Goal: Task Accomplishment & Management: Use online tool/utility

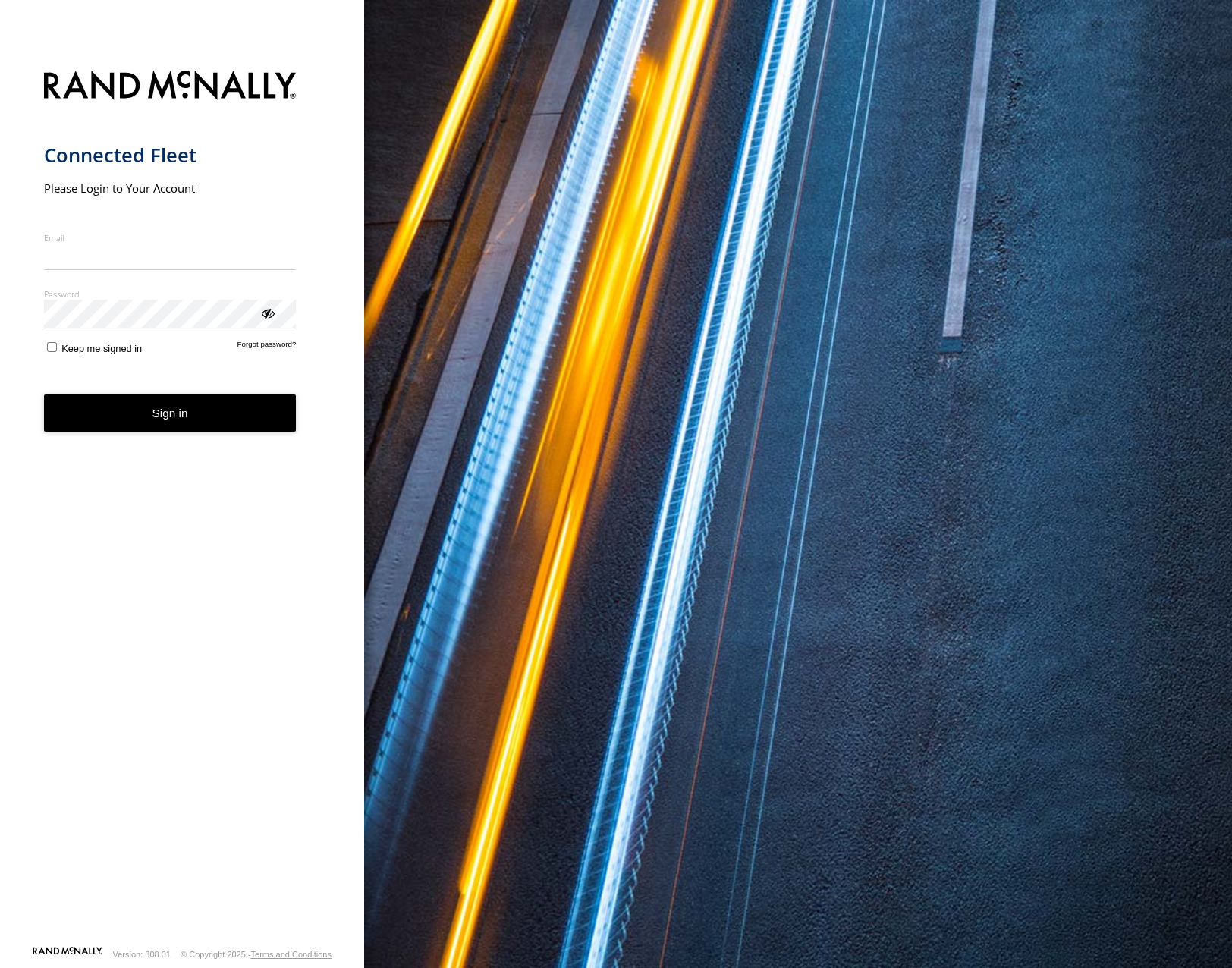
type input "**********"
click at [191, 427] on button "Sign in" at bounding box center [171, 413] width 253 height 37
click at [258, 409] on button "Sign in" at bounding box center [171, 413] width 253 height 37
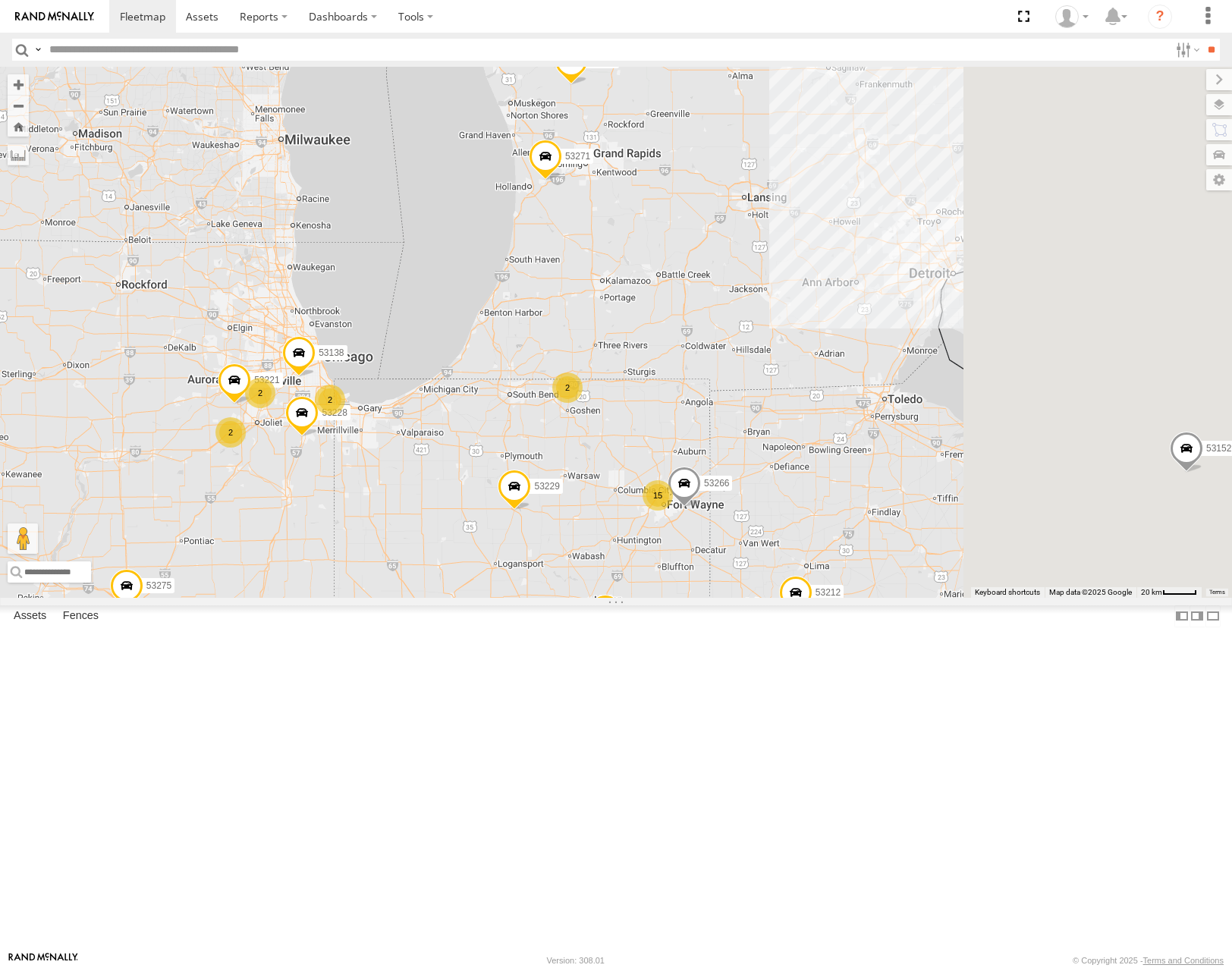
drag, startPoint x: 1026, startPoint y: 436, endPoint x: 701, endPoint y: 452, distance: 325.4
click at [701, 452] on div "53271 53280 53216 53275 53229 53212 53152 53249 53146 53144 53279 53204 15 2 53…" at bounding box center [616, 332] width 1232 height 530
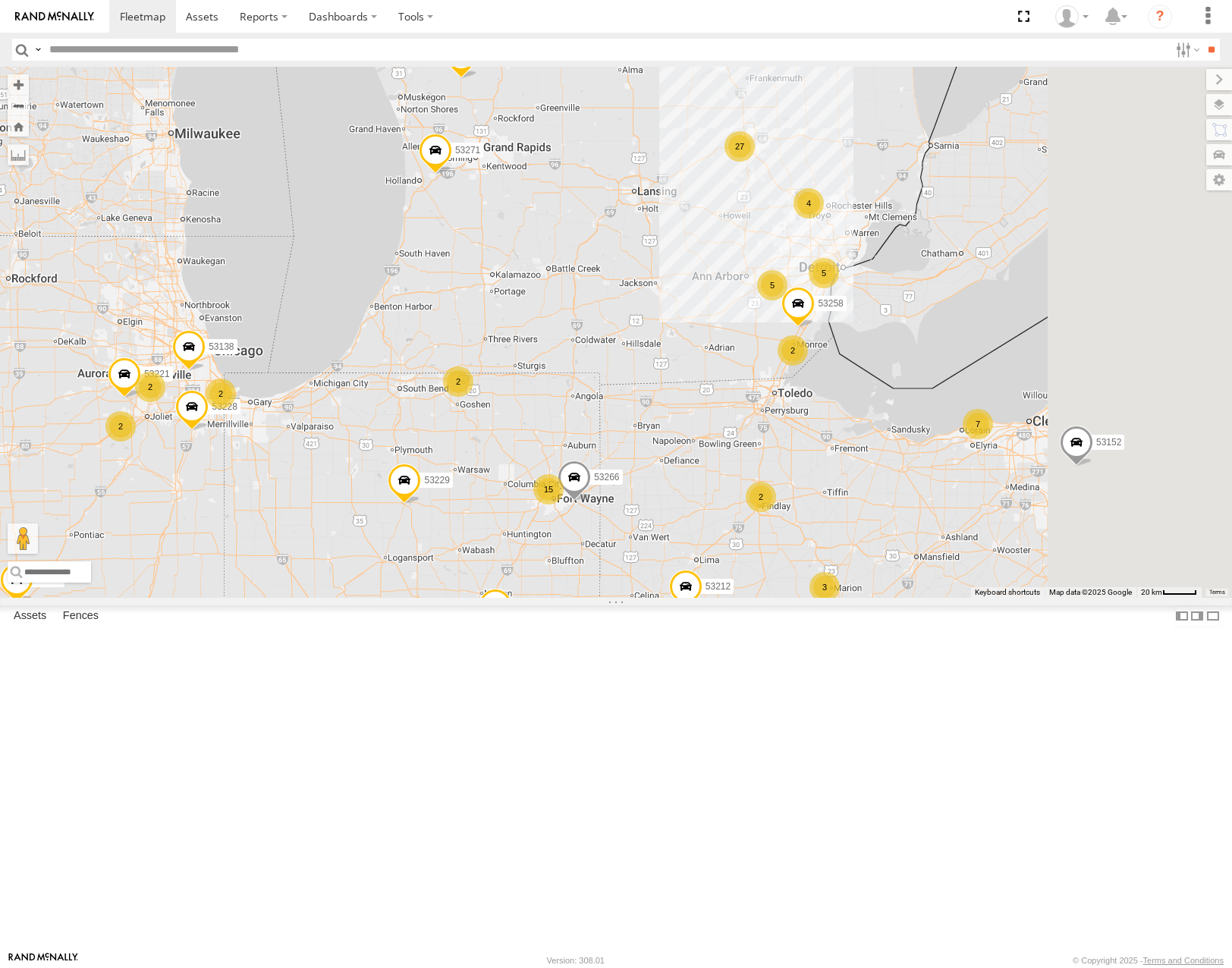
drag, startPoint x: 1121, startPoint y: 536, endPoint x: 888, endPoint y: 548, distance: 233.3
click at [888, 548] on div "53271 53280 53216 53275 53229 53212 53152 53249 53146 53144 53279 53204 15 2 53…" at bounding box center [616, 332] width 1232 height 530
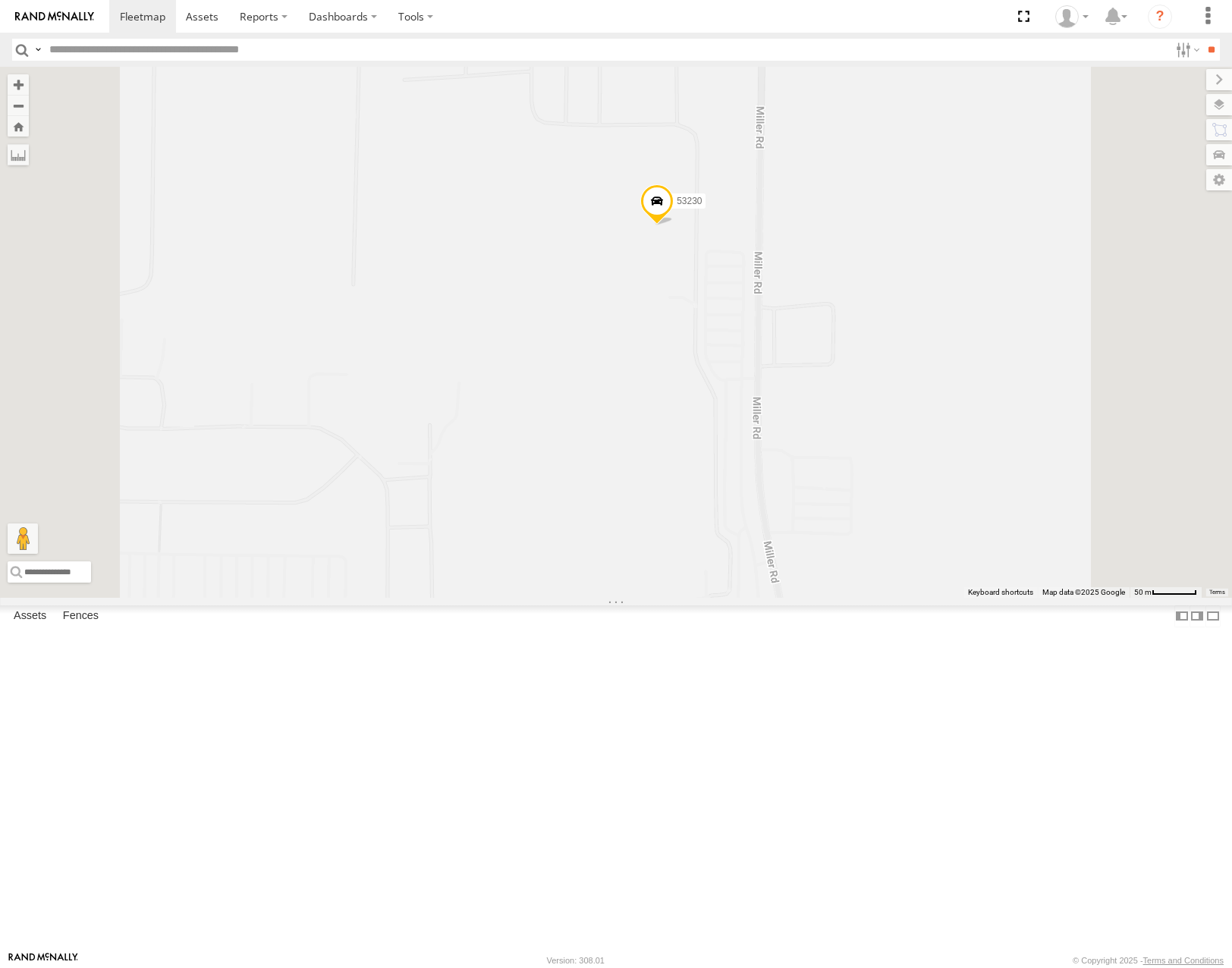
drag, startPoint x: 957, startPoint y: 391, endPoint x: 969, endPoint y: 422, distance: 33.2
click at [969, 422] on div "53271 53280 53216 53275 53229 53212 53152 53249 53146 53144 53279 53204 53149 5…" at bounding box center [616, 332] width 1232 height 530
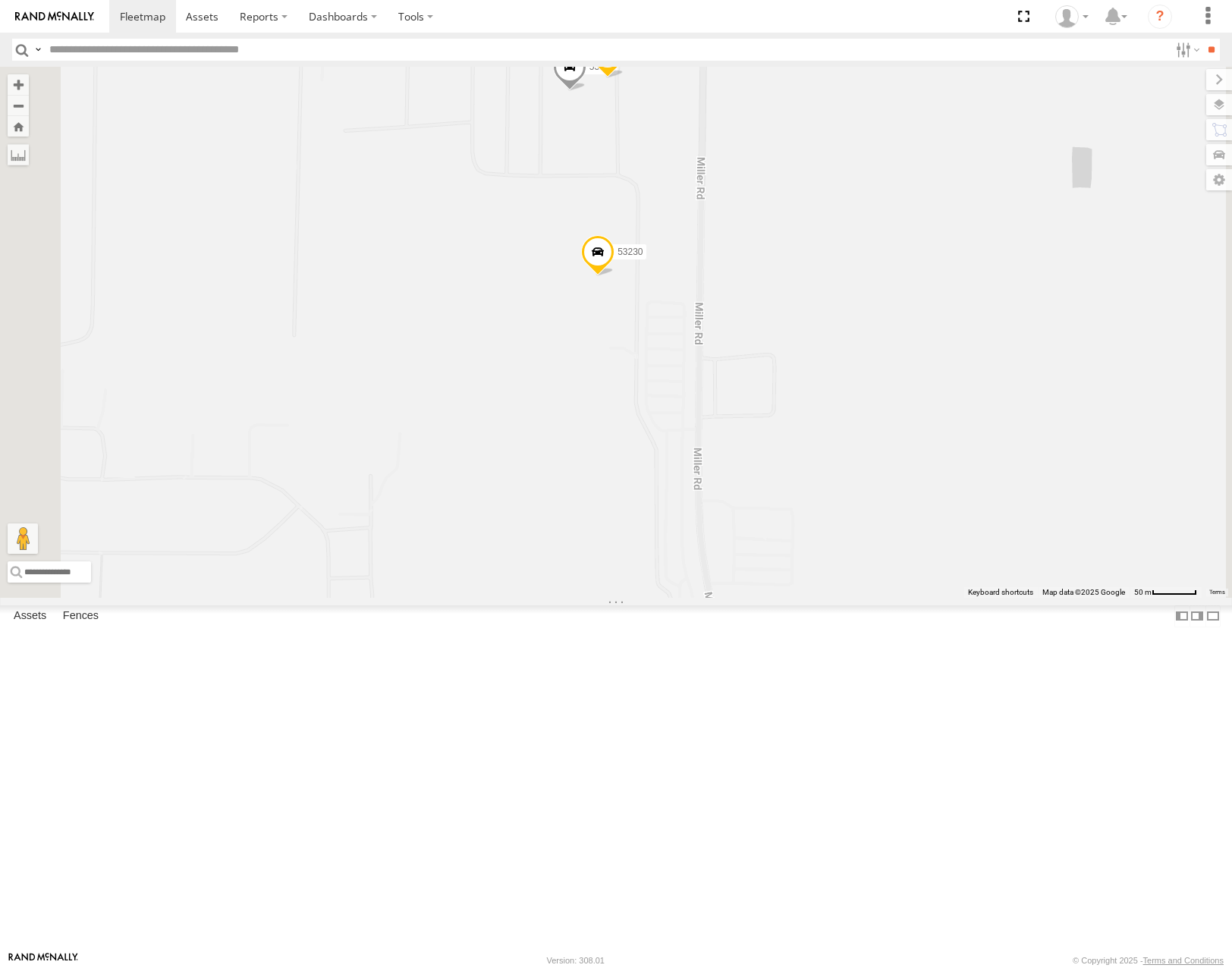
drag, startPoint x: 1066, startPoint y: 274, endPoint x: 1005, endPoint y: 323, distance: 78.2
click at [1005, 325] on div "53271 53280 53216 53275 53229 53212 53152 53249 53146 53144 53279 53204 53149 5…" at bounding box center [616, 332] width 1232 height 530
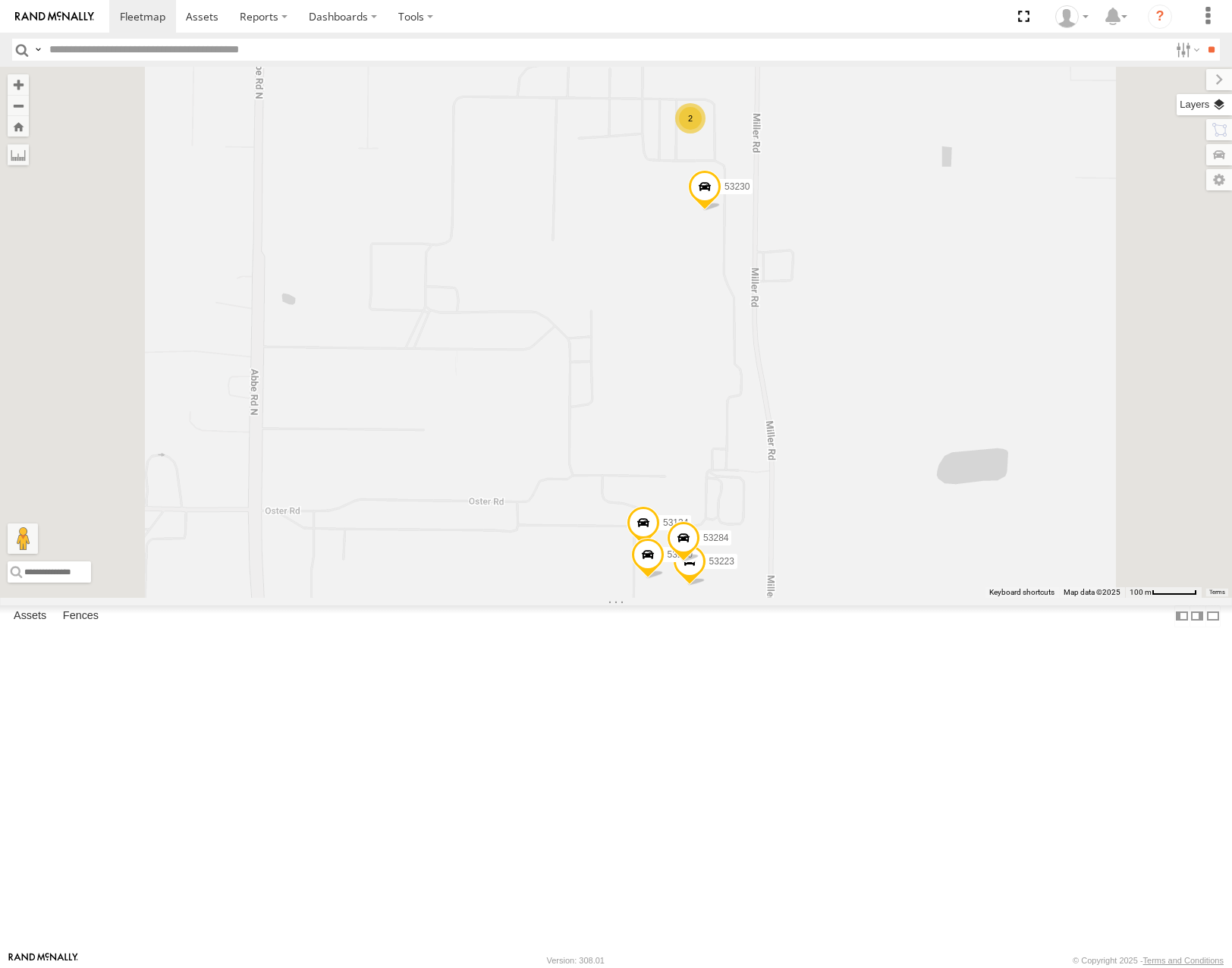
click at [1218, 103] on label at bounding box center [1204, 104] width 55 height 21
click at [0, 0] on span "Basemaps" at bounding box center [0, 0] width 0 height 0
drag, startPoint x: 1091, startPoint y: 89, endPoint x: 1079, endPoint y: 89, distance: 12.0
click at [0, 0] on span "Basemaps" at bounding box center [0, 0] width 0 height 0
click at [0, 0] on span "Satellite" at bounding box center [0, 0] width 0 height 0
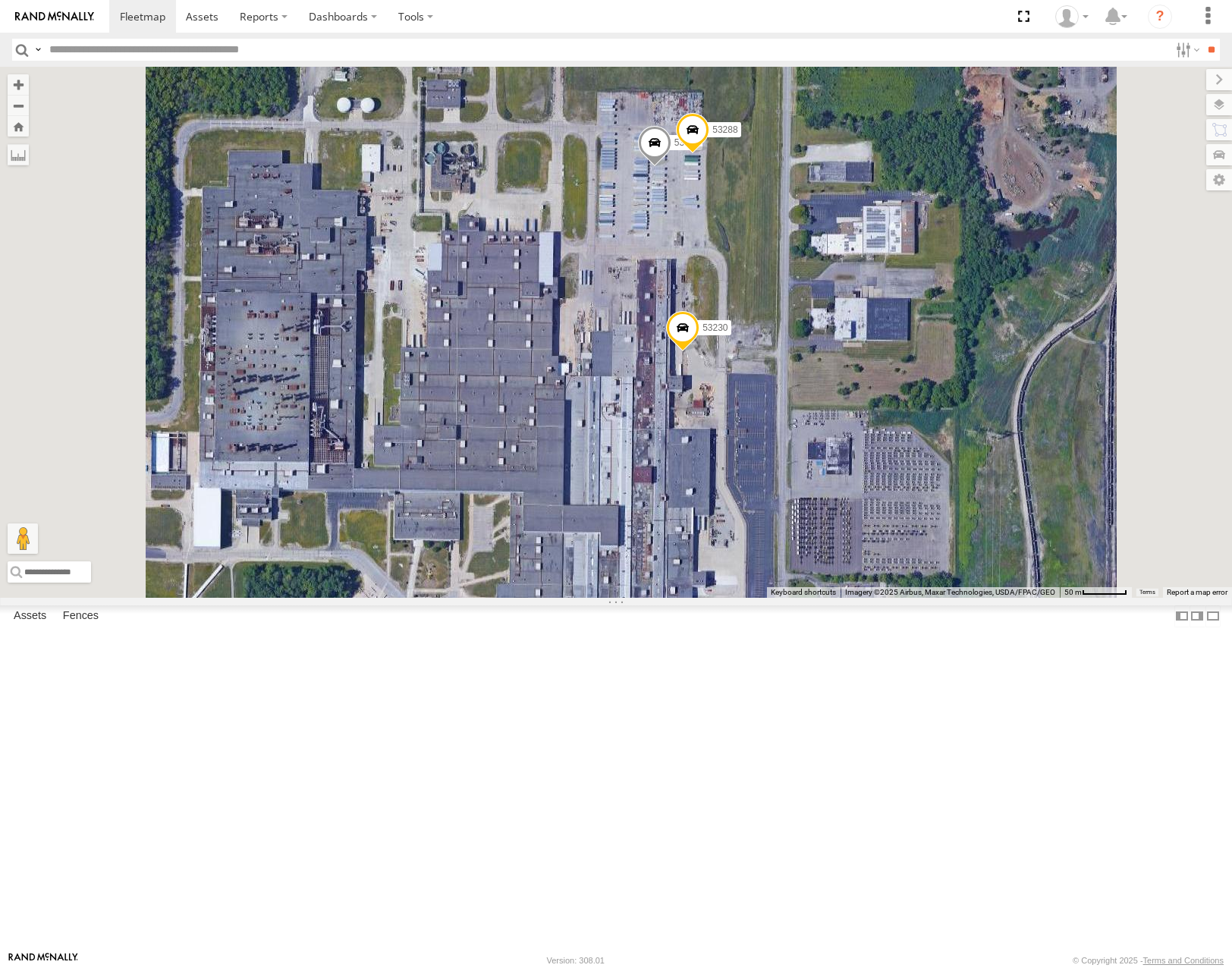
drag, startPoint x: 892, startPoint y: 308, endPoint x: 872, endPoint y: 426, distance: 119.7
click at [872, 426] on div "53271 53280 53216 53275 53229 53212 53152 53249 53146 53144 53279 53204 53149 5…" at bounding box center [616, 332] width 1232 height 530
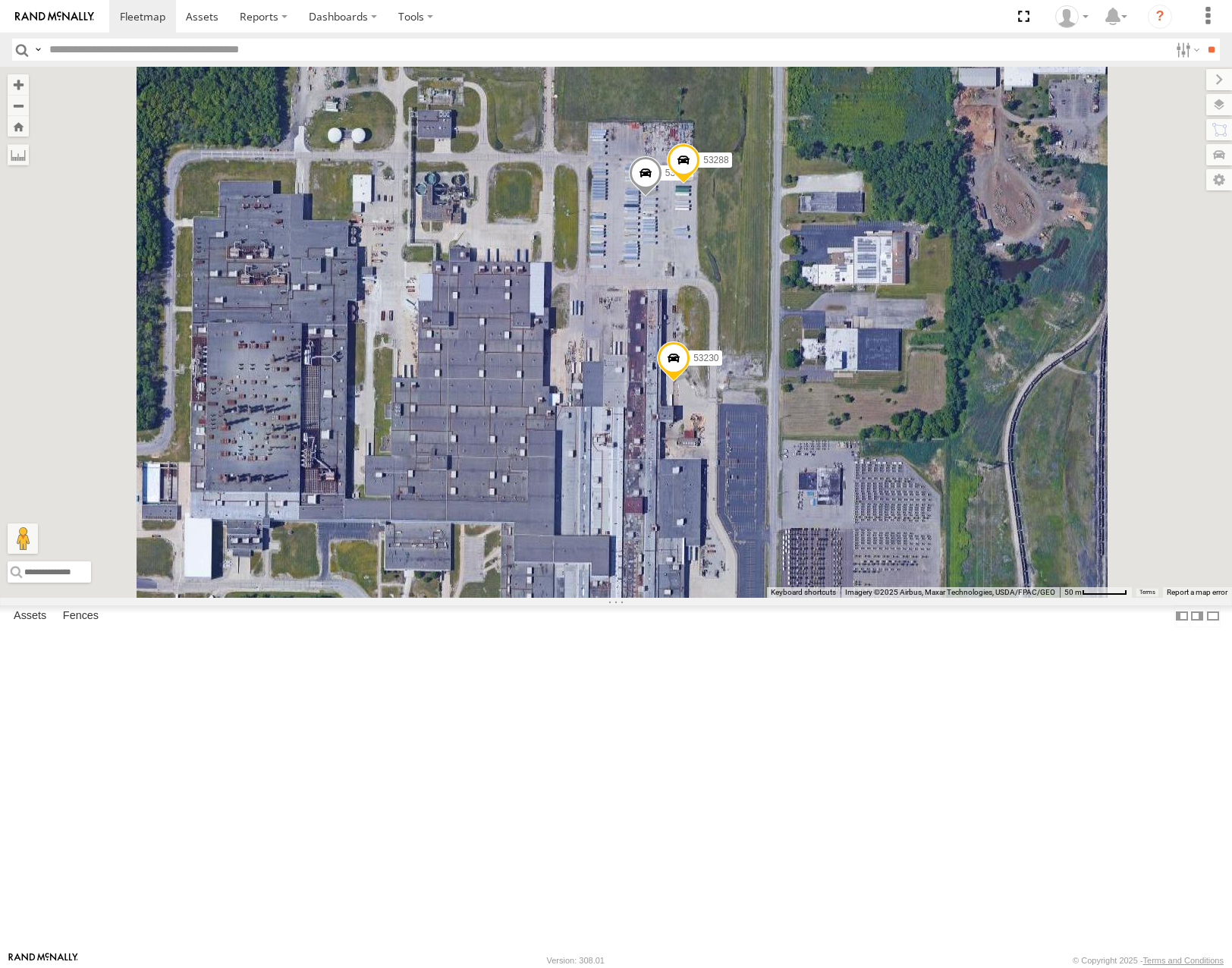
click at [662, 197] on span at bounding box center [646, 177] width 33 height 41
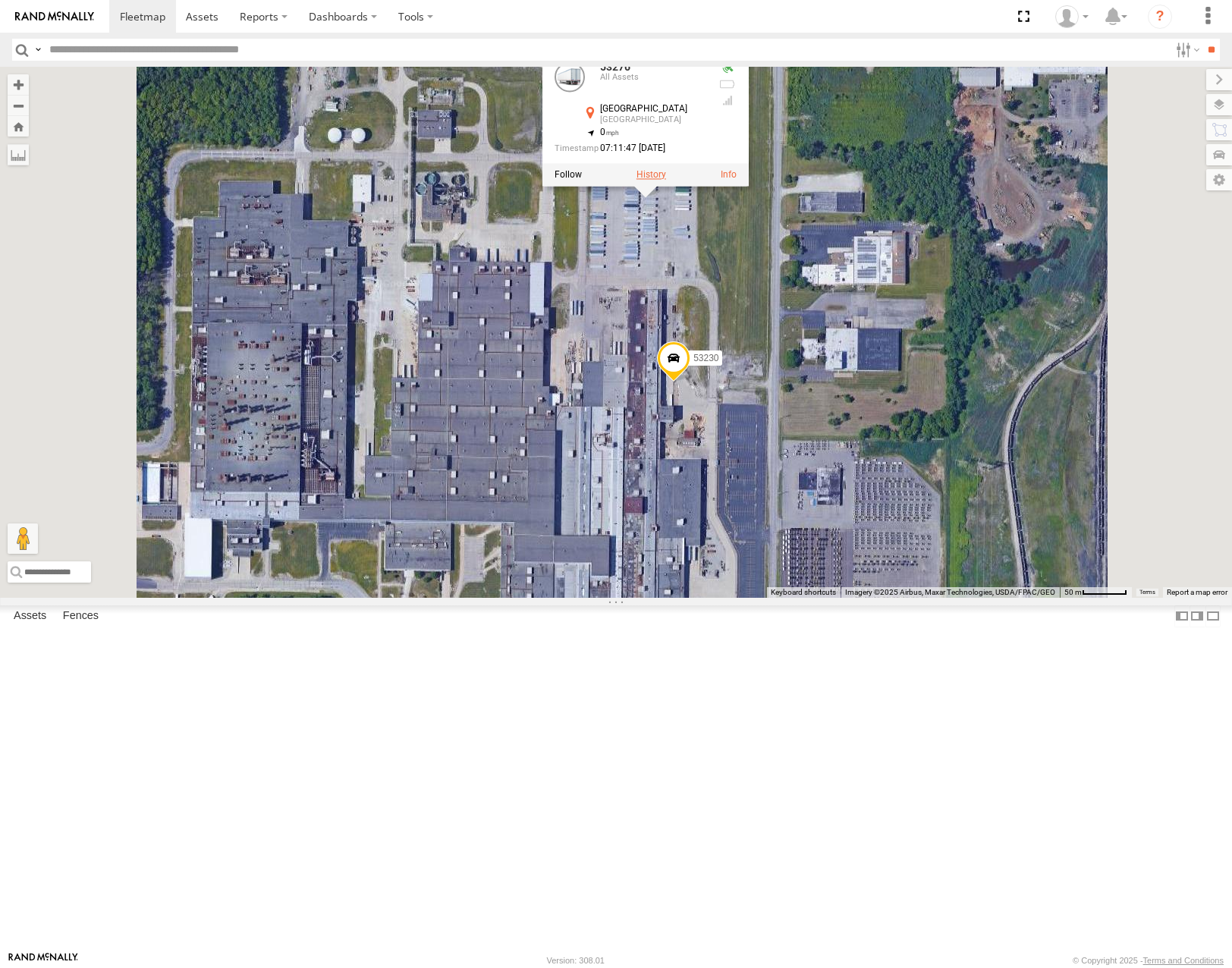
click at [666, 180] on label at bounding box center [651, 174] width 29 height 11
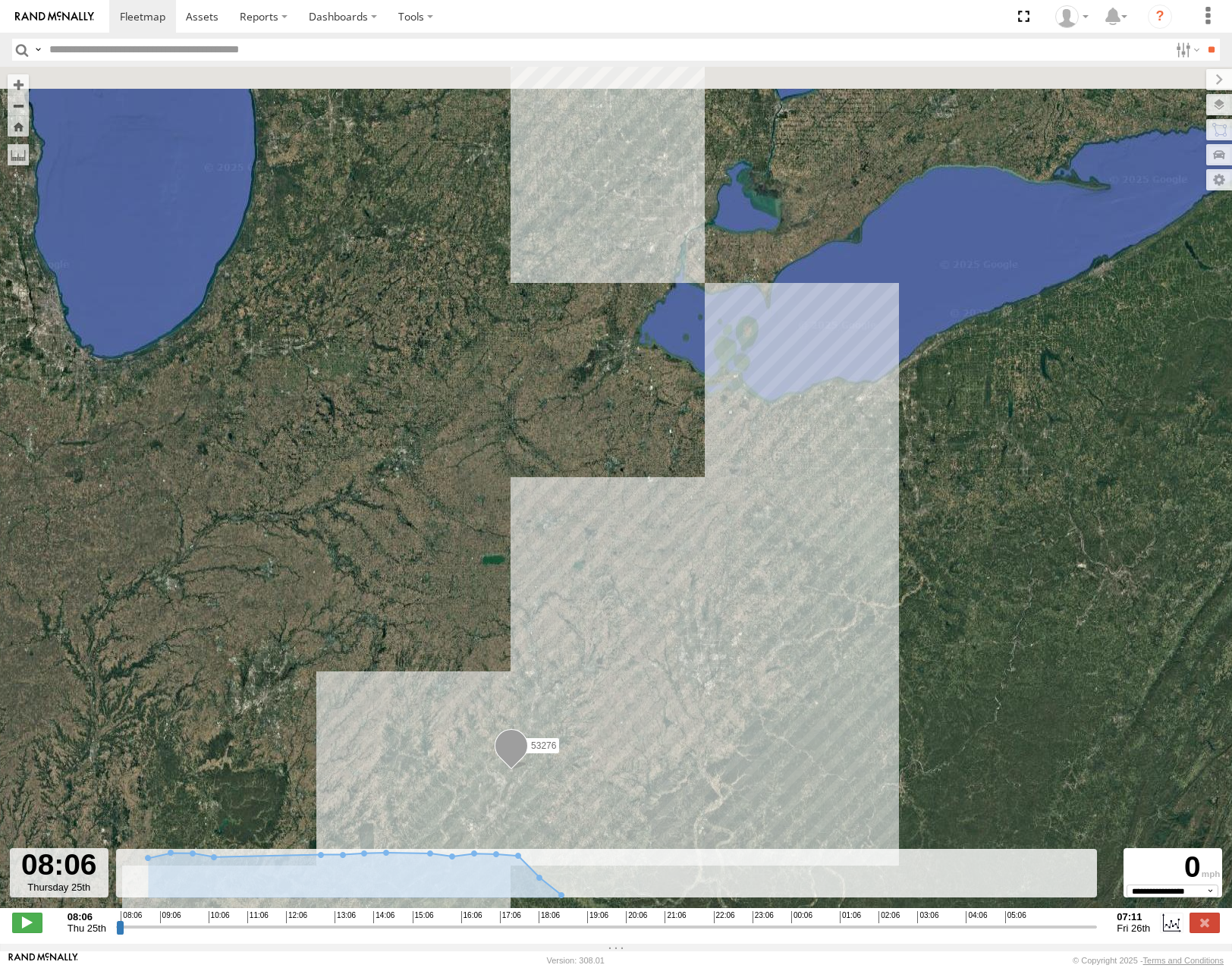
drag, startPoint x: 862, startPoint y: 368, endPoint x: 841, endPoint y: 547, distance: 180.2
click at [842, 561] on div "53276" at bounding box center [616, 495] width 1232 height 858
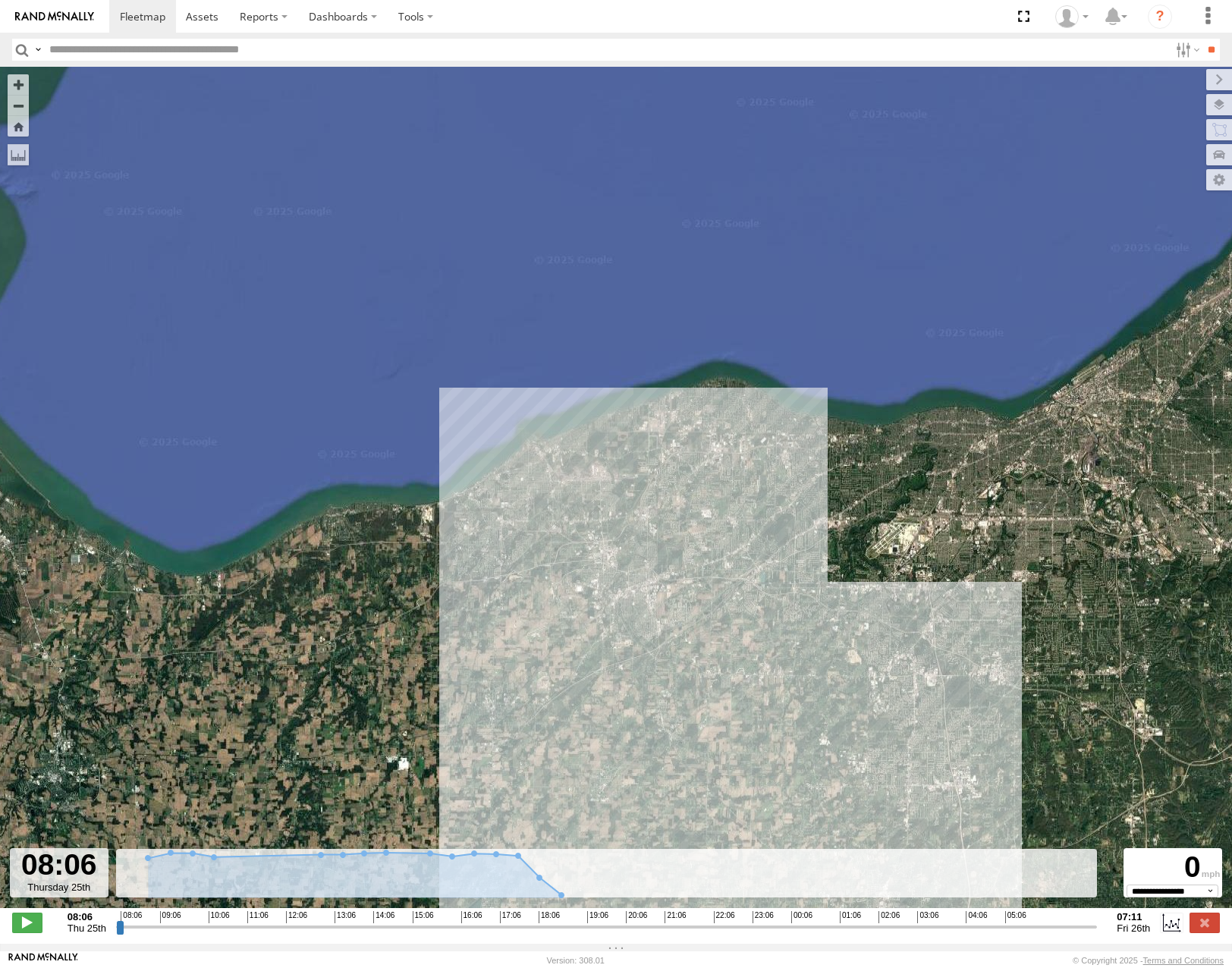
click at [0, 0] on span "Roadmap" at bounding box center [0, 0] width 0 height 0
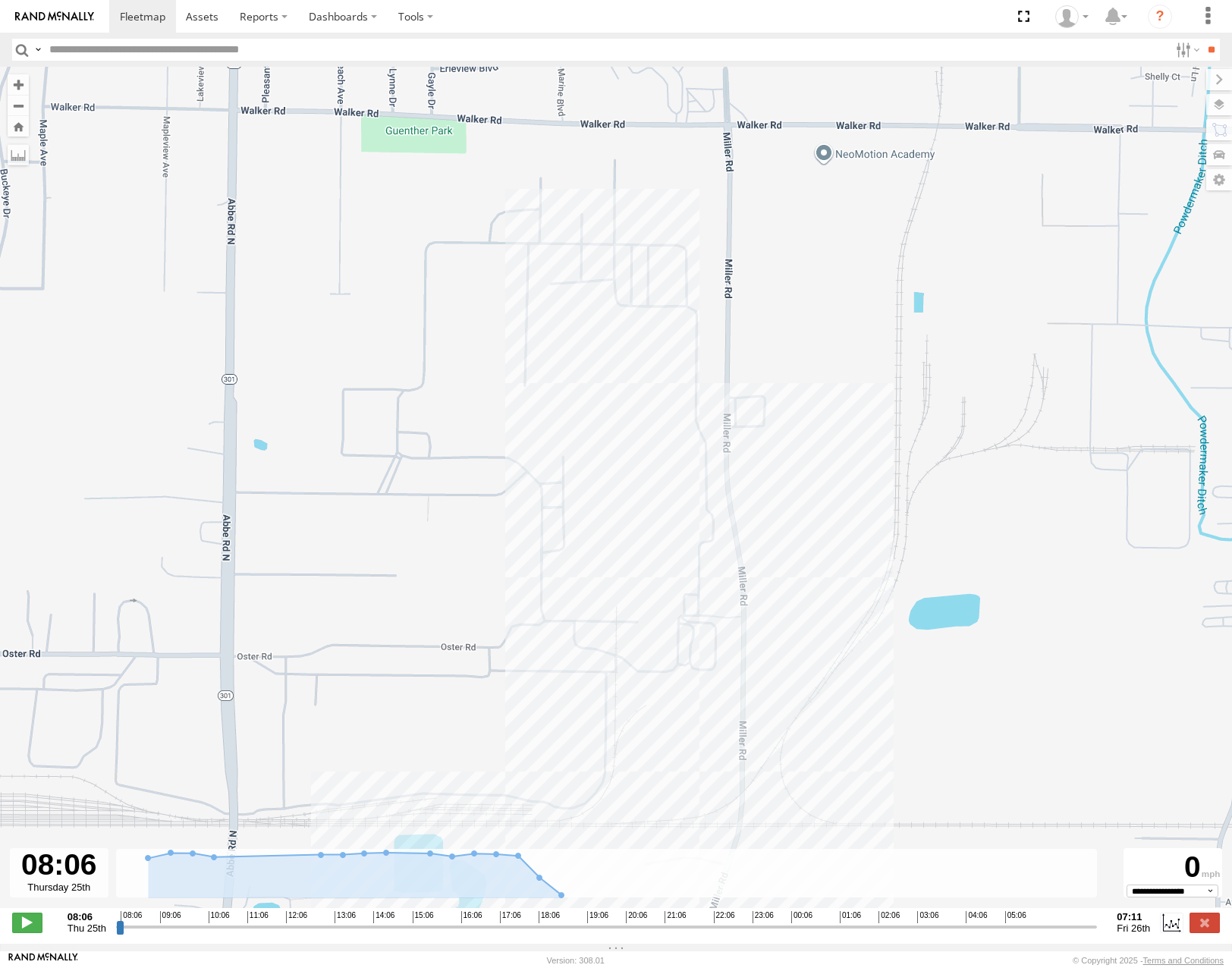
click at [0, 0] on span "Satellite" at bounding box center [0, 0] width 0 height 0
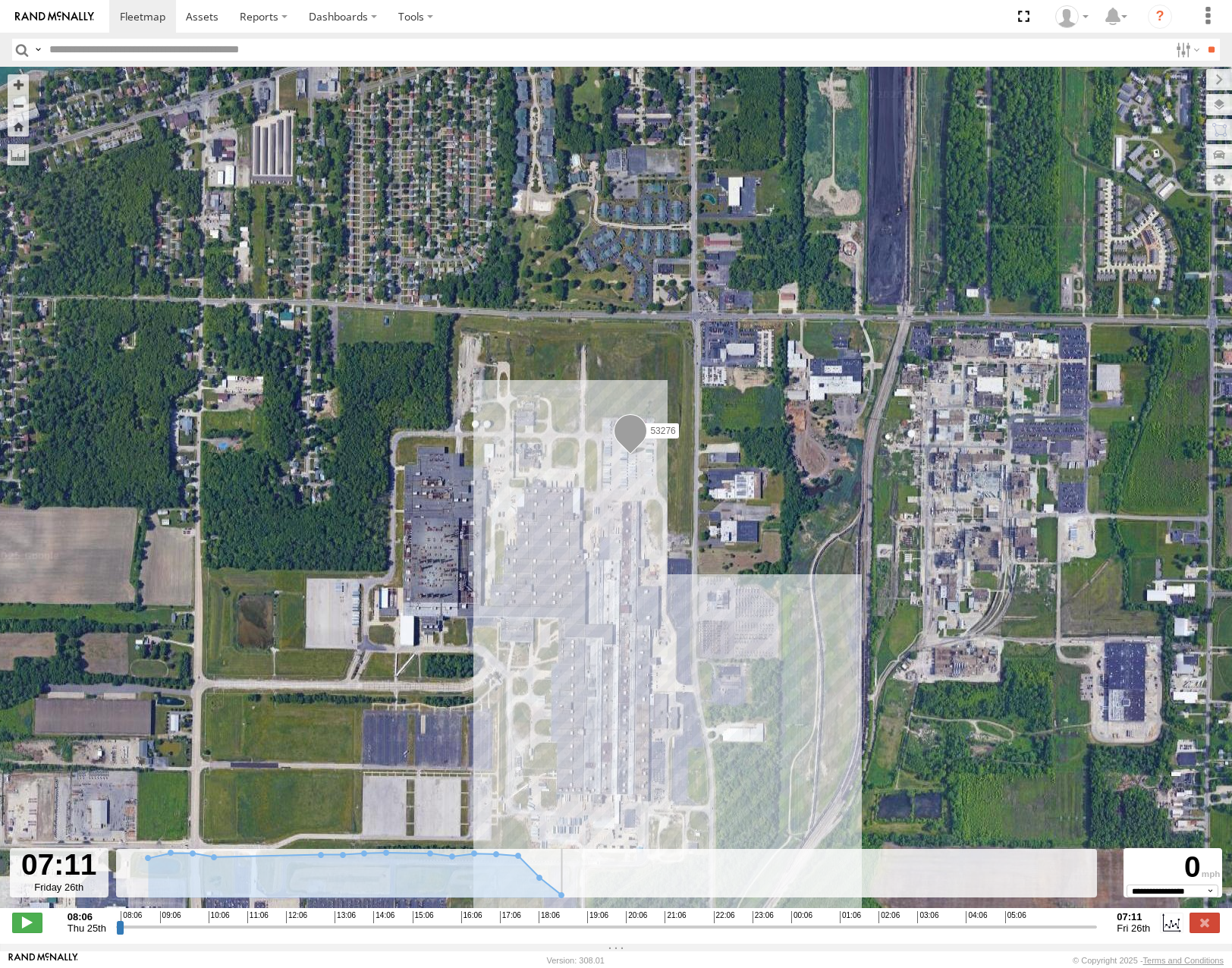
drag, startPoint x: 117, startPoint y: 935, endPoint x: 1109, endPoint y: 1001, distance: 994.2
type input "**********"
click at [1097, 934] on input "range" at bounding box center [606, 926] width 981 height 14
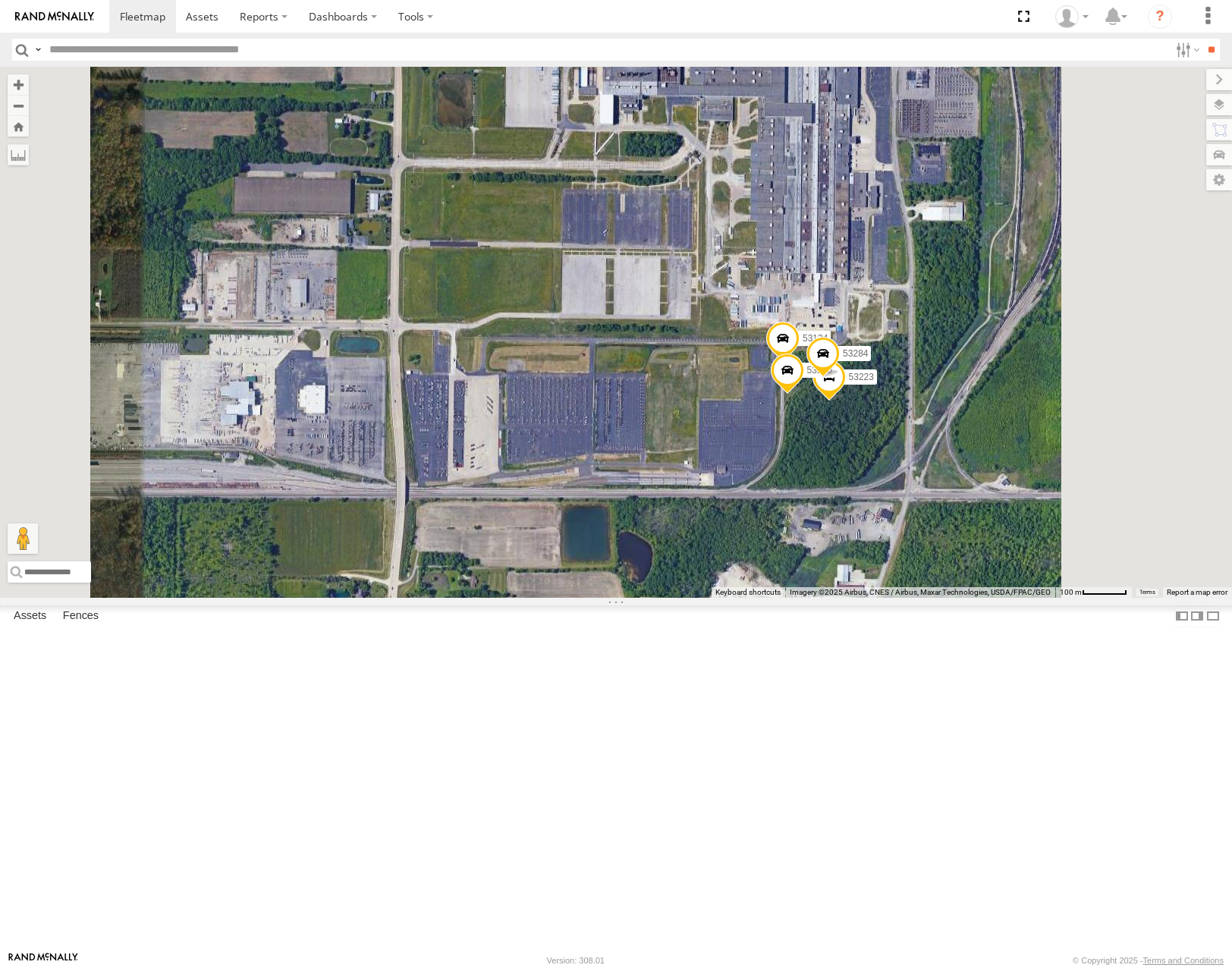
drag, startPoint x: 948, startPoint y: 481, endPoint x: 877, endPoint y: 598, distance: 136.9
click at [877, 597] on div "53271 53280 53216 53275 53229 53212 53152 53249 53146 53144 53149 53279 53204 5…" at bounding box center [616, 332] width 1232 height 530
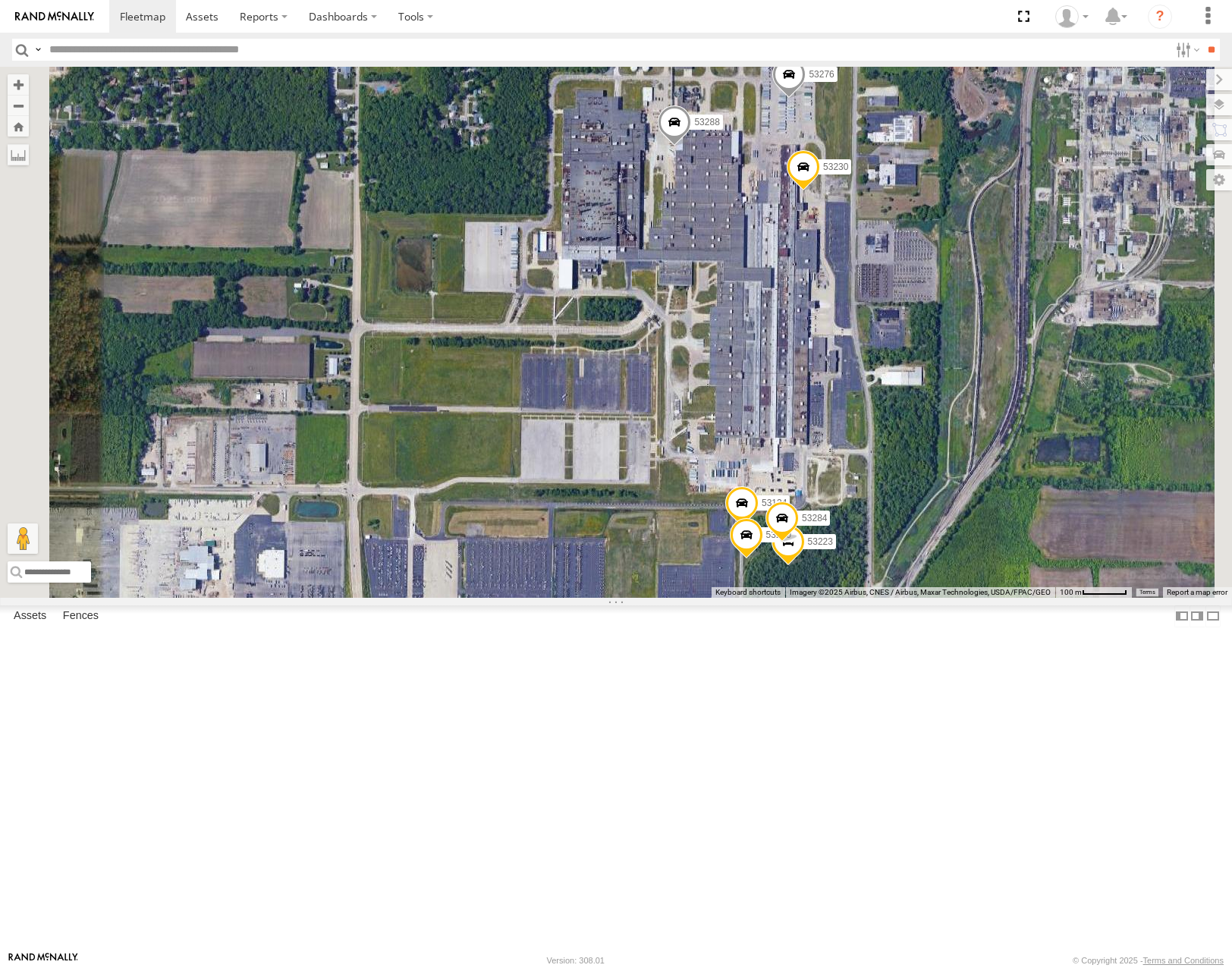
drag, startPoint x: 1001, startPoint y: 546, endPoint x: 990, endPoint y: 481, distance: 65.9
click at [992, 484] on div "53271 53280 53216 53275 53229 53212 53152 53249 53146 53144 53149 53279 53204 5…" at bounding box center [616, 332] width 1232 height 530
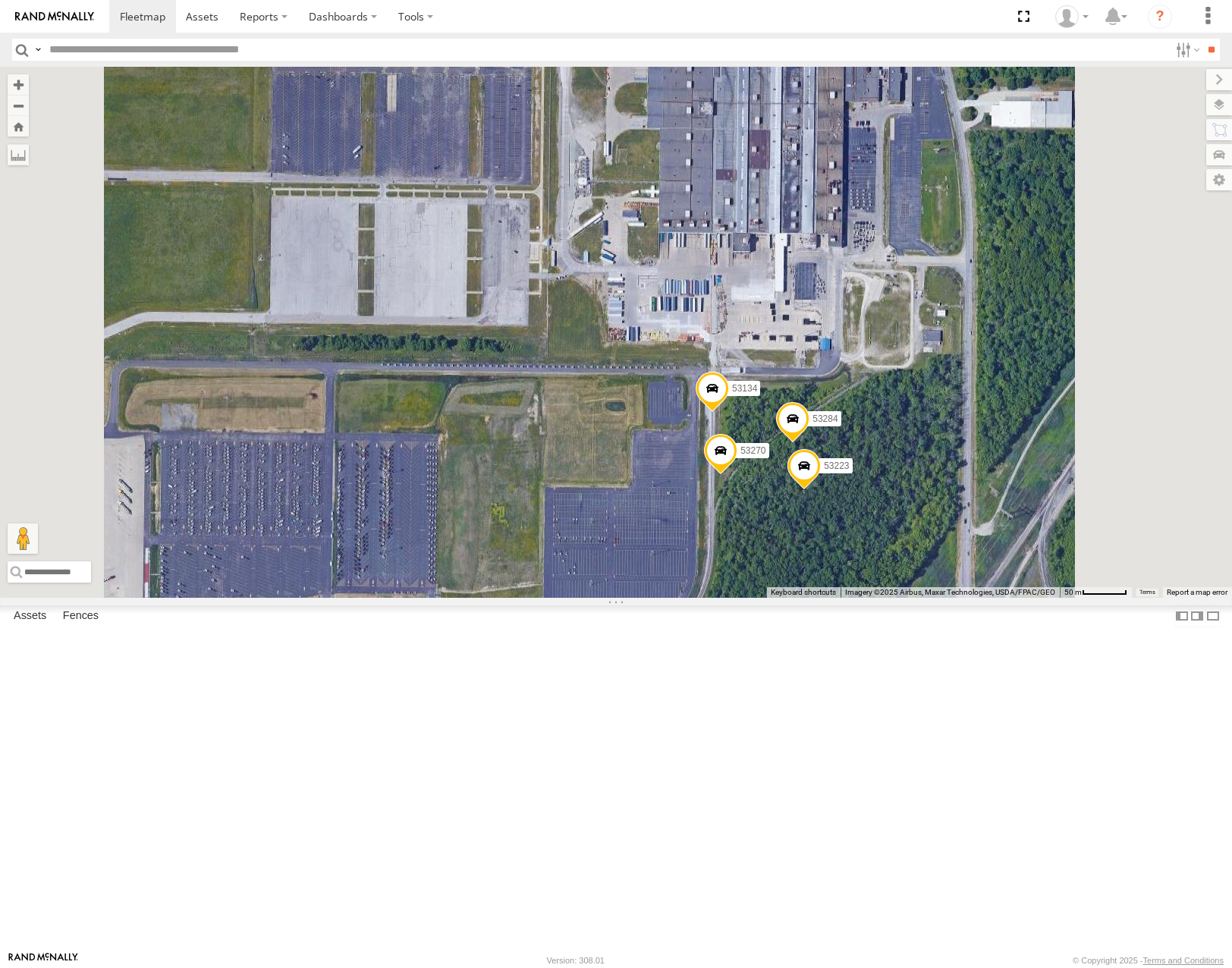
click at [820, 490] on span at bounding box center [804, 469] width 33 height 41
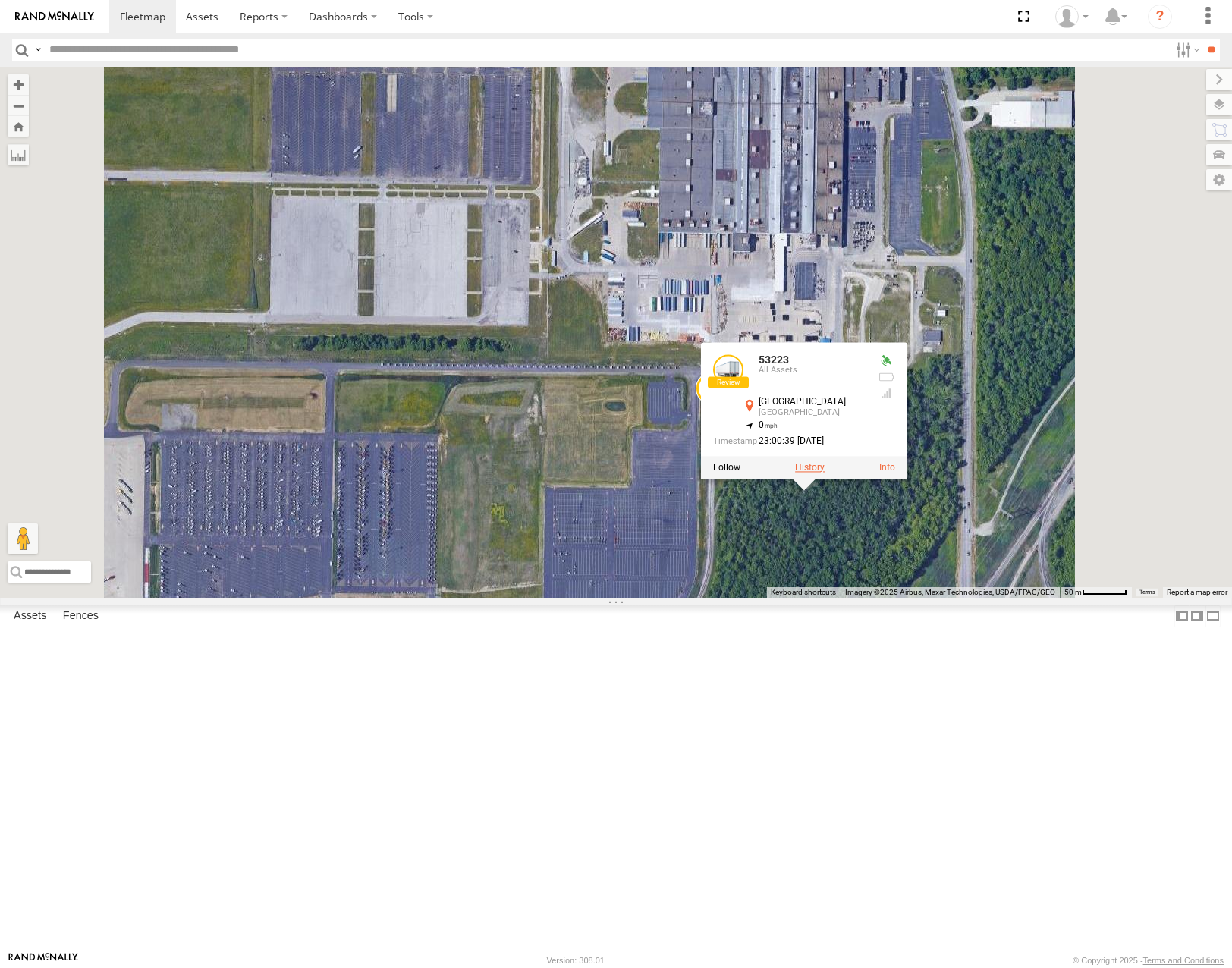
click at [825, 473] on label at bounding box center [809, 467] width 29 height 11
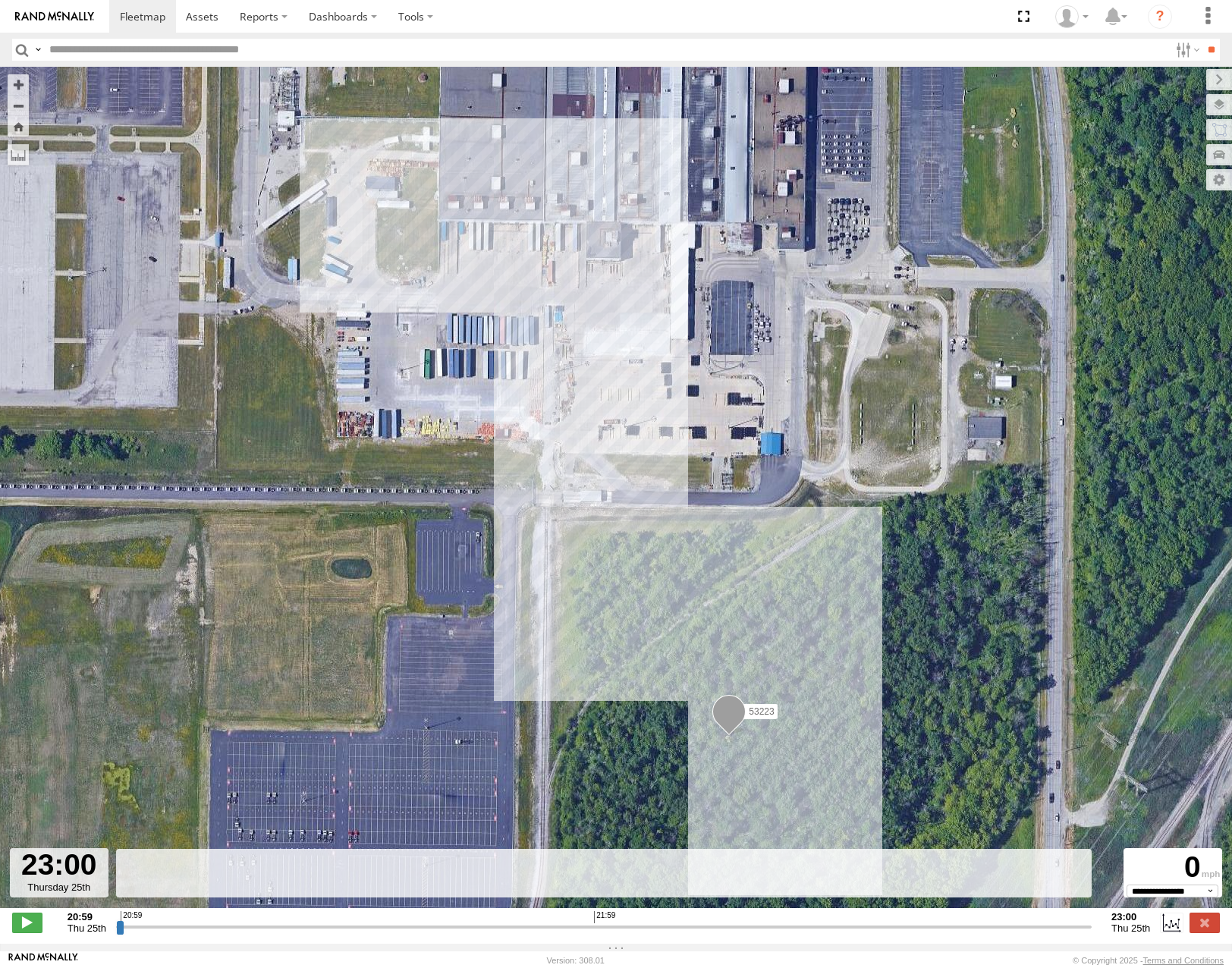
drag, startPoint x: 121, startPoint y: 938, endPoint x: 1178, endPoint y: 886, distance: 1058.3
type input "**********"
click at [1091, 919] on input "range" at bounding box center [604, 926] width 975 height 14
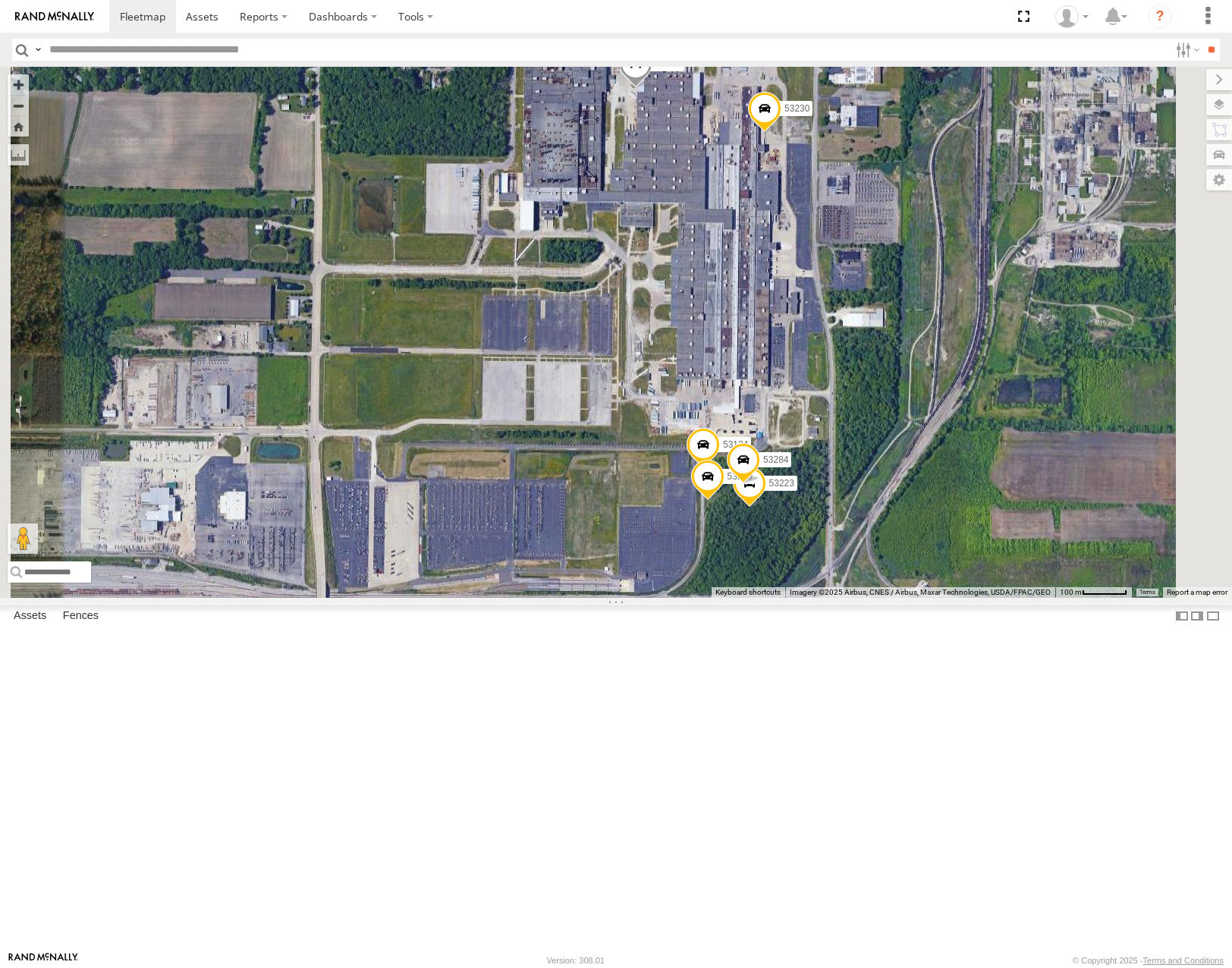
drag, startPoint x: 1018, startPoint y: 412, endPoint x: 1051, endPoint y: 464, distance: 61.6
click at [1051, 464] on div "53271 53280 53216 53275 53229 53212 53152 53249 53146 53144 53279 53204 53258 5…" at bounding box center [616, 332] width 1232 height 530
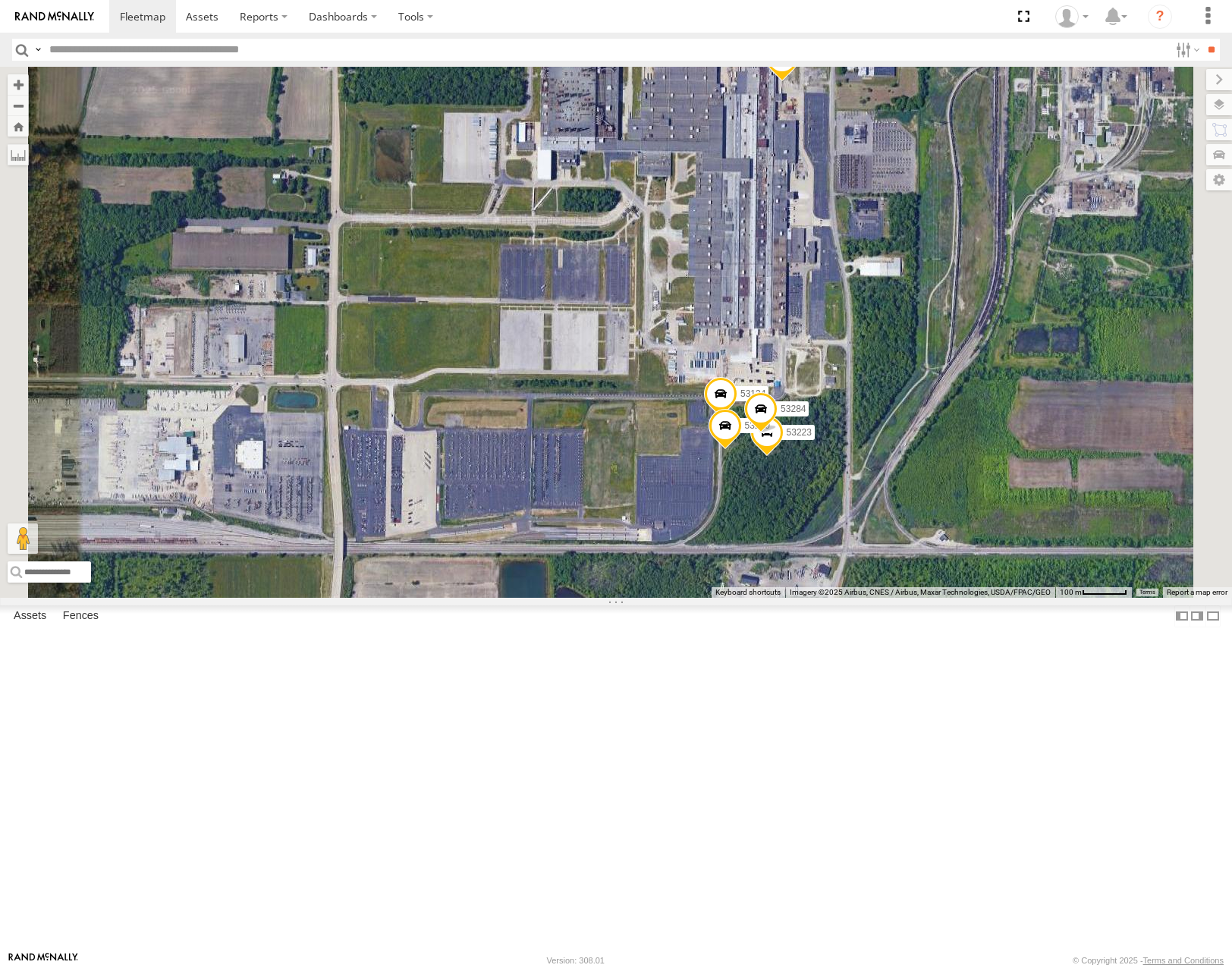
drag, startPoint x: 1064, startPoint y: 535, endPoint x: 1074, endPoint y: 464, distance: 71.7
click at [1074, 466] on div "53271 53280 53216 53275 53229 53212 53152 53249 53146 53144 53279 53204 53258 5…" at bounding box center [616, 332] width 1232 height 530
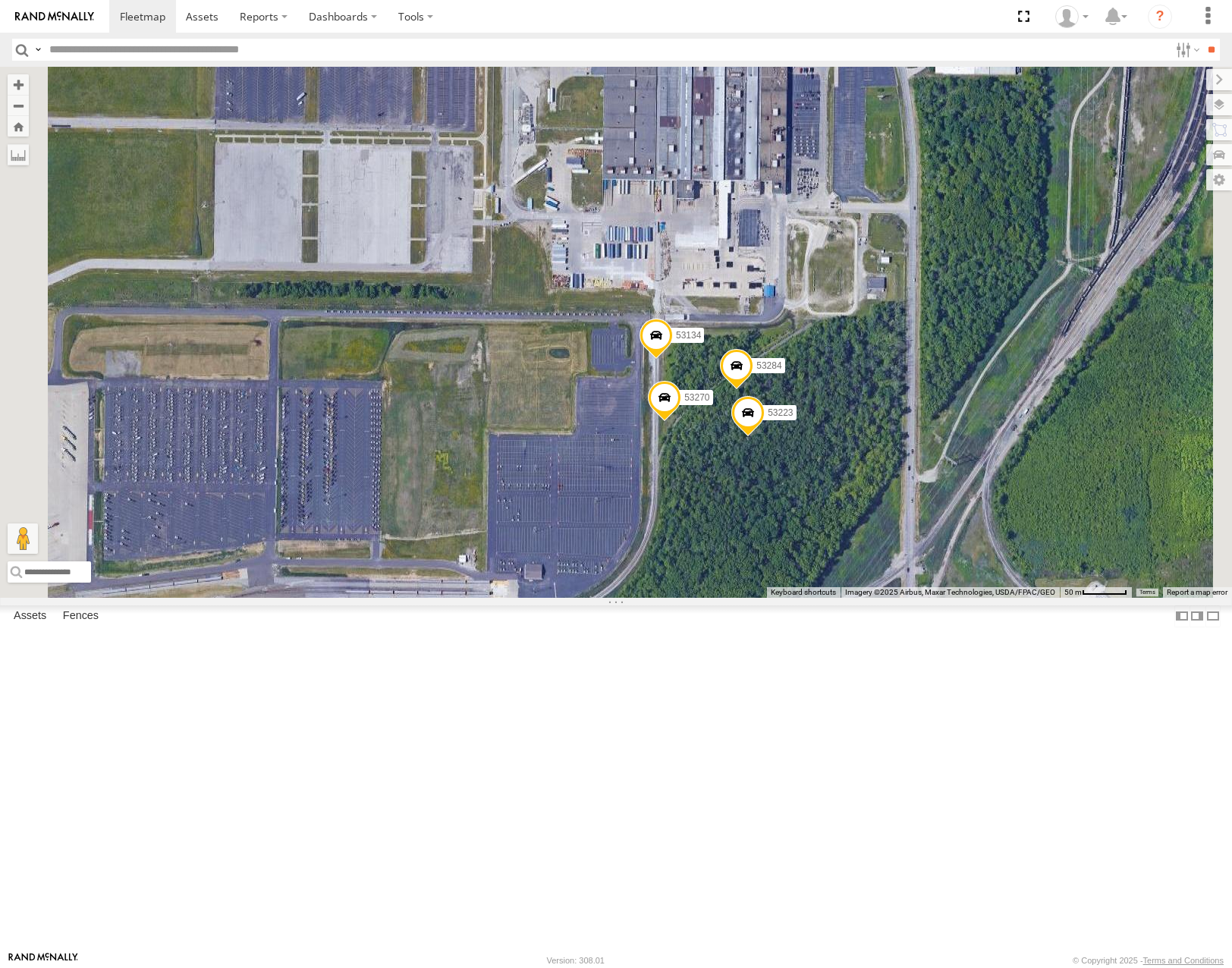
click at [1059, 507] on div "53271 53280 53216 53275 53229 53212 53152 53249 53146 53144 53279 53204 53258 5…" at bounding box center [616, 332] width 1232 height 530
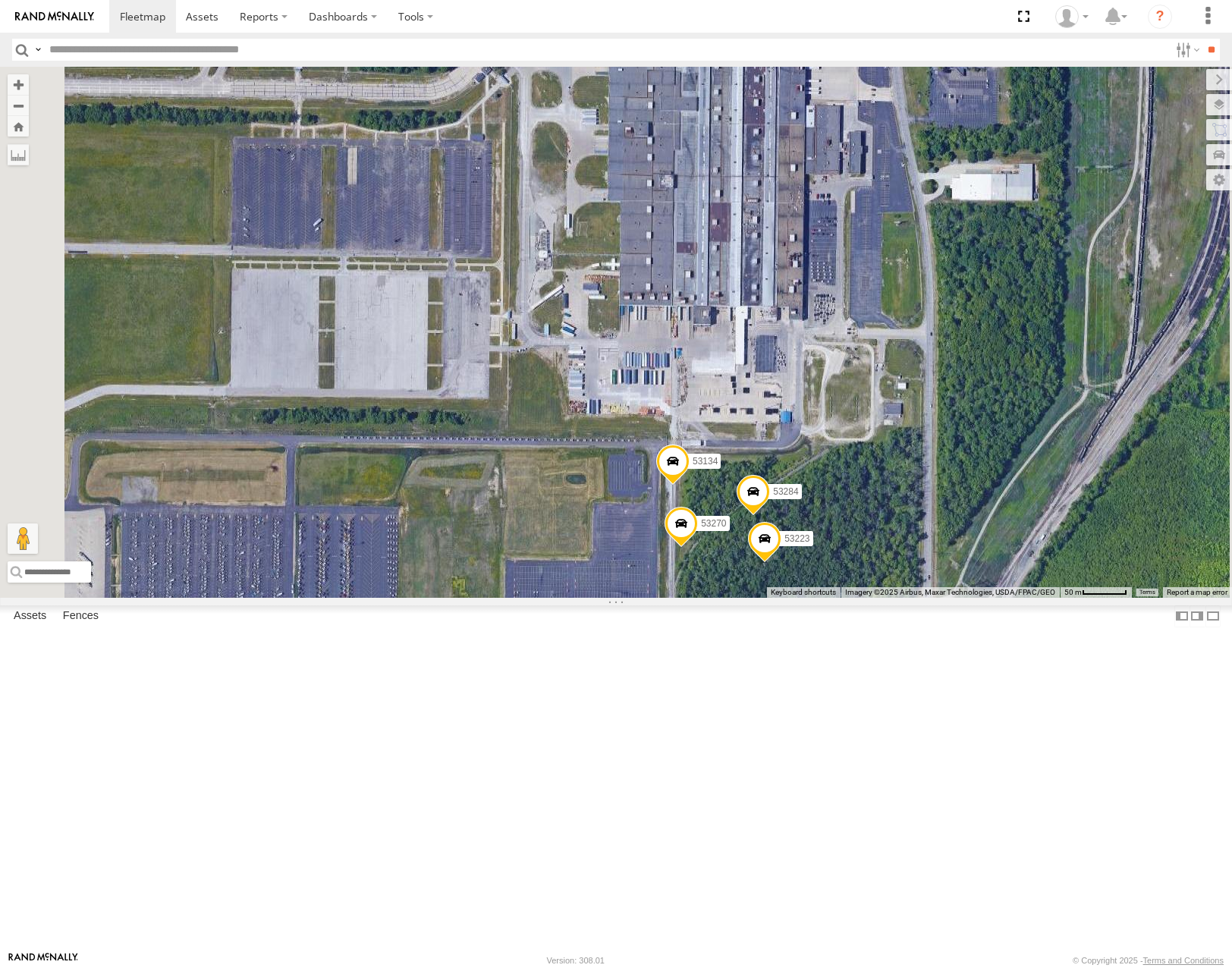
drag, startPoint x: 1056, startPoint y: 445, endPoint x: 1084, endPoint y: 651, distance: 207.9
click at [1084, 597] on div "53271 53280 53216 53275 53229 53212 53152 53249 53146 53144 53279 53204 53258 5…" at bounding box center [616, 332] width 1232 height 530
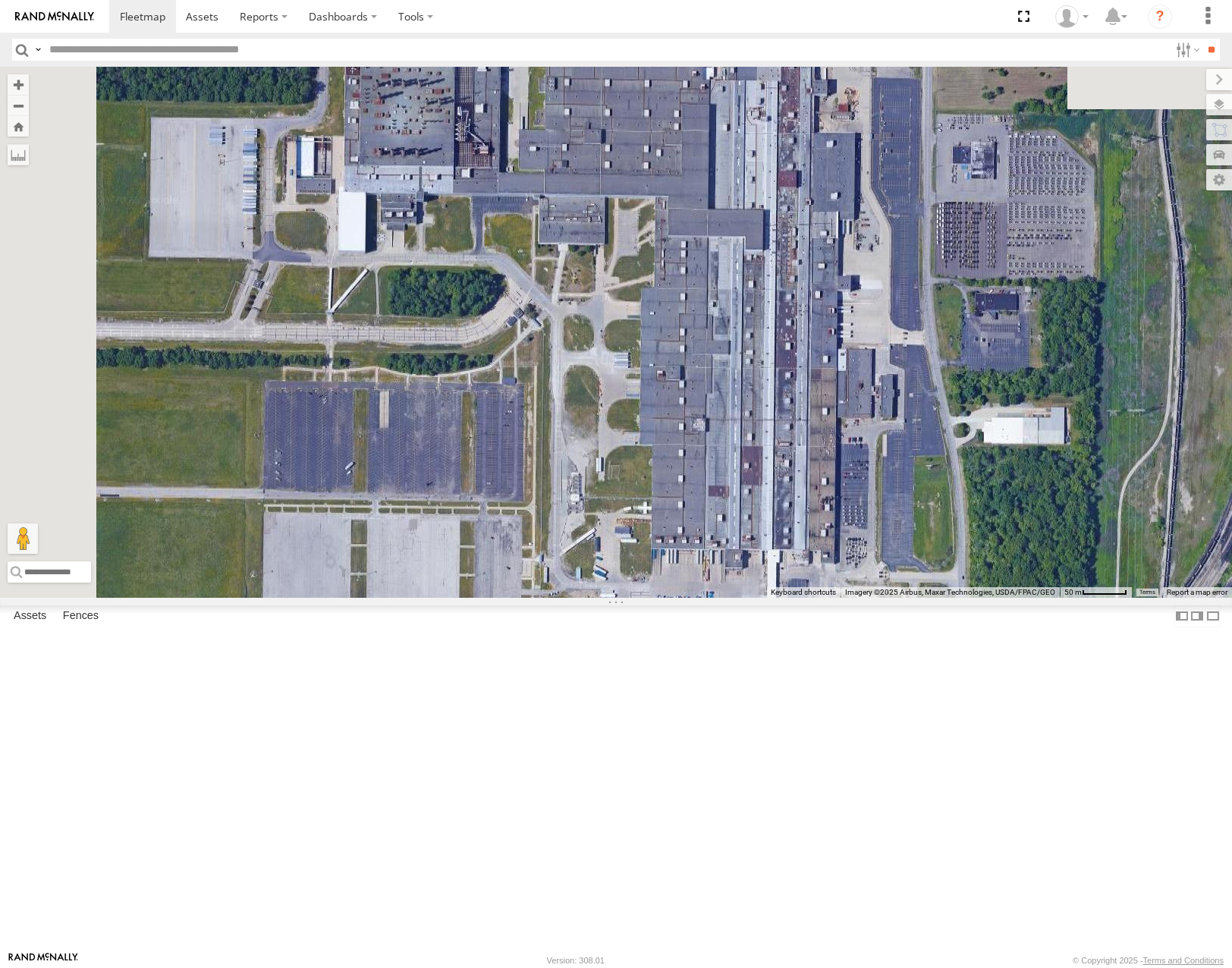
drag, startPoint x: 1079, startPoint y: 462, endPoint x: 1087, endPoint y: 592, distance: 130.2
click at [1087, 592] on div "53271 53280 53216 53275 53229 53212 53152 53249 53146 53144 53279 53204 53258 5…" at bounding box center [616, 332] width 1232 height 530
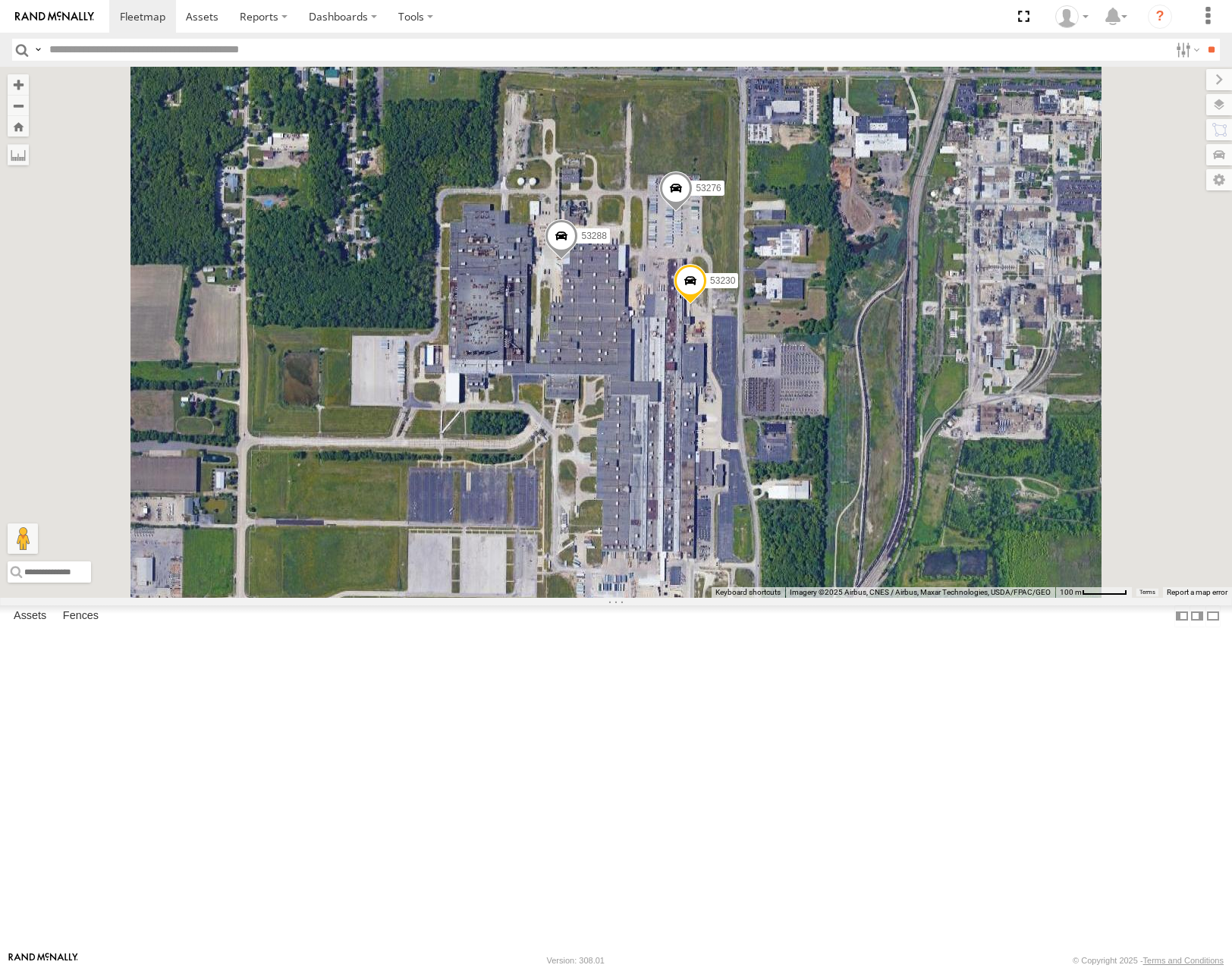
drag, startPoint x: 892, startPoint y: 707, endPoint x: 908, endPoint y: 638, distance: 70.8
click at [908, 597] on div "53230 53276 53288 53223 53270 53284 53134" at bounding box center [616, 332] width 1232 height 530
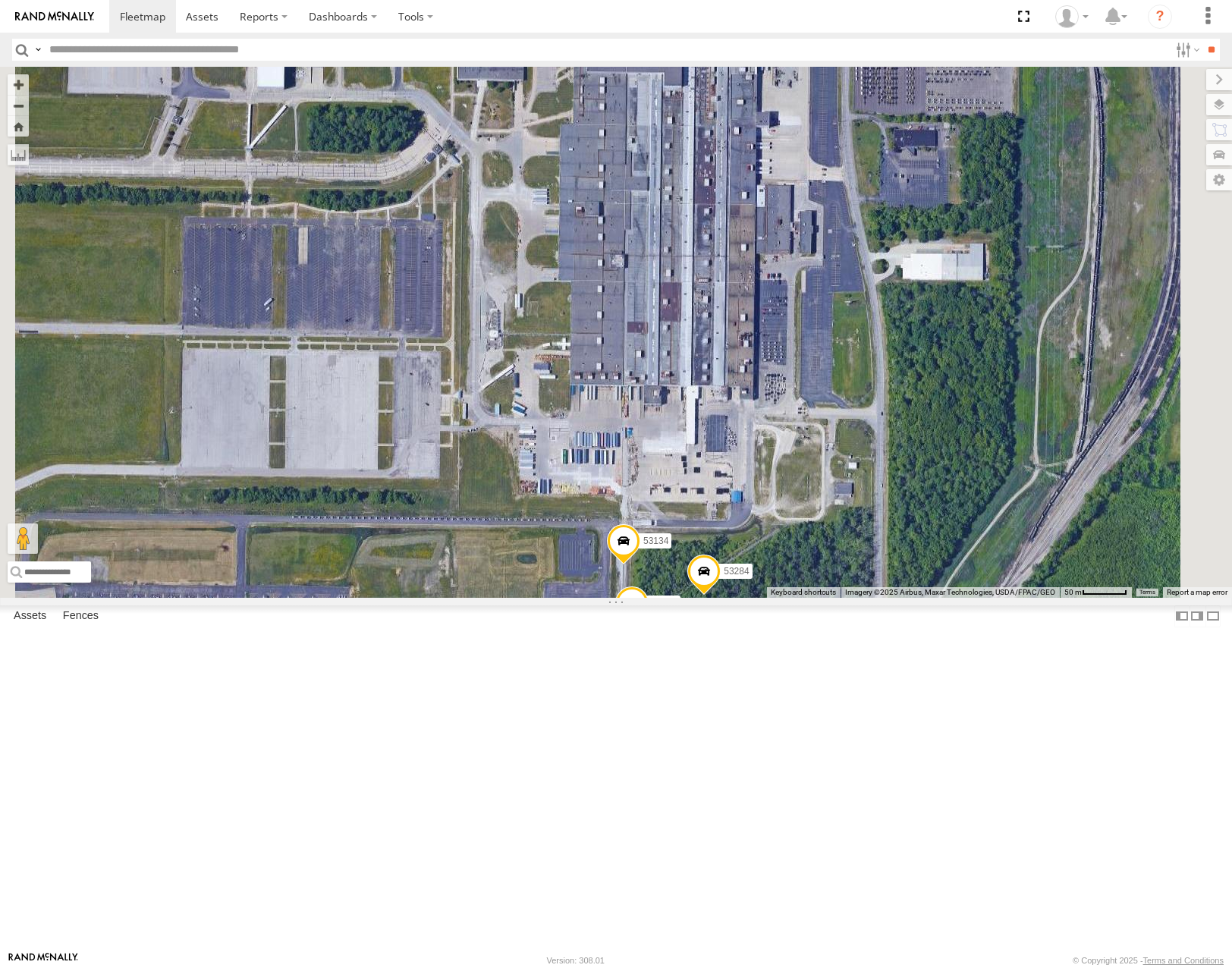
drag, startPoint x: 933, startPoint y: 669, endPoint x: 956, endPoint y: 586, distance: 86.1
click at [957, 586] on div "53230 53276 53288 53223 53270 53284 53134" at bounding box center [616, 332] width 1232 height 530
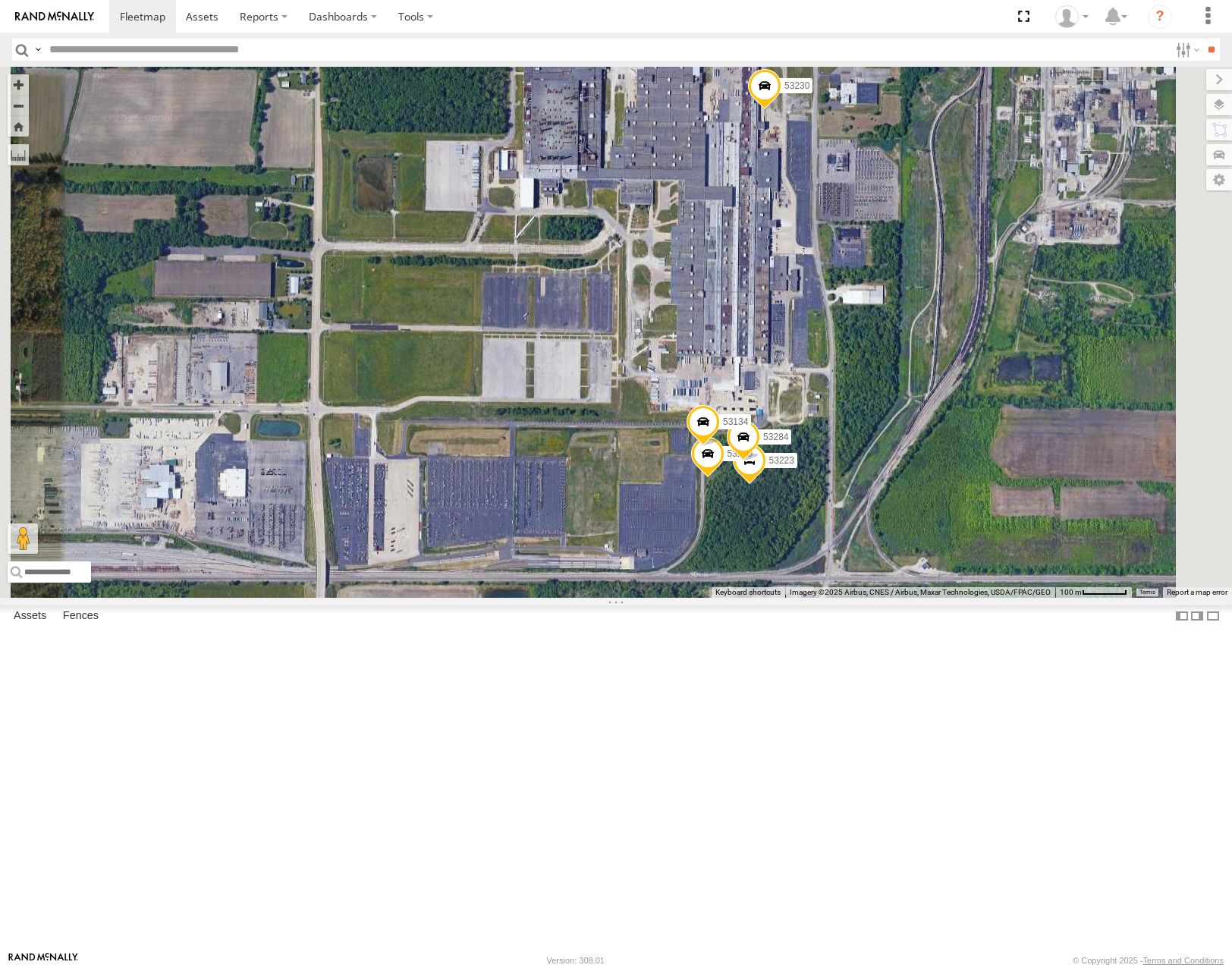
drag, startPoint x: 959, startPoint y: 387, endPoint x: 960, endPoint y: 403, distance: 16.0
click at [960, 403] on div "53223 53270 53284 53134 53230 53276 53288" at bounding box center [616, 332] width 1232 height 530
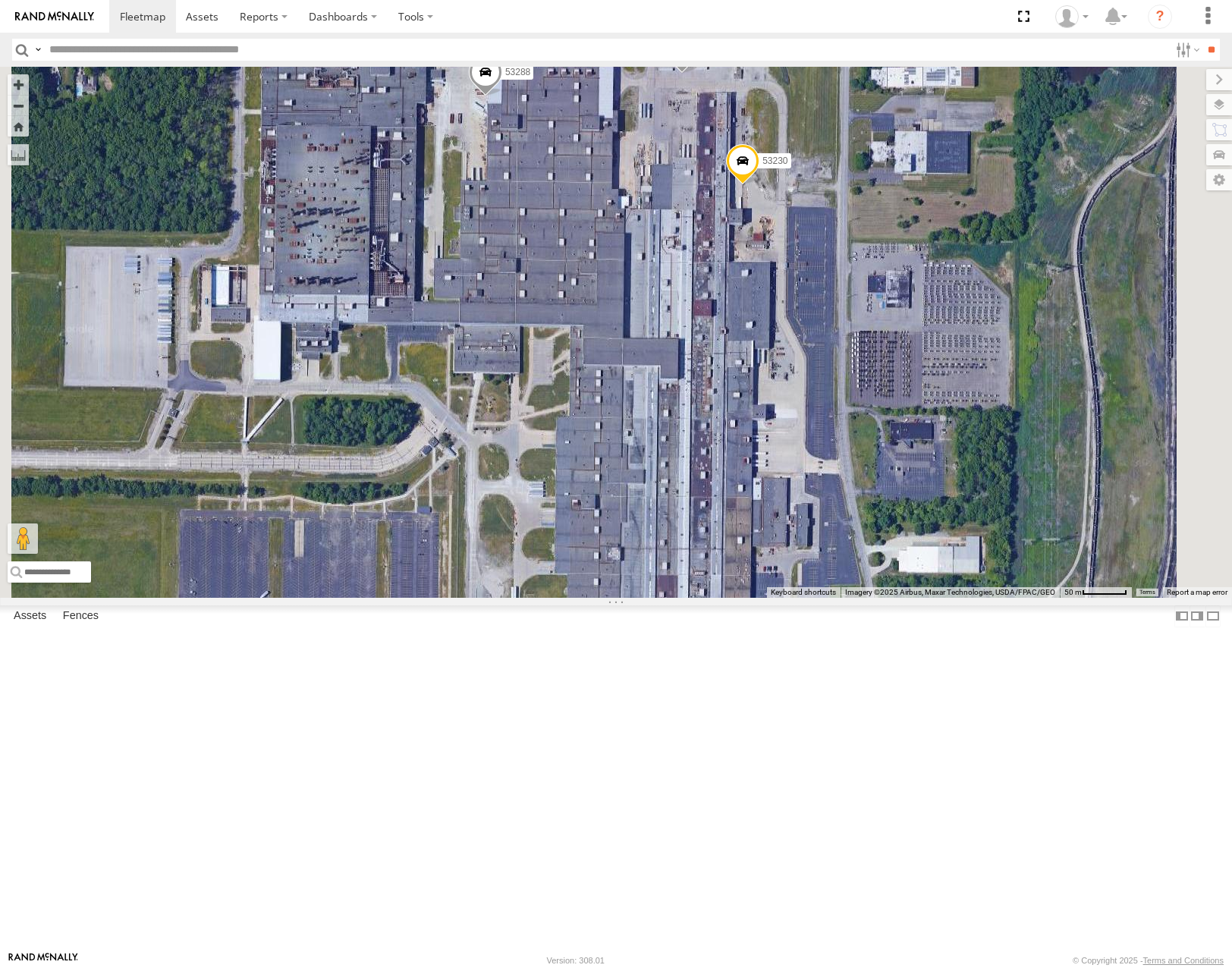
drag, startPoint x: 859, startPoint y: 484, endPoint x: 881, endPoint y: 507, distance: 31.8
click at [881, 507] on div "53223 53230 53270 53276 53284 53134 53288" at bounding box center [616, 332] width 1232 height 530
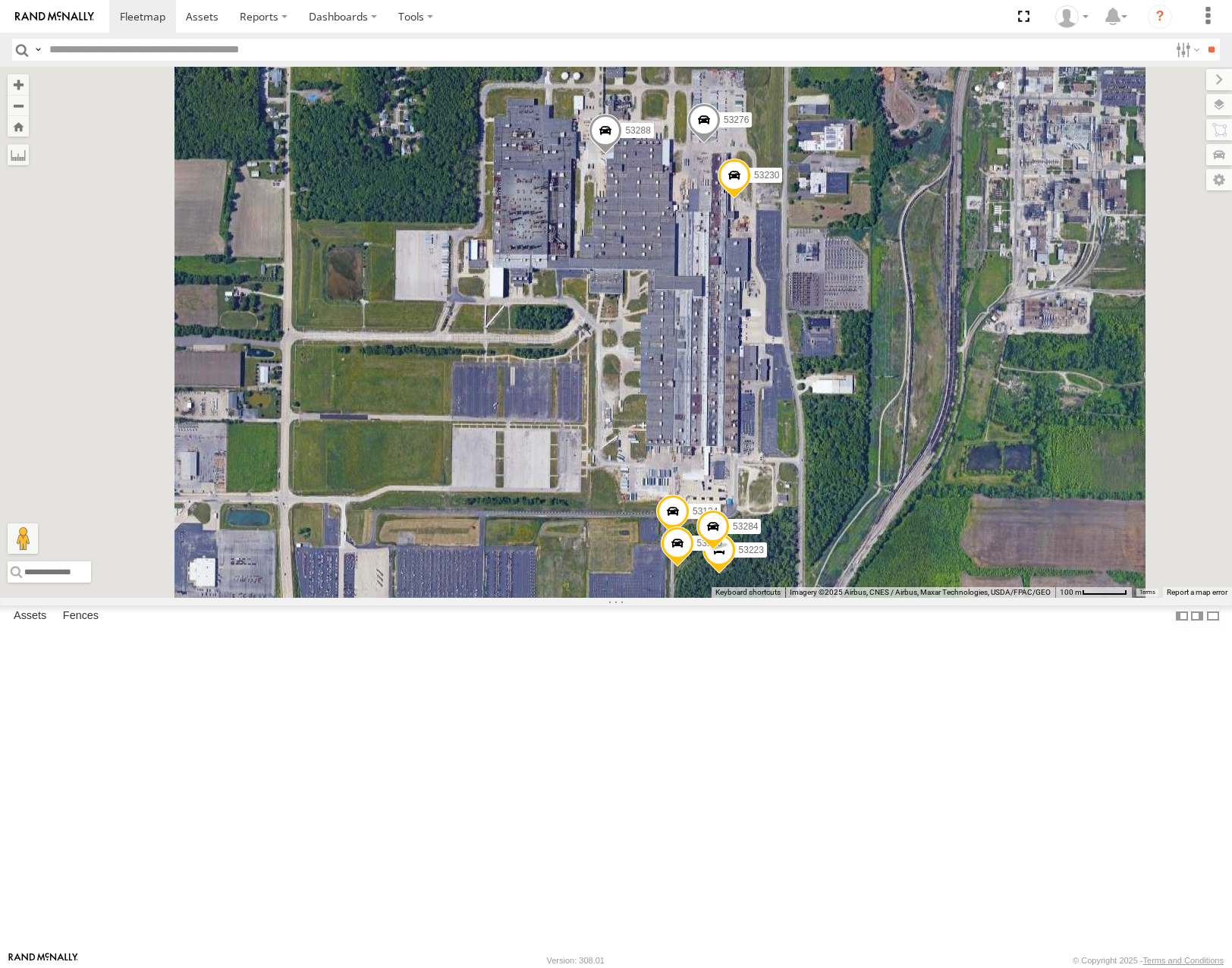
drag, startPoint x: 965, startPoint y: 519, endPoint x: 962, endPoint y: 499, distance: 20.2
click at [962, 499] on div "53230 53276 53134 53288 53223 53270 53284" at bounding box center [616, 332] width 1232 height 530
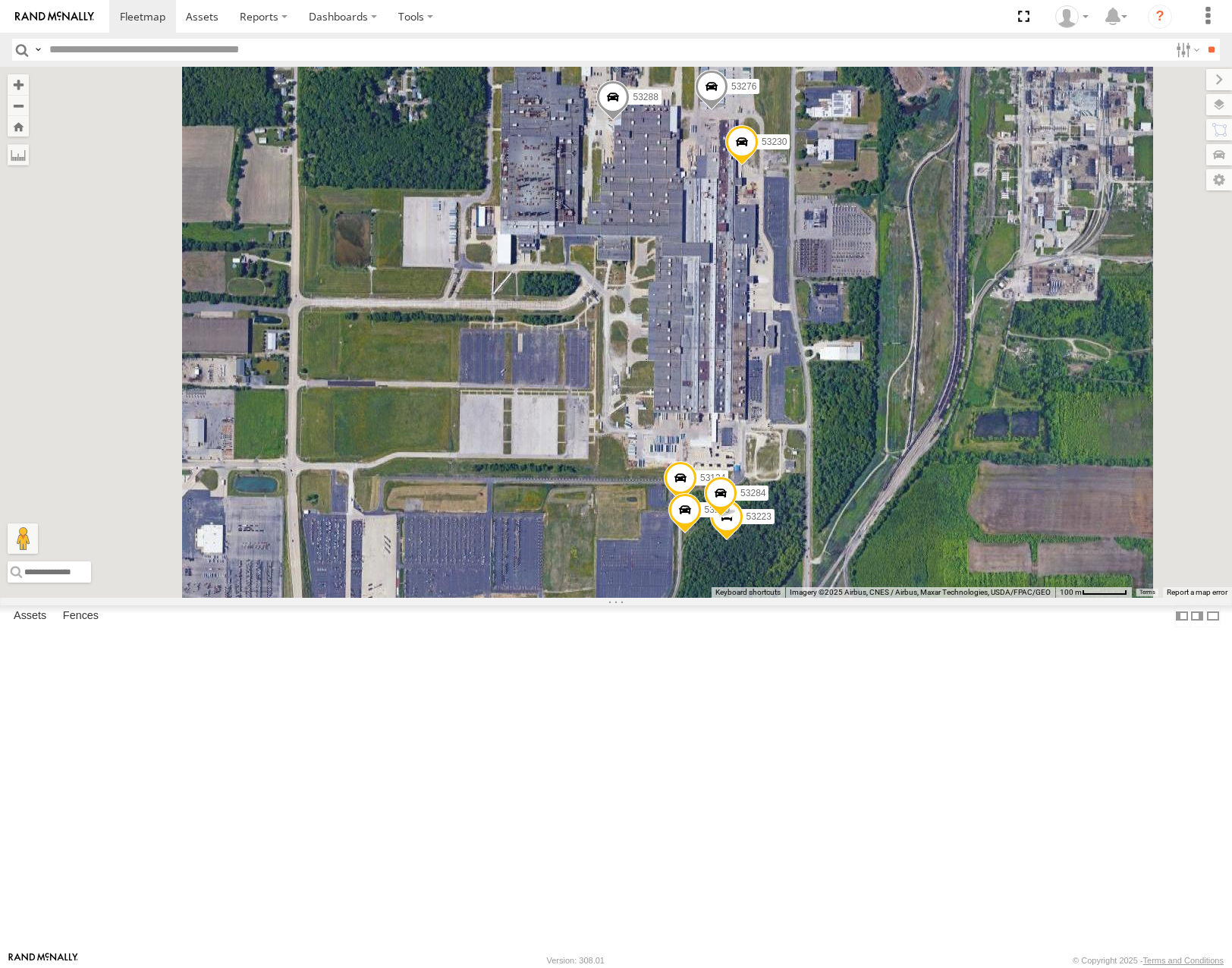
drag, startPoint x: 923, startPoint y: 569, endPoint x: 936, endPoint y: 552, distance: 21.4
click at [936, 552] on div "53230 53276 53134 53288 53223 53270 53284" at bounding box center [616, 332] width 1232 height 530
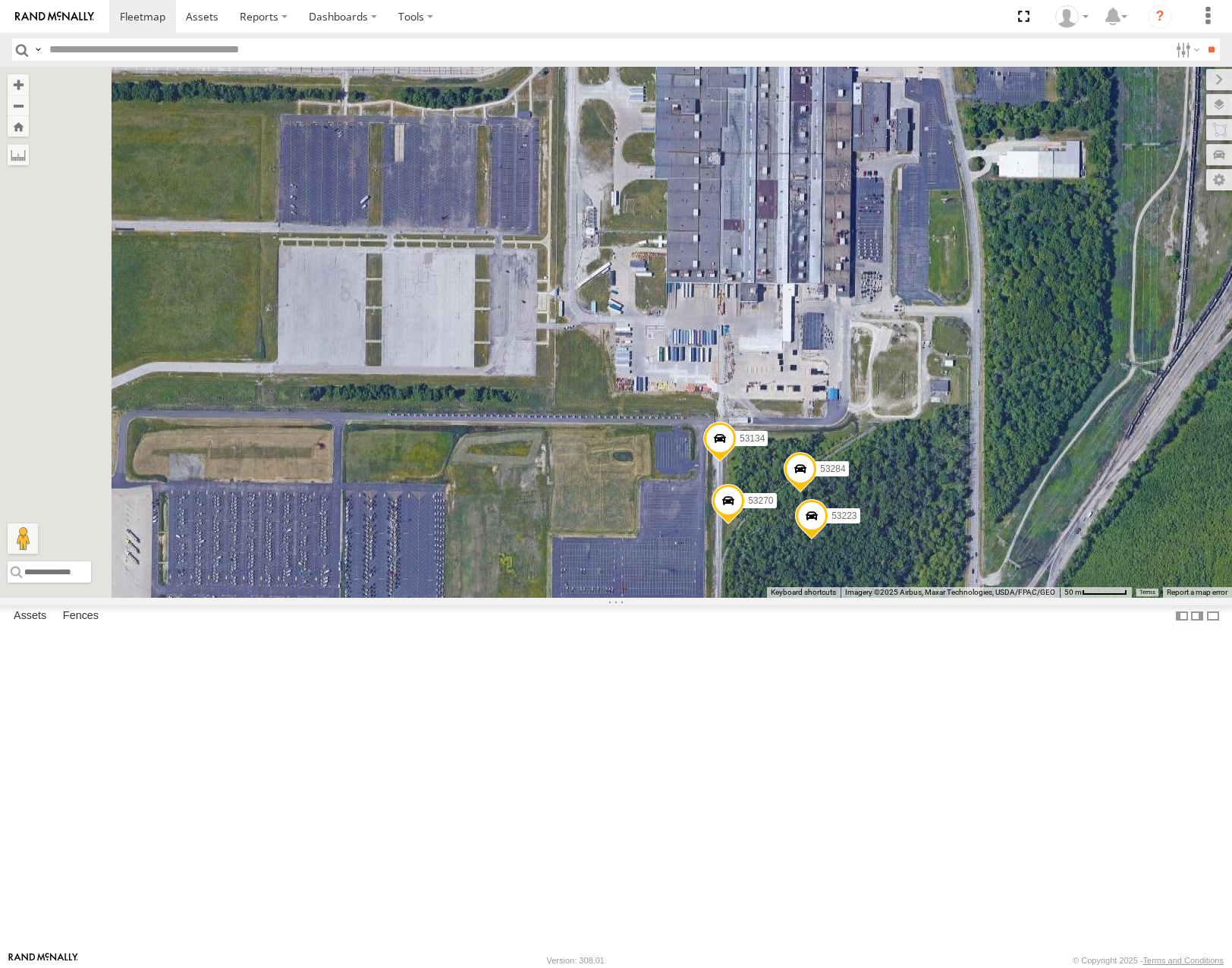
click at [1102, 597] on div "53223 53230 53270 53276 53284 53134 53288" at bounding box center [616, 332] width 1232 height 530
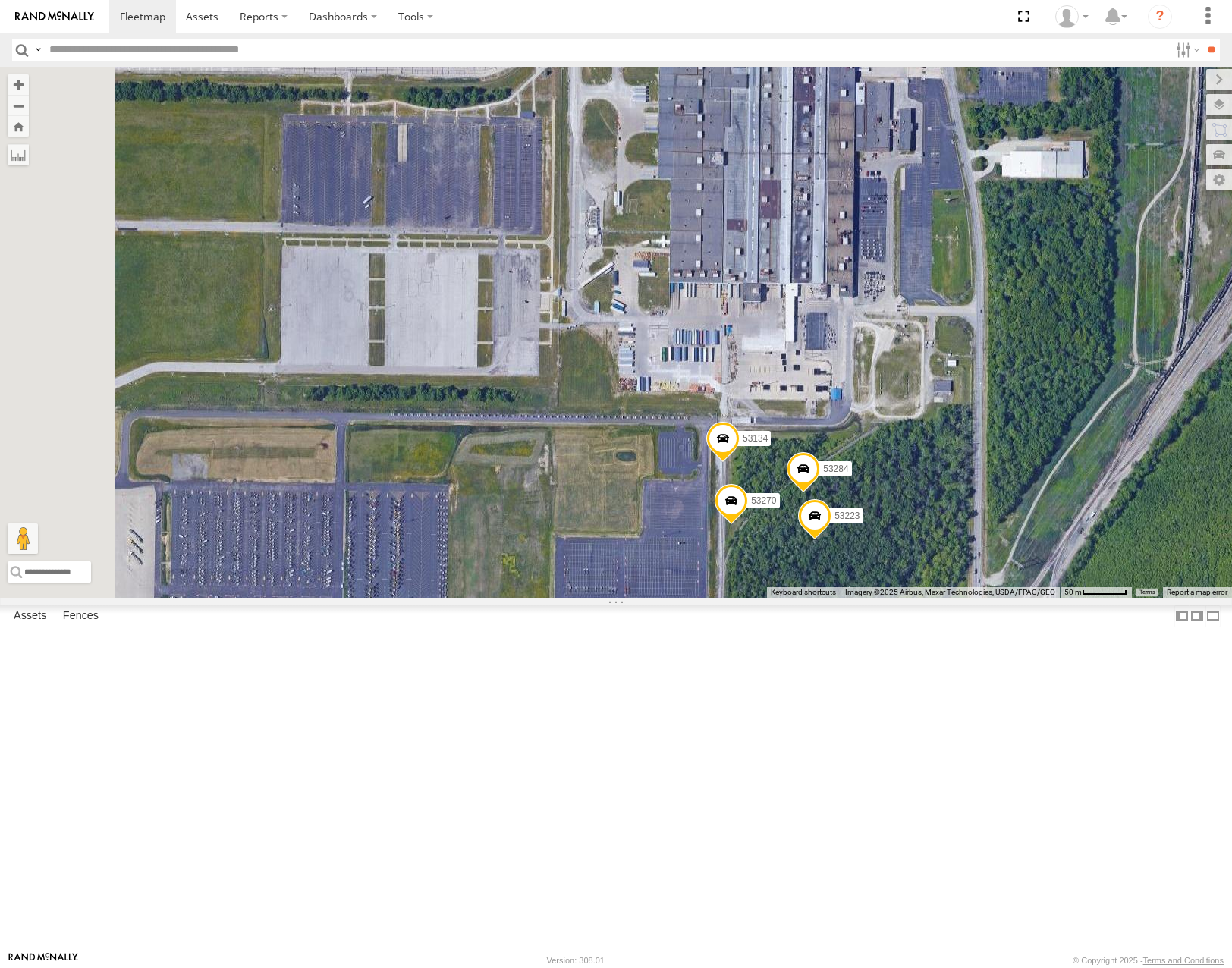
click at [831, 540] on span at bounding box center [815, 520] width 33 height 41
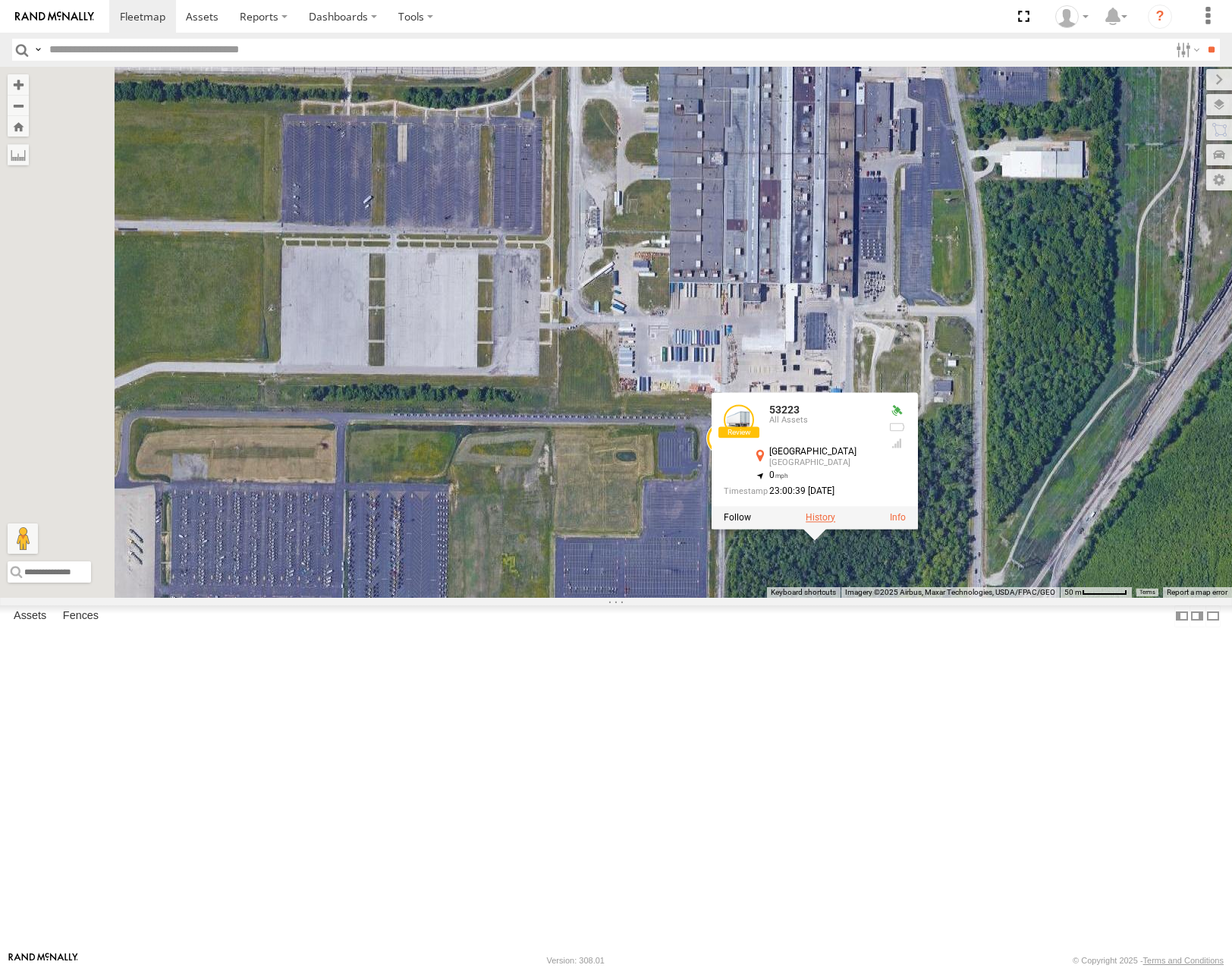
click at [835, 523] on label at bounding box center [820, 517] width 29 height 11
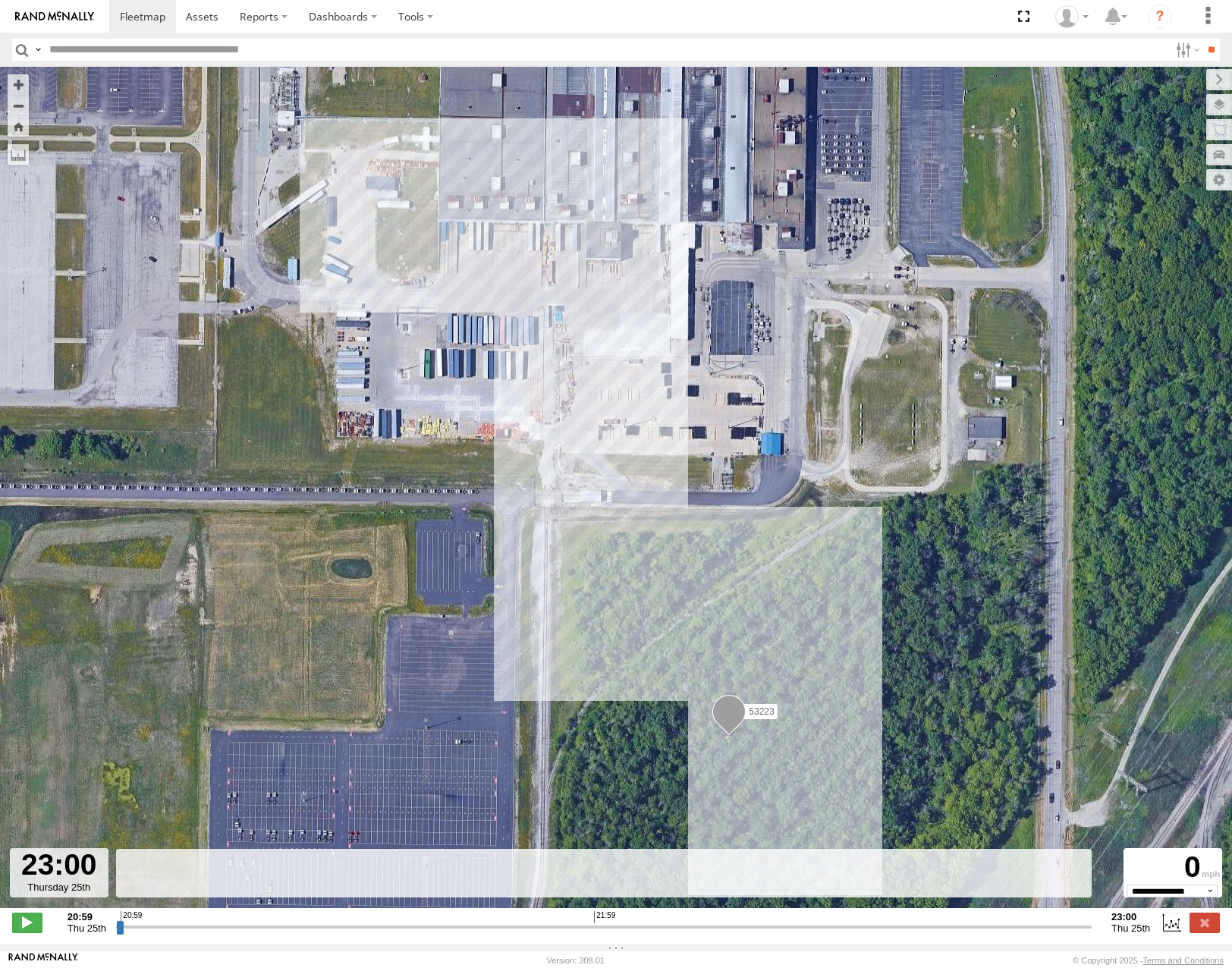
drag, startPoint x: 120, startPoint y: 933, endPoint x: 1111, endPoint y: 965, distance: 991.5
type input "**********"
click at [1091, 934] on input "range" at bounding box center [604, 926] width 975 height 14
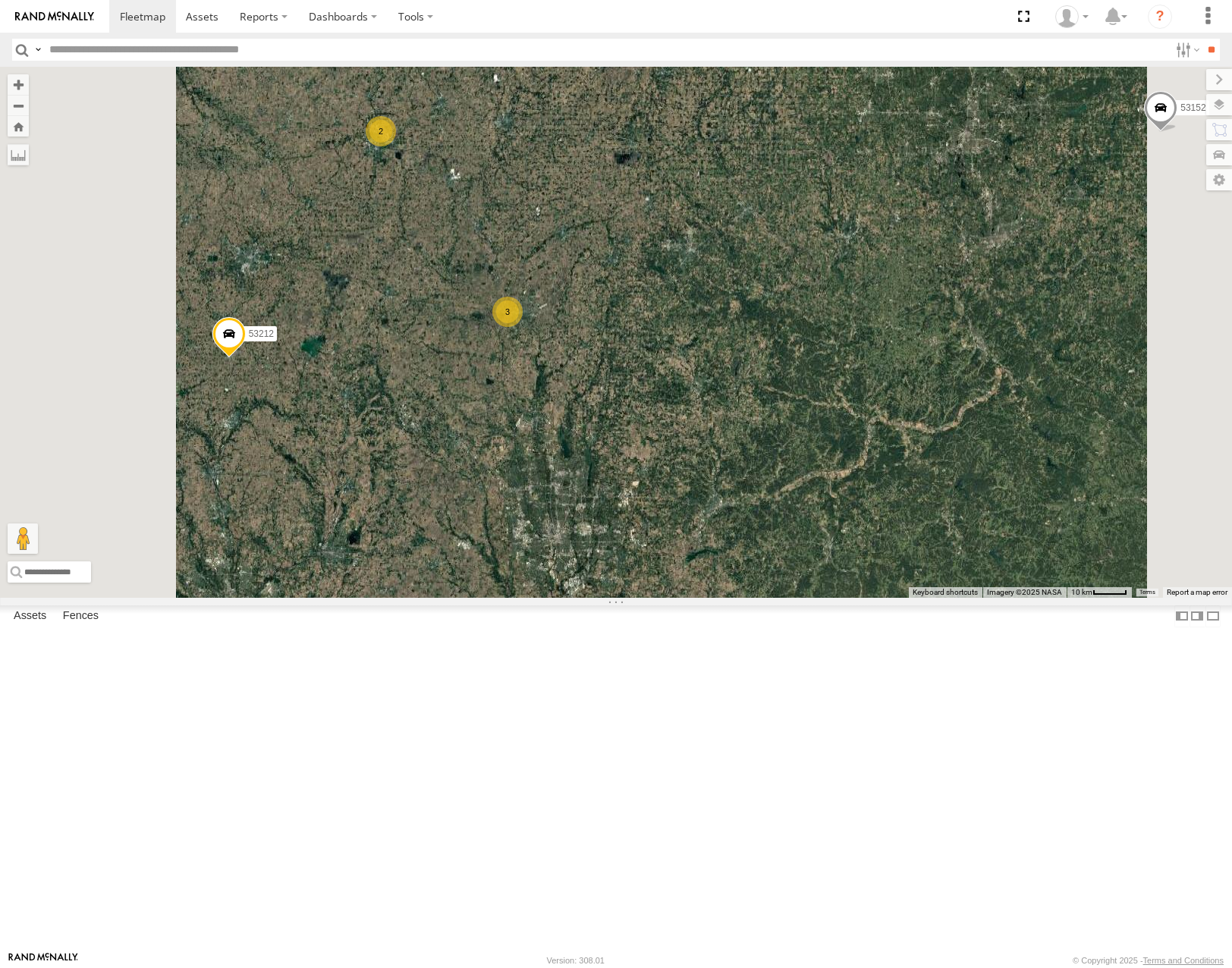
drag, startPoint x: 906, startPoint y: 443, endPoint x: 995, endPoint y: 362, distance: 120.3
click at [995, 362] on div "53271 53280 53216 53275 53229 53212 53152 53249 53146 53144 53279 53106 53262 5…" at bounding box center [616, 332] width 1232 height 530
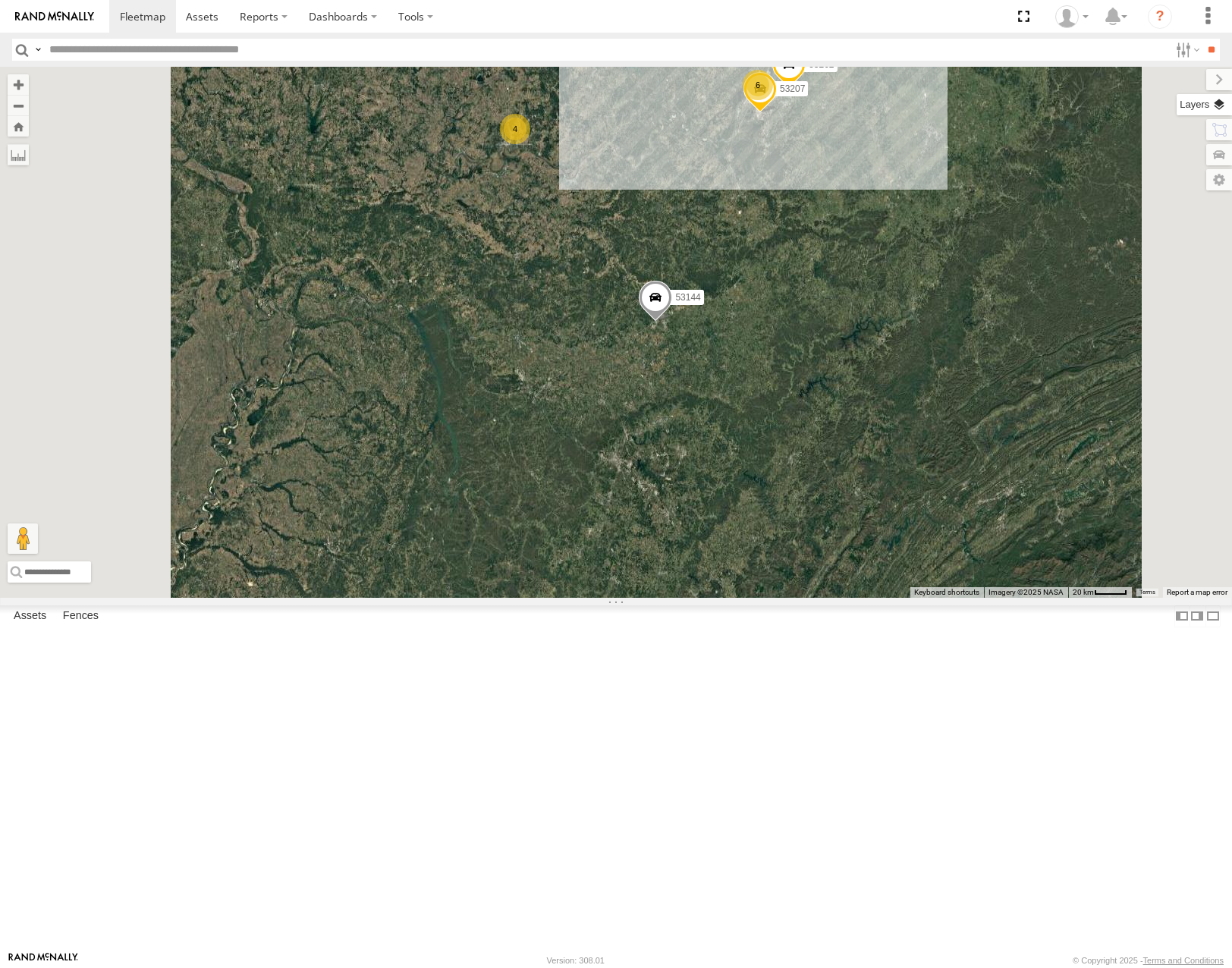
click at [1222, 105] on label at bounding box center [1204, 104] width 55 height 21
click at [0, 0] on span "Basemaps" at bounding box center [0, 0] width 0 height 0
click at [0, 0] on span "Roadmap" at bounding box center [0, 0] width 0 height 0
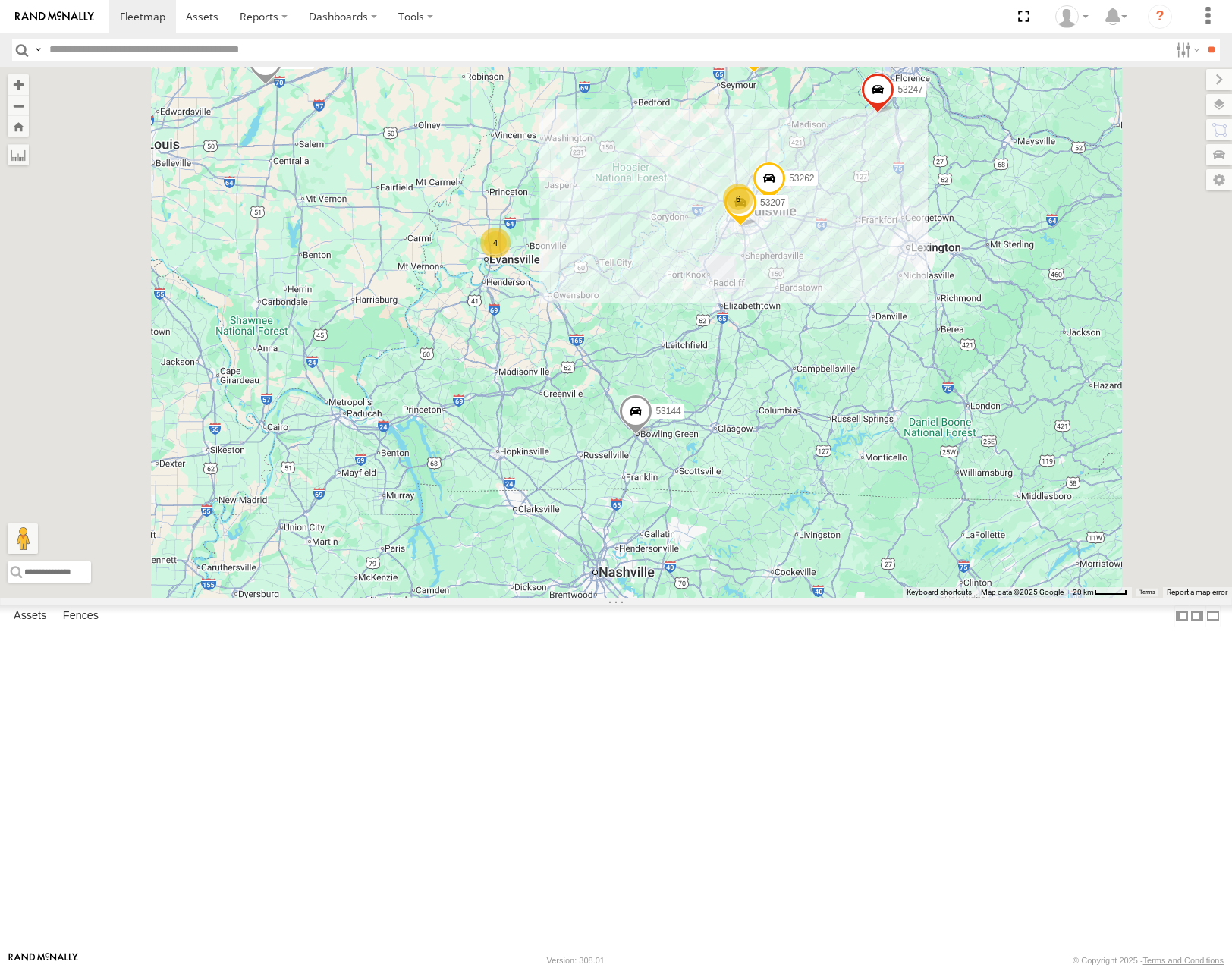
drag, startPoint x: 866, startPoint y: 377, endPoint x: 851, endPoint y: 477, distance: 101.1
click at [851, 477] on div "53271 53280 53216 53275 53229 53212 53152 53249 53146 53144 53279 53106 53262 5…" at bounding box center [616, 332] width 1232 height 530
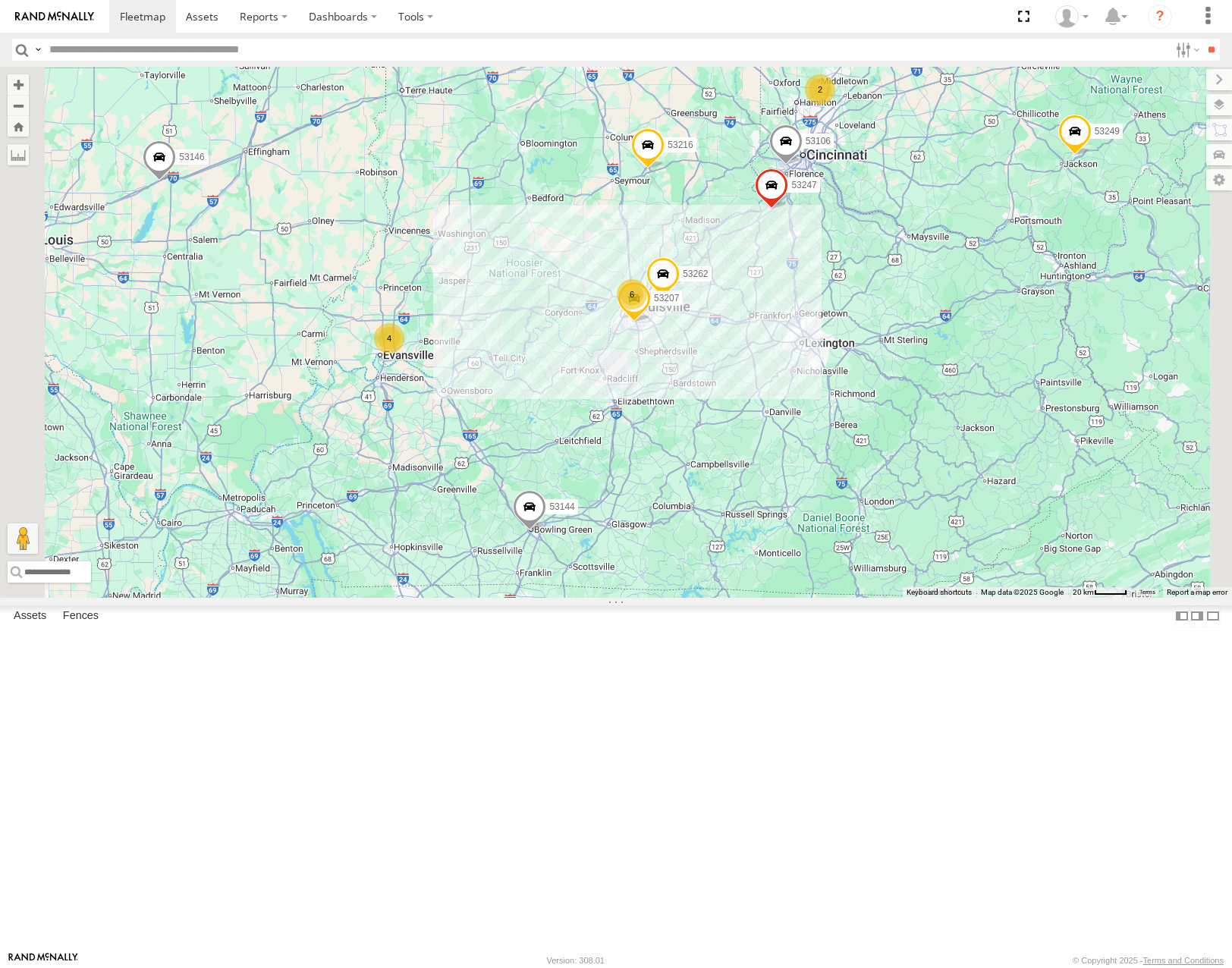
drag, startPoint x: 895, startPoint y: 460, endPoint x: 785, endPoint y: 542, distance: 137.2
click at [785, 542] on div "53271 53280 53216 53275 53229 53212 53152 53249 53146 53144 53279 53106 53262 5…" at bounding box center [616, 332] width 1232 height 530
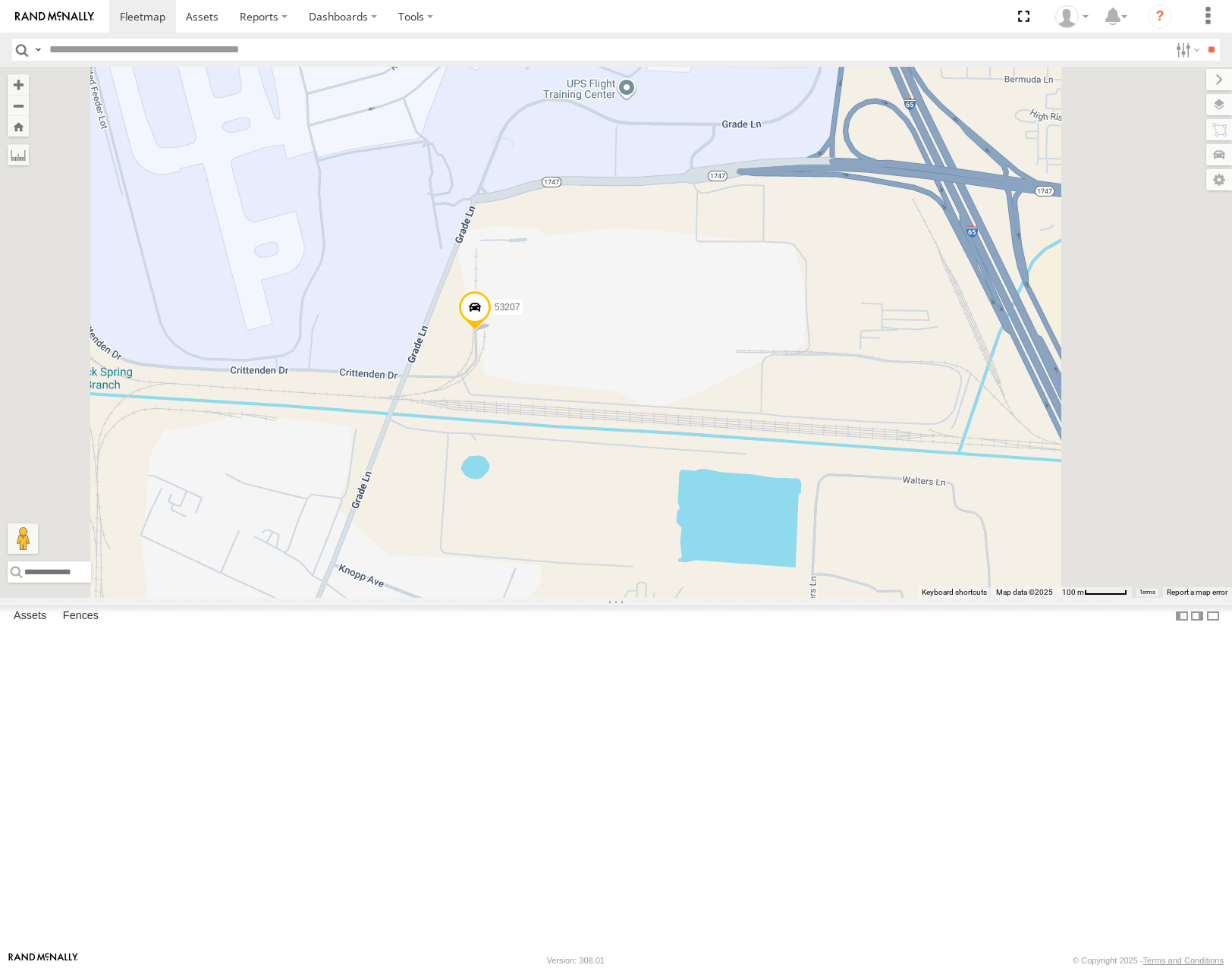
click at [0, 0] on div "Satellite" at bounding box center [0, 0] width 0 height 0
click at [0, 0] on span "Satellite" at bounding box center [0, 0] width 0 height 0
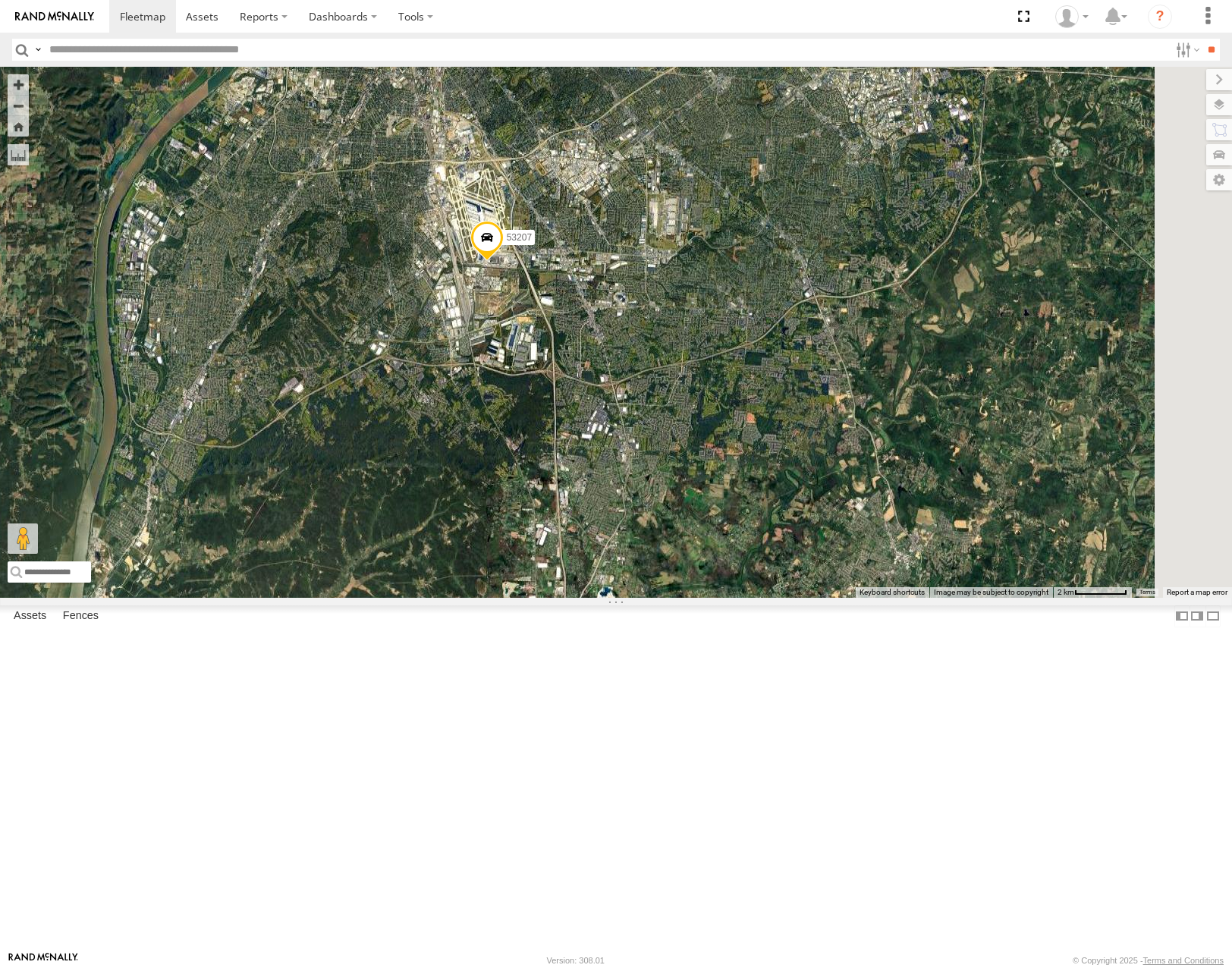
drag, startPoint x: 795, startPoint y: 320, endPoint x: 723, endPoint y: 352, distance: 78.8
click at [728, 351] on div "53271 53216 53279 53275 53229 53212 53152 53249 53146 53144 53106 53149 53262 5…" at bounding box center [616, 332] width 1232 height 530
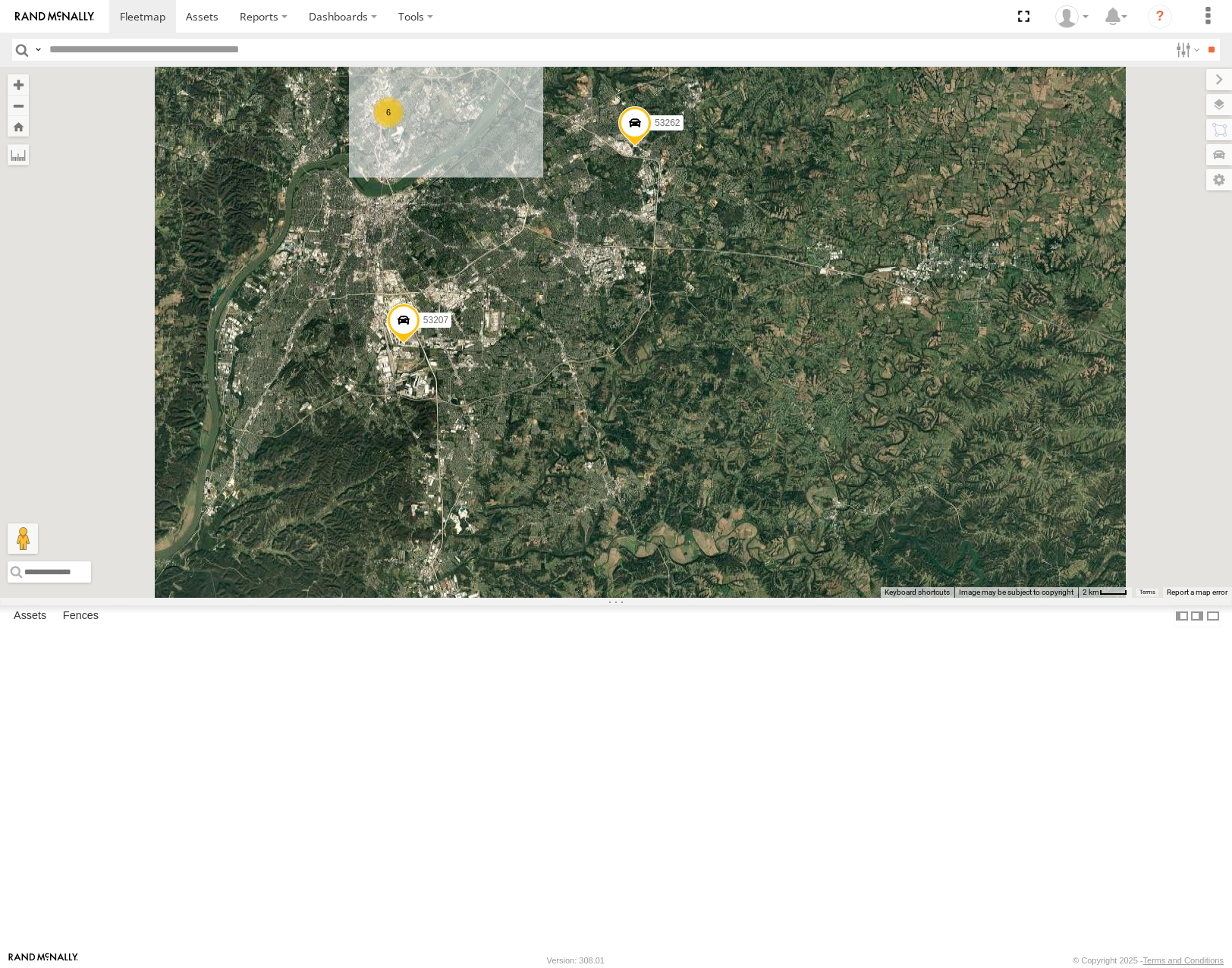
drag, startPoint x: 784, startPoint y: 367, endPoint x: 780, endPoint y: 378, distance: 11.7
click at [780, 378] on div "53271 53216 53279 53275 53229 53212 53152 53249 53146 53144 53106 53149 53262 5…" at bounding box center [616, 332] width 1232 height 530
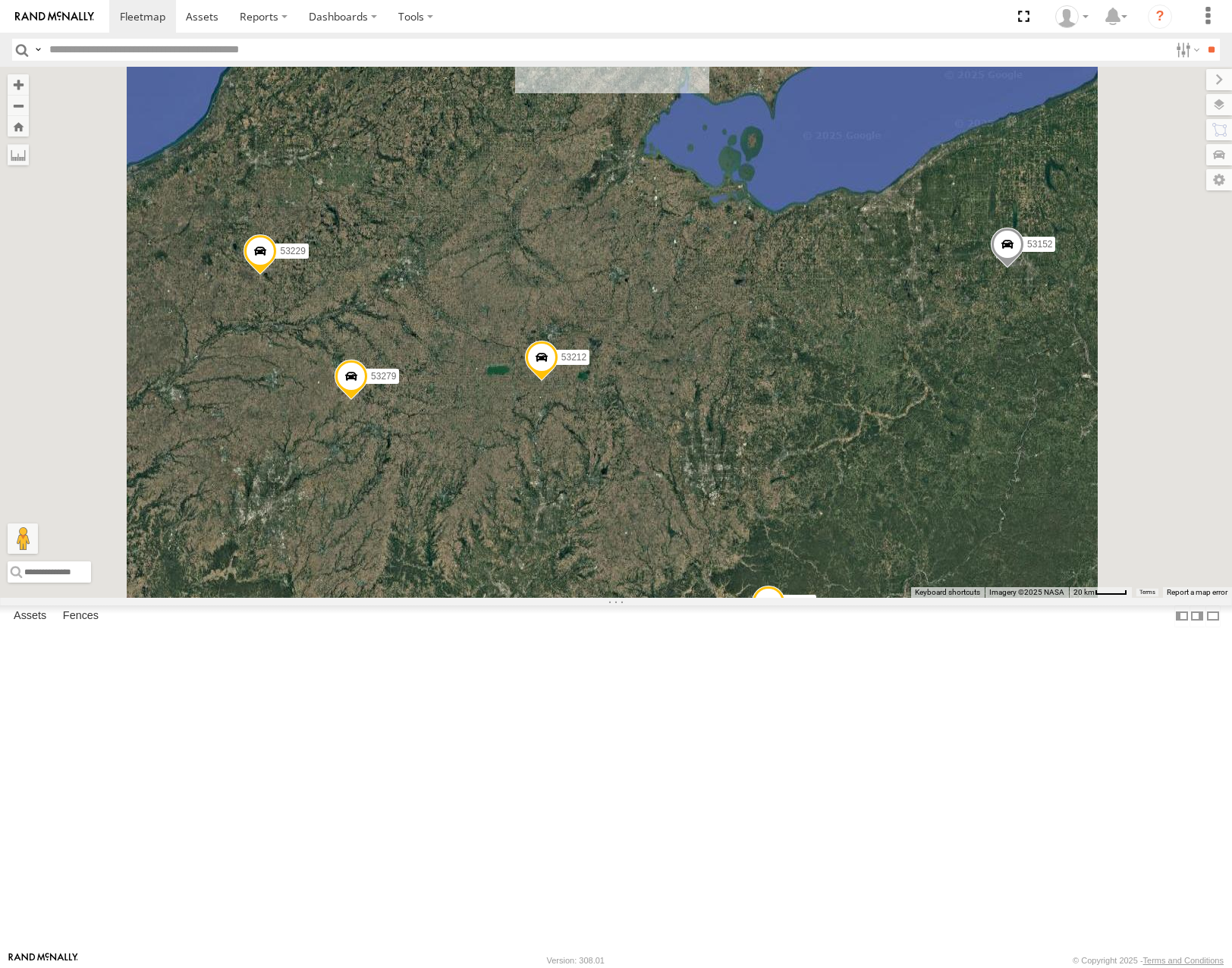
drag, startPoint x: 881, startPoint y: 224, endPoint x: 831, endPoint y: 502, distance: 282.5
click at [833, 502] on div "53271 53216 53279 53275 53229 53212 53152 53249 53146 53144" at bounding box center [616, 332] width 1232 height 530
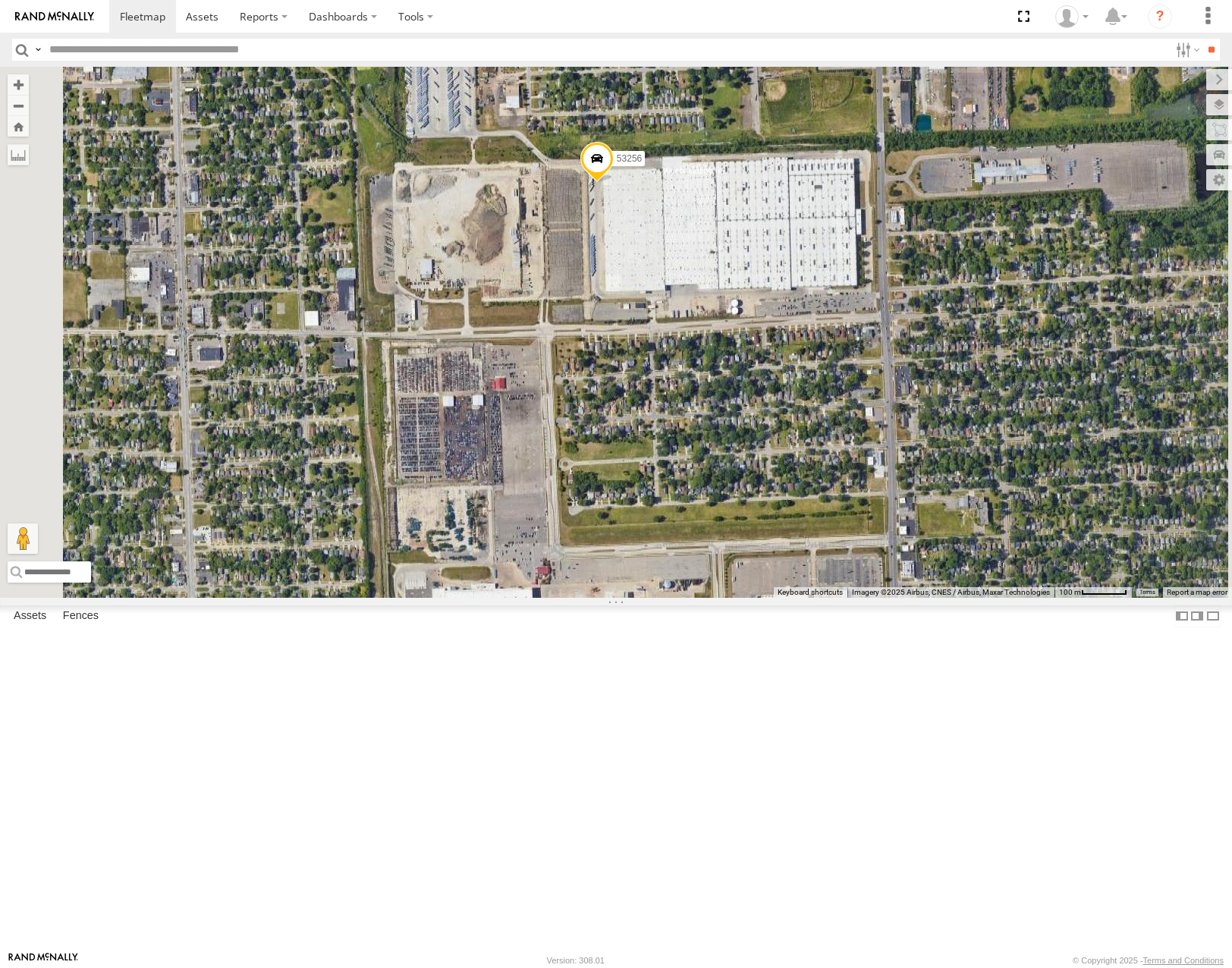
click at [489, 22] on span at bounding box center [473, 1] width 33 height 41
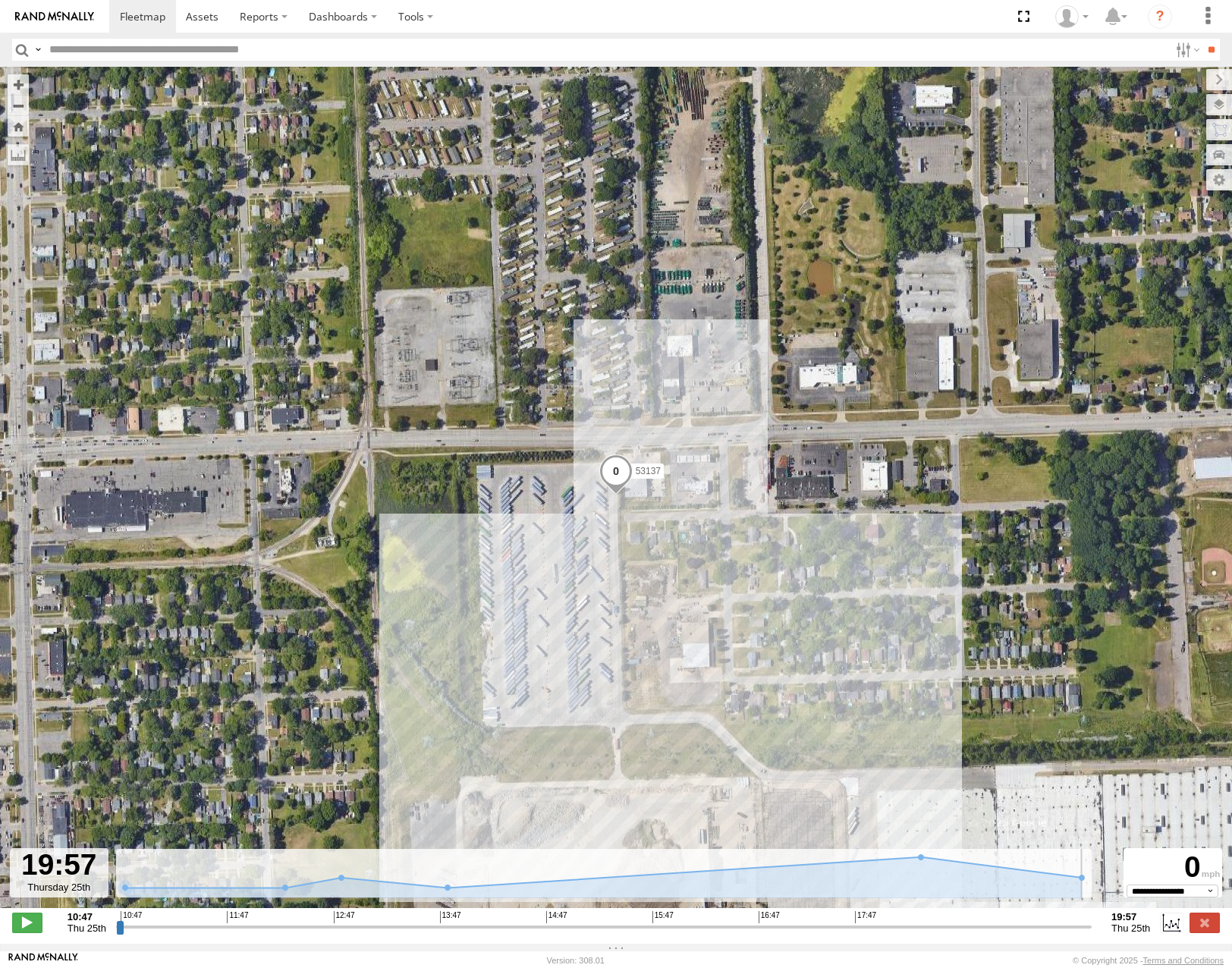
drag, startPoint x: 119, startPoint y: 933, endPoint x: 1122, endPoint y: 957, distance: 1003.3
type input "**********"
click at [1091, 934] on input "range" at bounding box center [604, 926] width 975 height 14
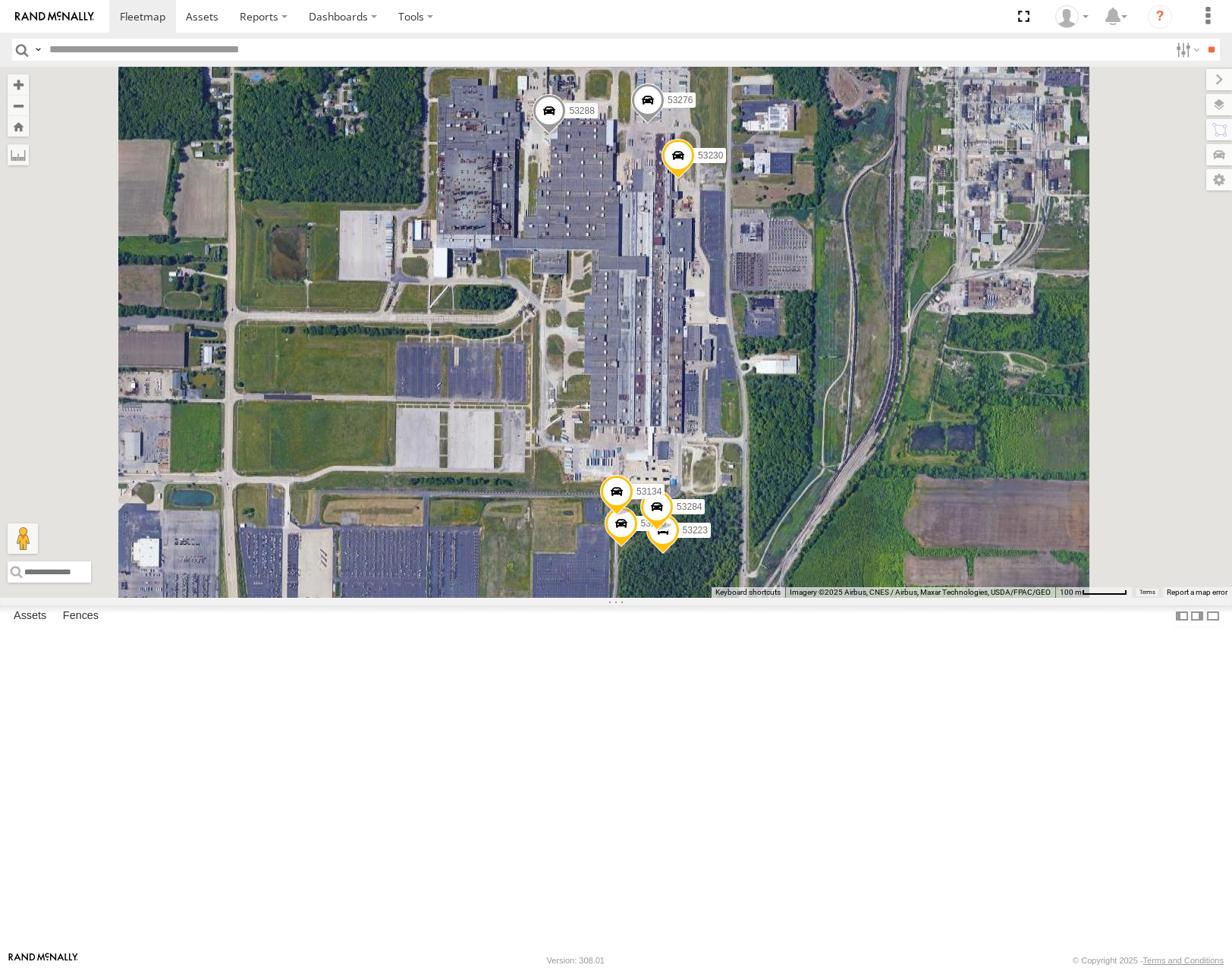
click at [695, 180] on span at bounding box center [678, 159] width 33 height 41
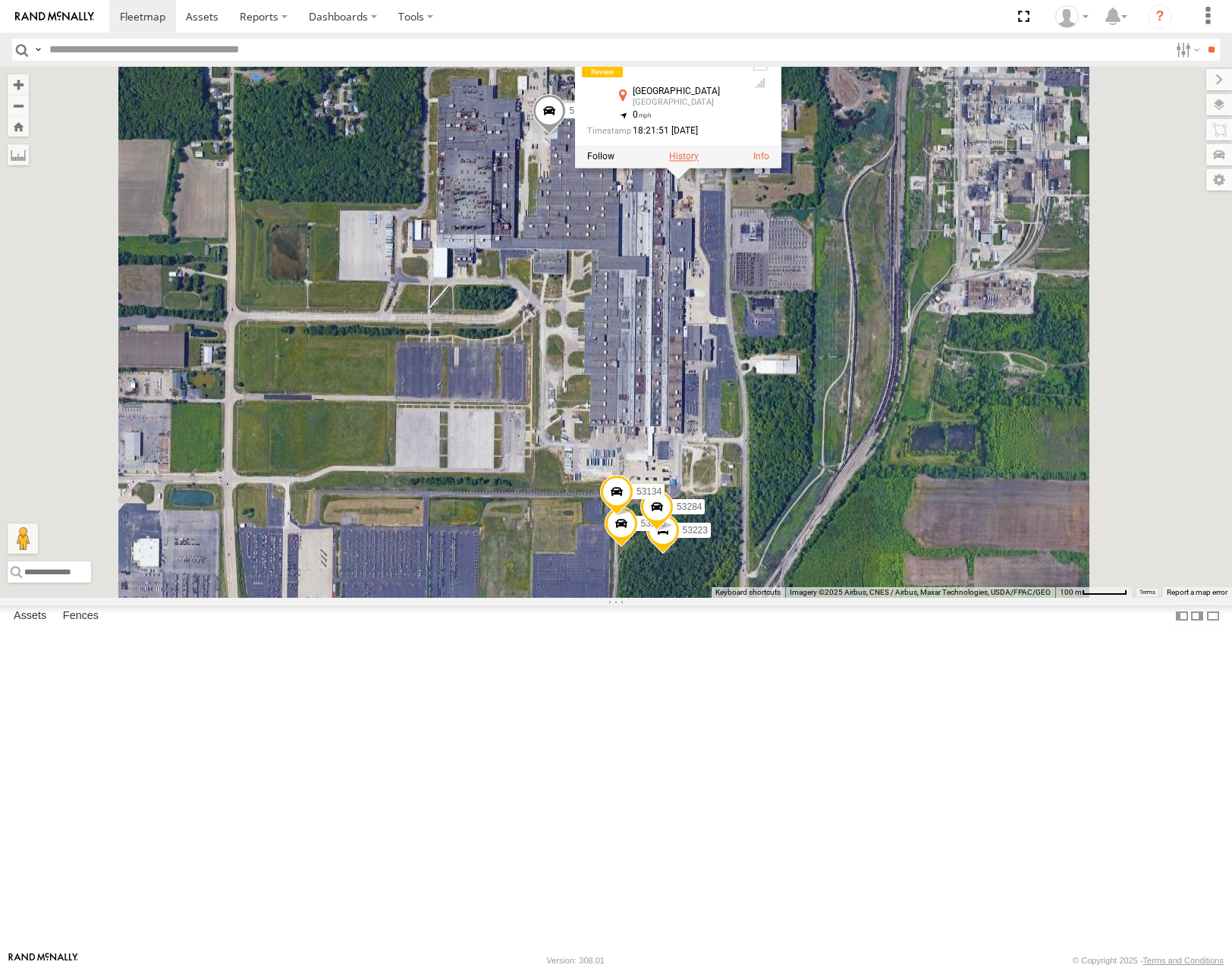
click at [698, 162] on label at bounding box center [683, 156] width 29 height 11
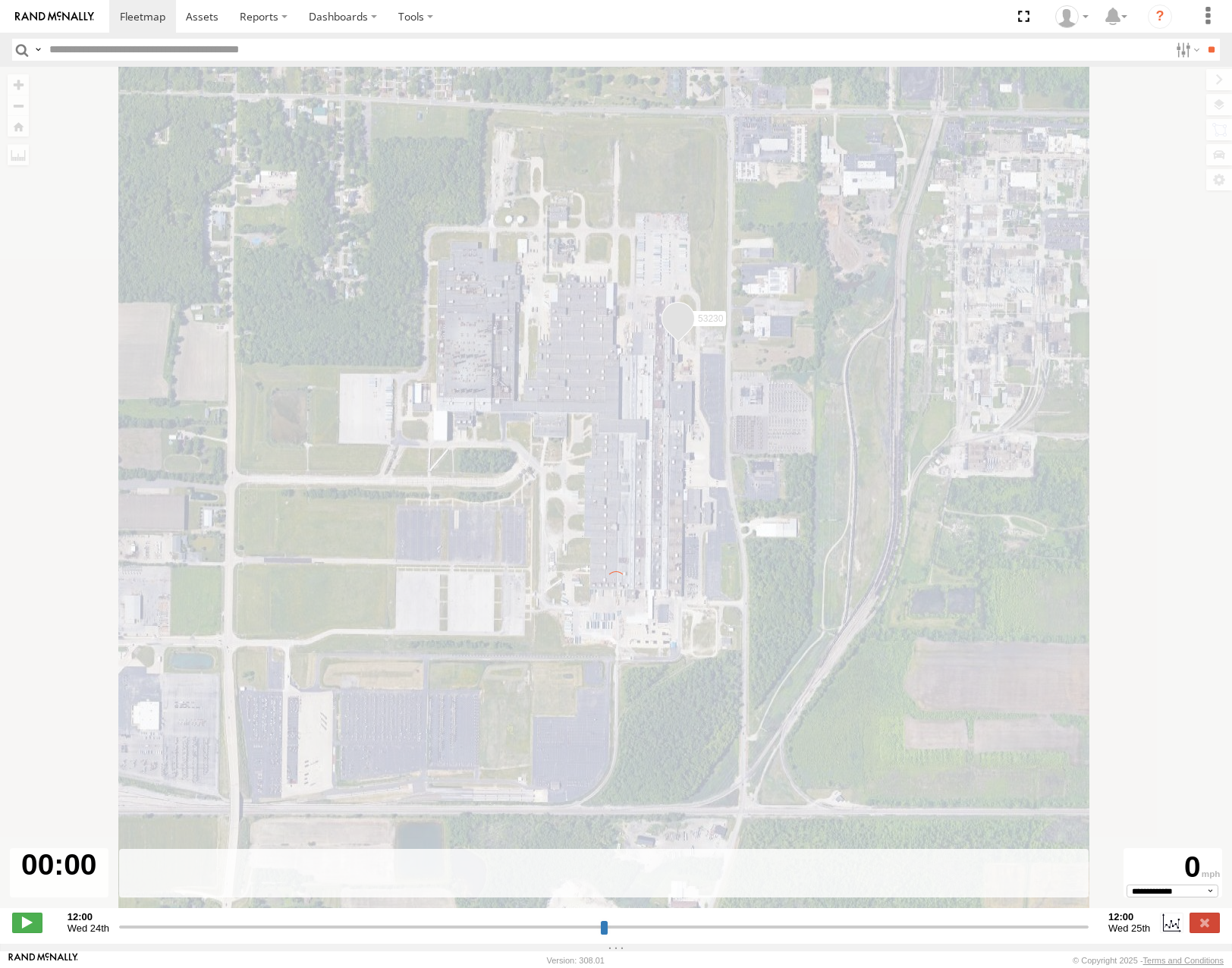
type input "**********"
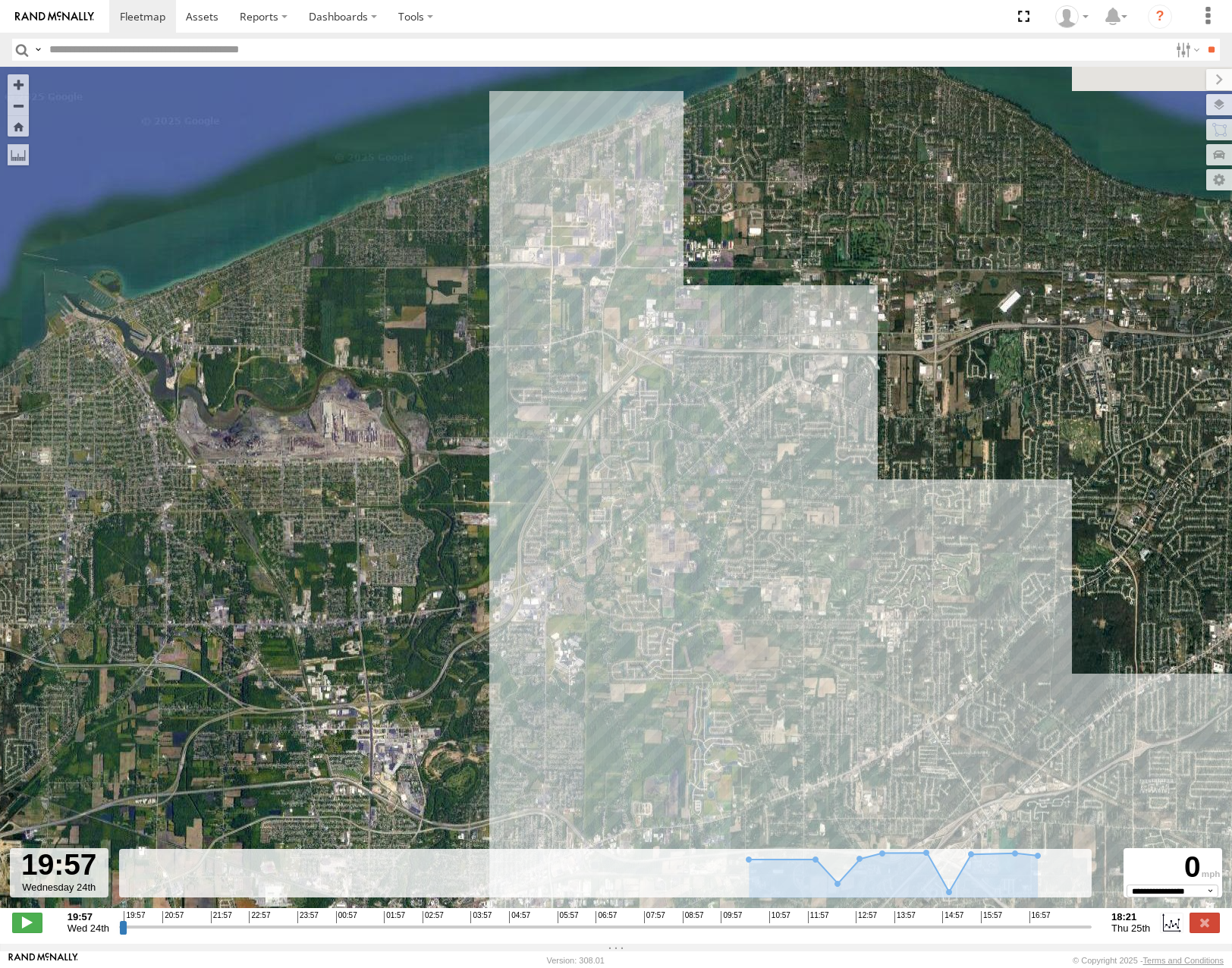
drag, startPoint x: 718, startPoint y: 161, endPoint x: 826, endPoint y: 385, distance: 248.7
click at [826, 385] on div "53230" at bounding box center [616, 495] width 1232 height 858
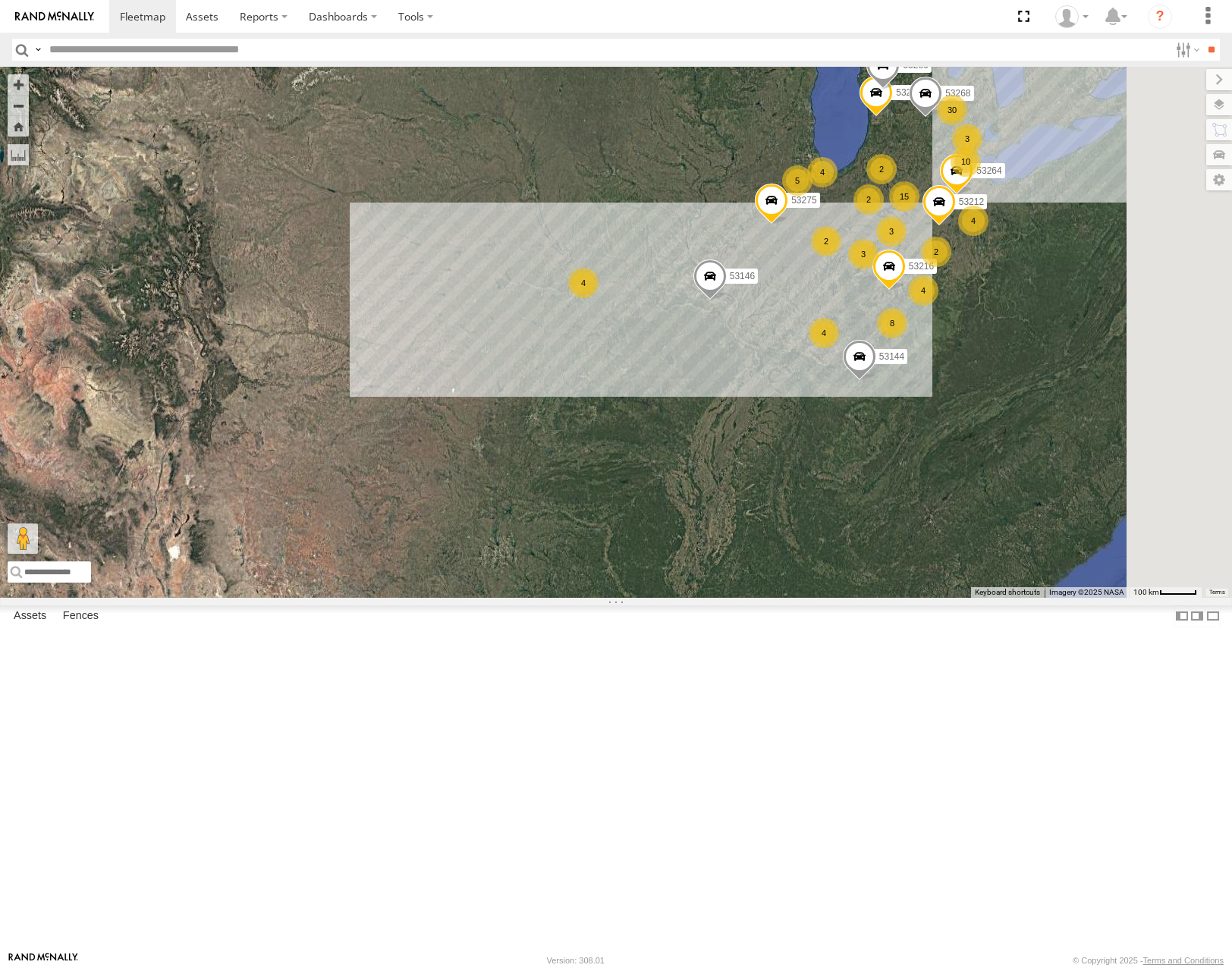
drag, startPoint x: 943, startPoint y: 530, endPoint x: 831, endPoint y: 550, distance: 113.8
click at [831, 550] on div "53275 53146 30 4 4 15 53271 10 53280 53216 5 4 3 8 3 4 2 4 2 2 53212 53268 2 3 …" at bounding box center [616, 332] width 1232 height 530
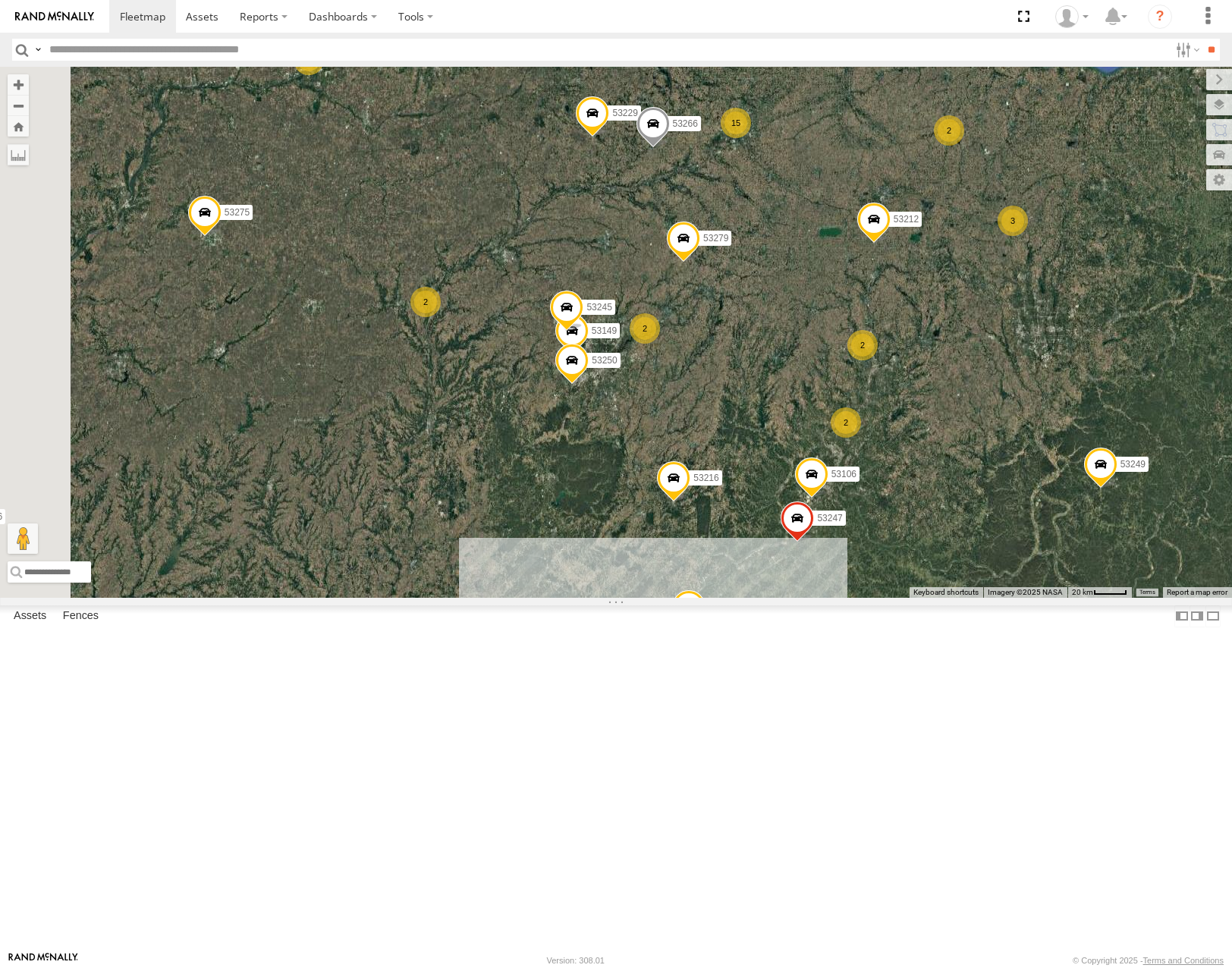
drag, startPoint x: 627, startPoint y: 459, endPoint x: 665, endPoint y: 531, distance: 81.4
click at [686, 539] on div "53275 53146 53271 53280 53216 53212 53268 53144 53279 53229 53152 53266 53249 4…" at bounding box center [616, 332] width 1232 height 530
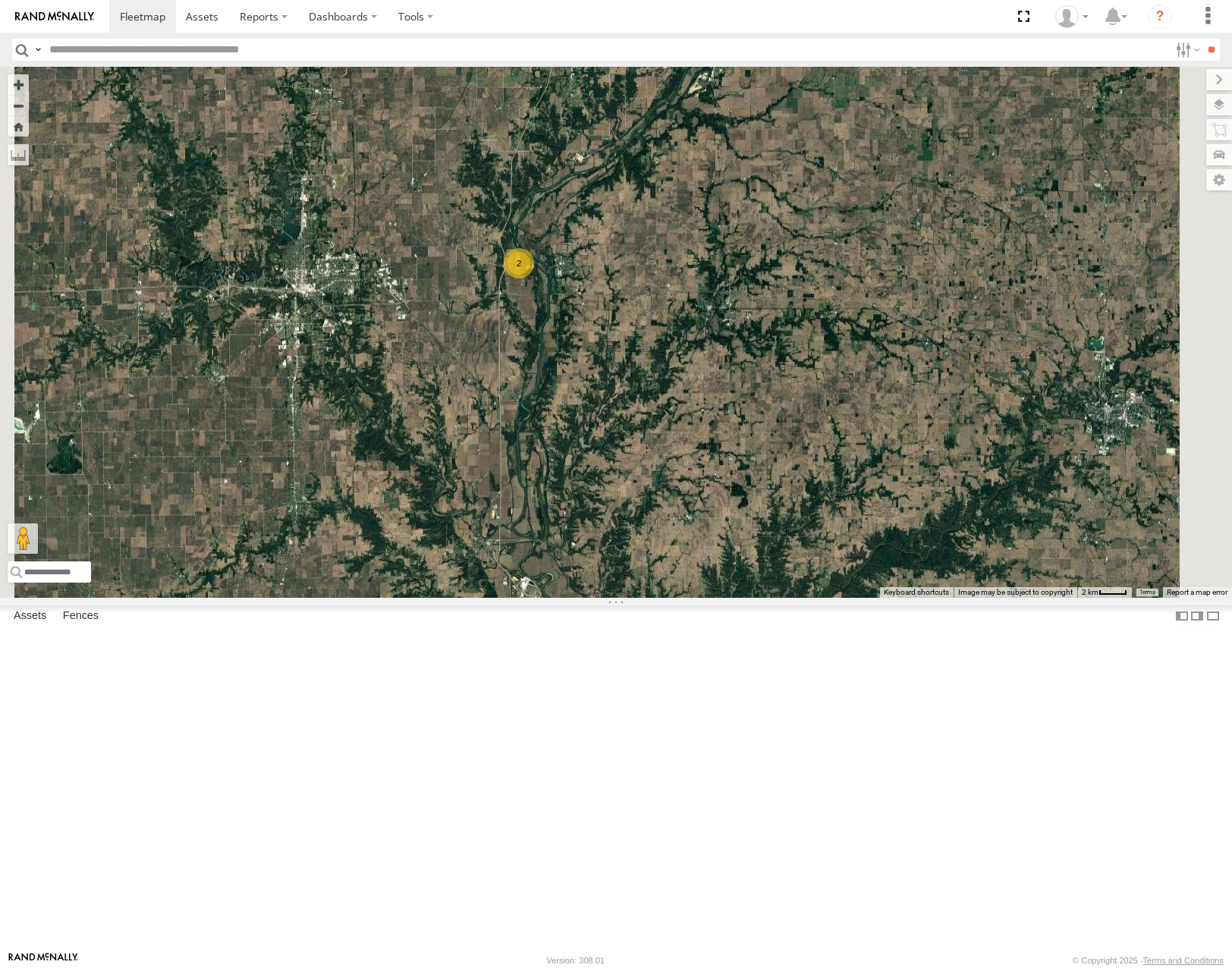
drag, startPoint x: 888, startPoint y: 550, endPoint x: 652, endPoint y: 433, distance: 263.4
click at [657, 436] on div "53275 53146 53271 53280 53216 53212 53268 53144 53279 53229 53152 53266 53249 5…" at bounding box center [616, 332] width 1232 height 530
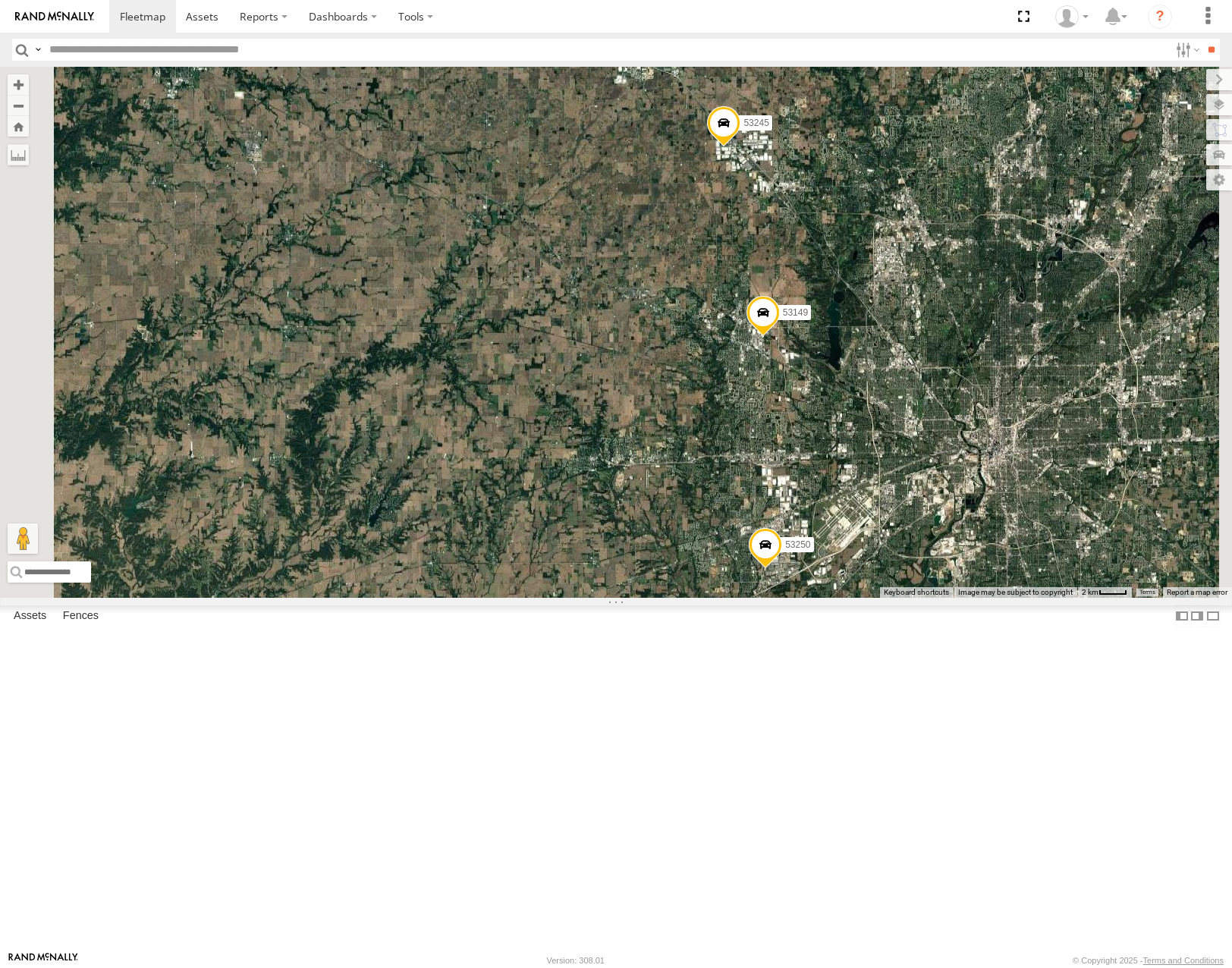
drag, startPoint x: 1062, startPoint y: 576, endPoint x: 995, endPoint y: 469, distance: 126.2
click at [995, 469] on div "53275 53146 53271 53280 53216 53212 53268 53144 53279 53229 53152 53266 53249 5…" at bounding box center [616, 332] width 1232 height 530
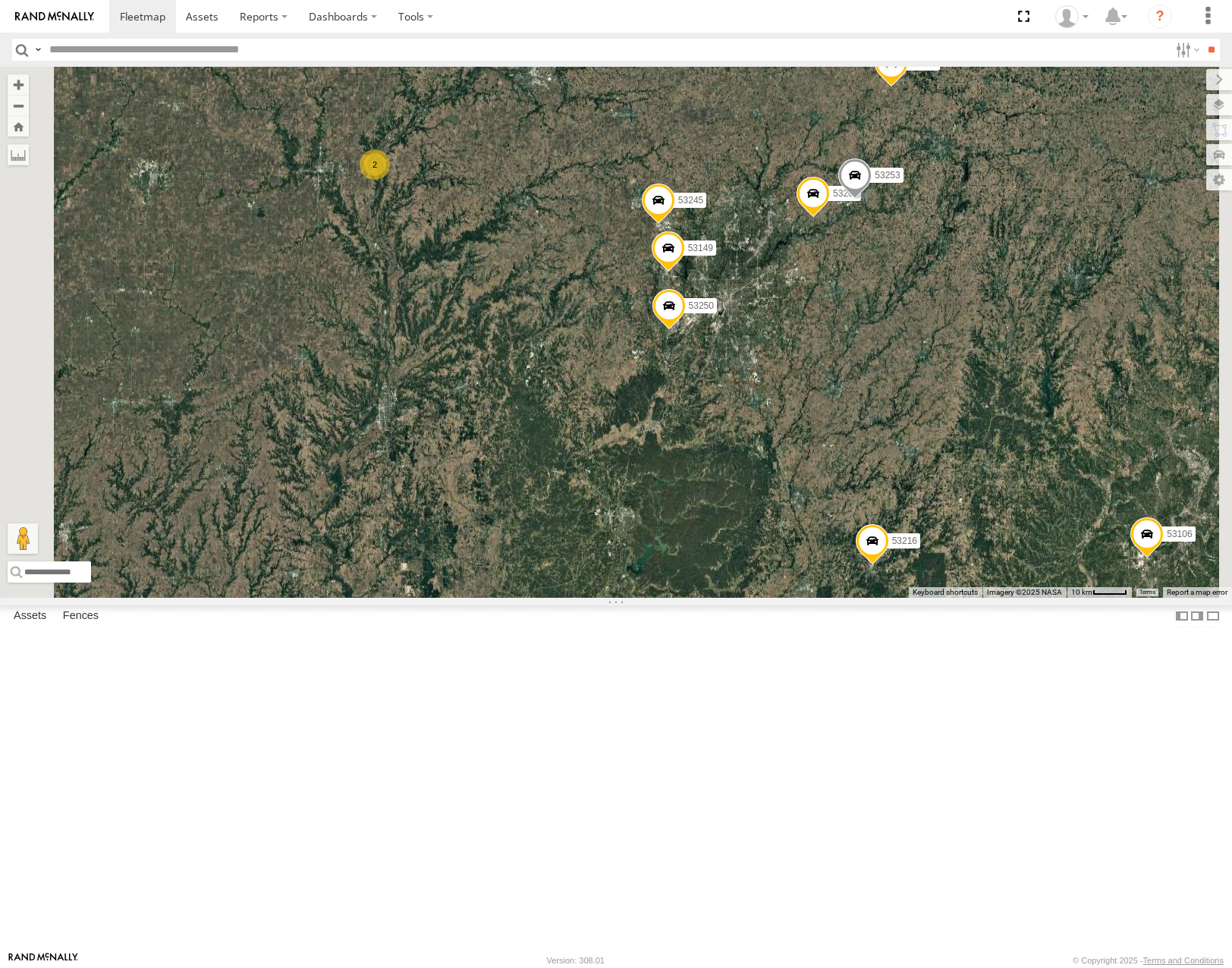
drag, startPoint x: 1030, startPoint y: 582, endPoint x: 992, endPoint y: 505, distance: 85.9
click at [992, 505] on div "53275 53146 53271 53280 53216 53212 53268 53144 53279 53229 53152 53266 53249 5…" at bounding box center [616, 332] width 1232 height 530
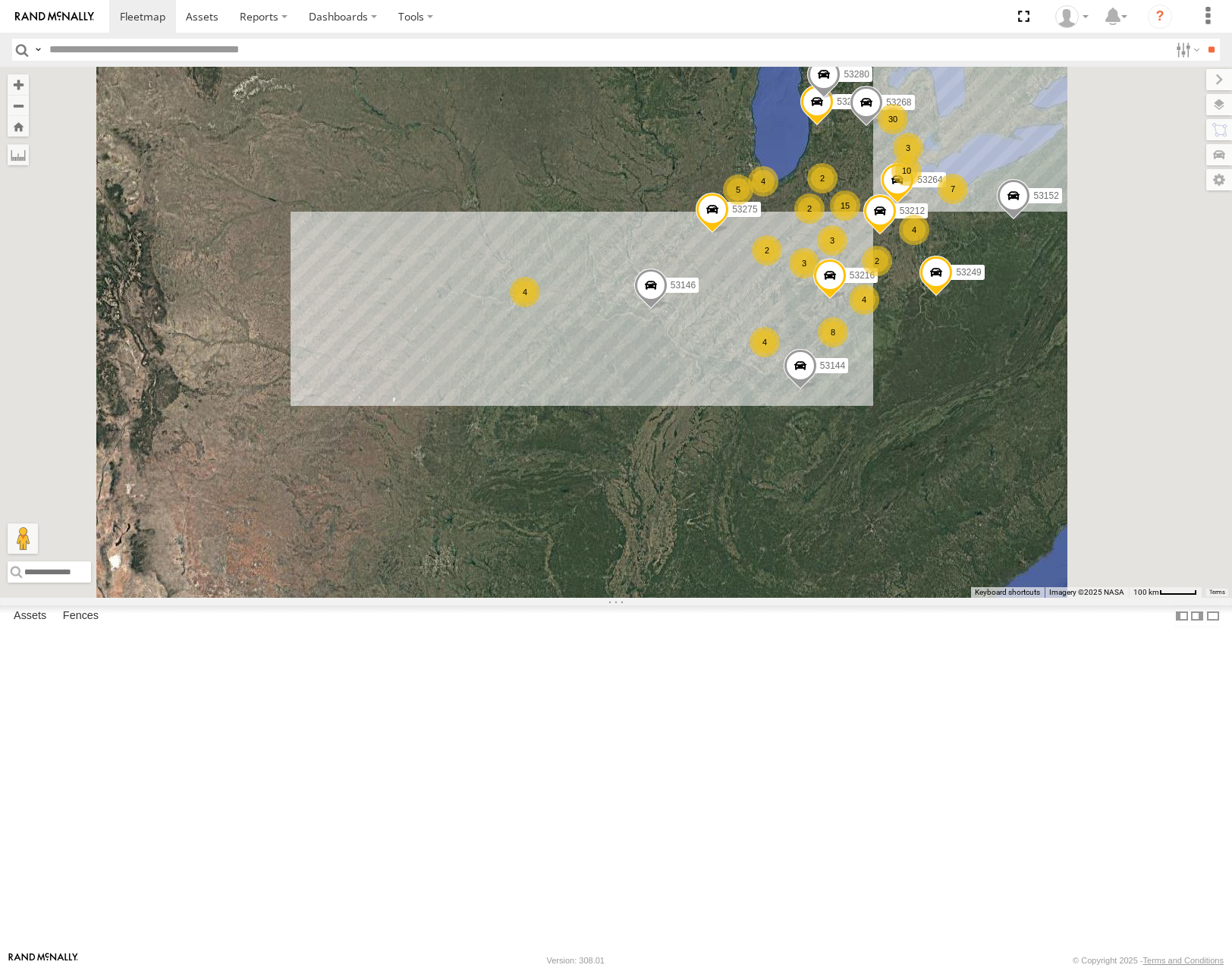
drag, startPoint x: 1116, startPoint y: 285, endPoint x: 1102, endPoint y: 346, distance: 62.6
click at [1102, 346] on div "53216 53275 53212 53144 30 4 4 15 53271 10 53280 5 4 7 3 8 3 4 2 4 2 2 53152 53…" at bounding box center [616, 332] width 1232 height 530
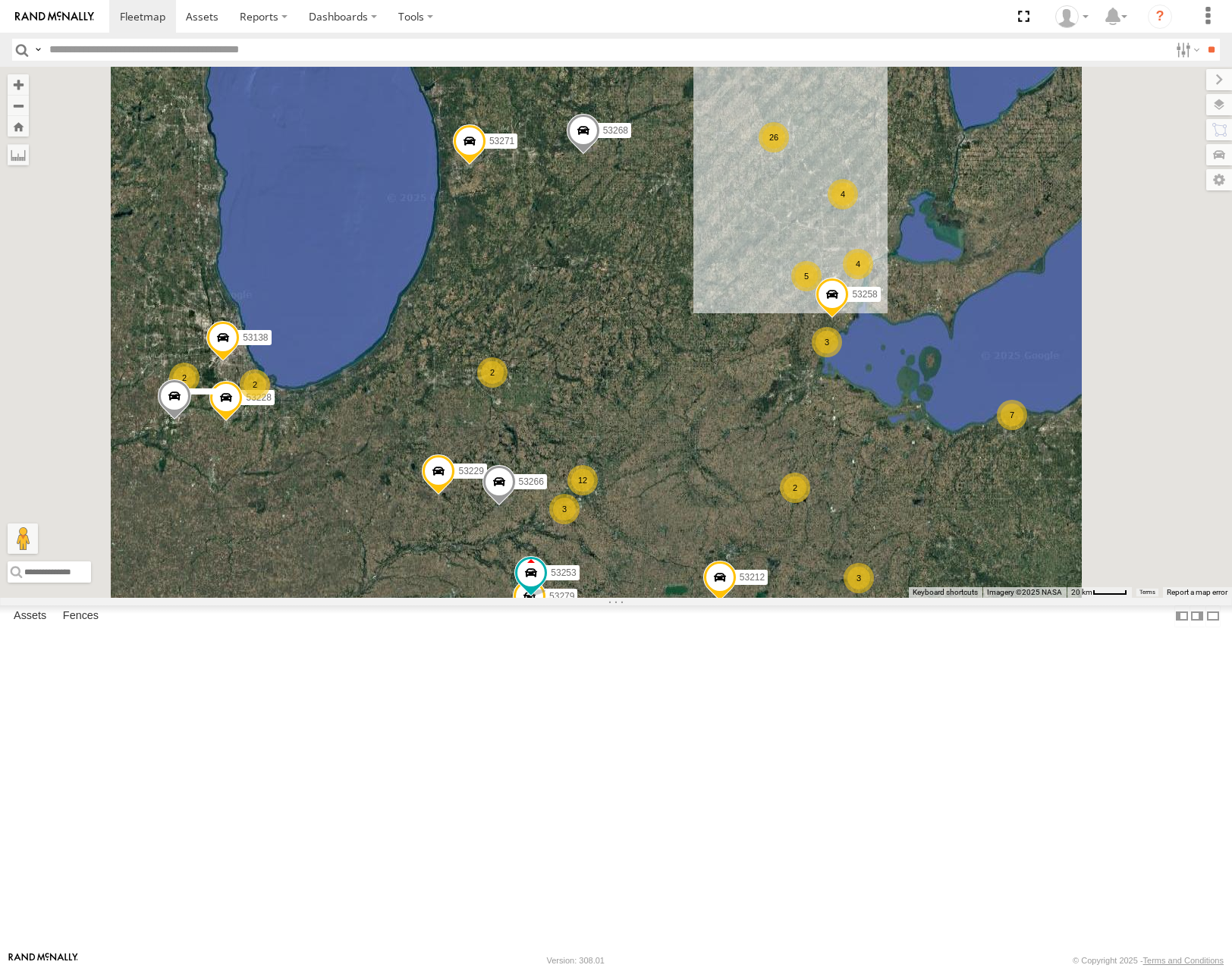
drag, startPoint x: 660, startPoint y: 494, endPoint x: 760, endPoint y: 496, distance: 100.0
click at [760, 496] on div "26 12 53271 3 53280 7 53149 53279 3 5 53229 2 53204 2 3 4 53258 2 53250 4 53212…" at bounding box center [616, 332] width 1232 height 530
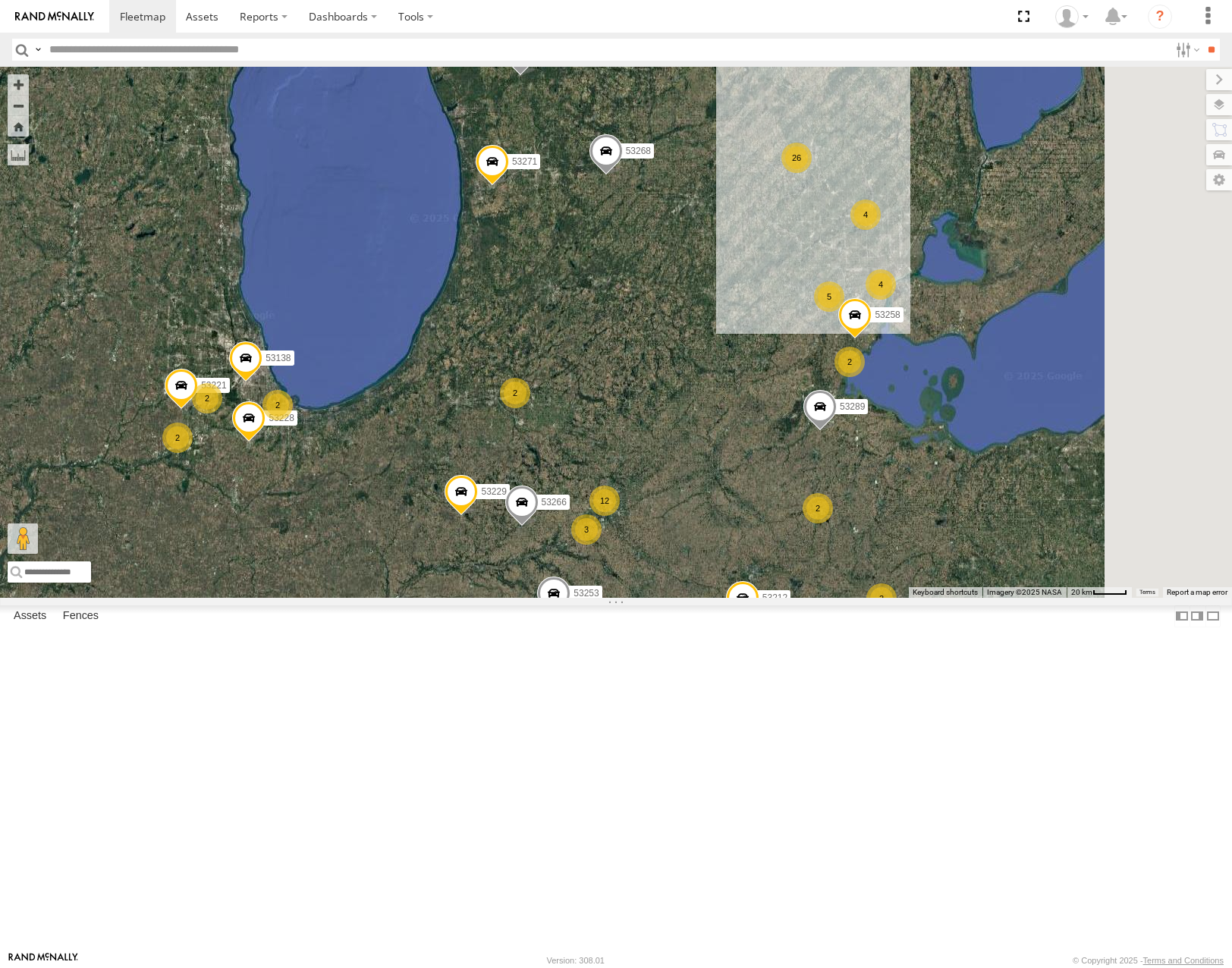
drag, startPoint x: 1151, startPoint y: 459, endPoint x: 834, endPoint y: 484, distance: 318.0
click at [866, 300] on div "4" at bounding box center [881, 284] width 30 height 30
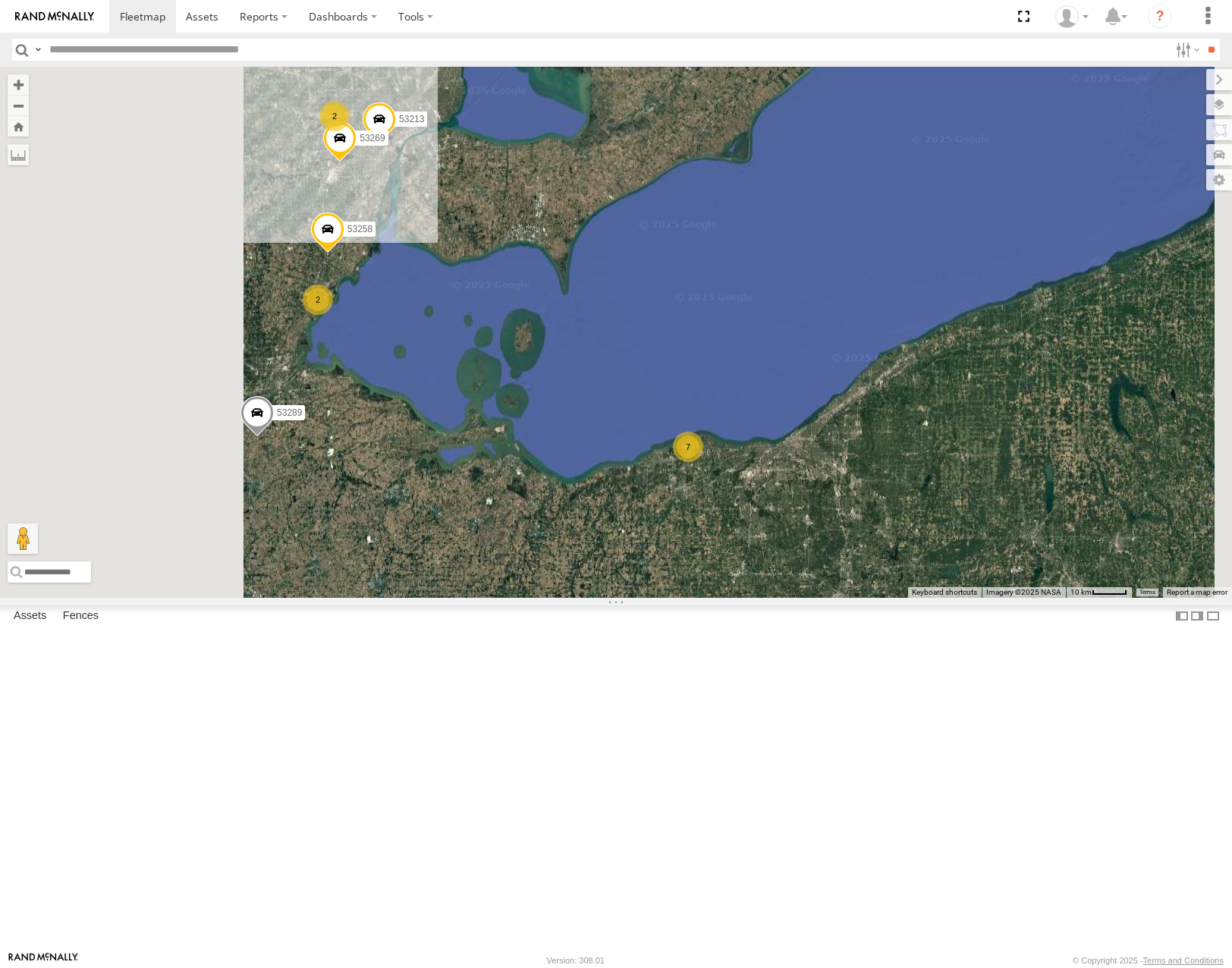
drag, startPoint x: 738, startPoint y: 620, endPoint x: 882, endPoint y: 627, distance: 144.2
click at [885, 597] on div "← Move left → Move right ↑ Move up ↓ Move down + Zoom in - Zoom out Home Jump l…" at bounding box center [616, 332] width 1232 height 530
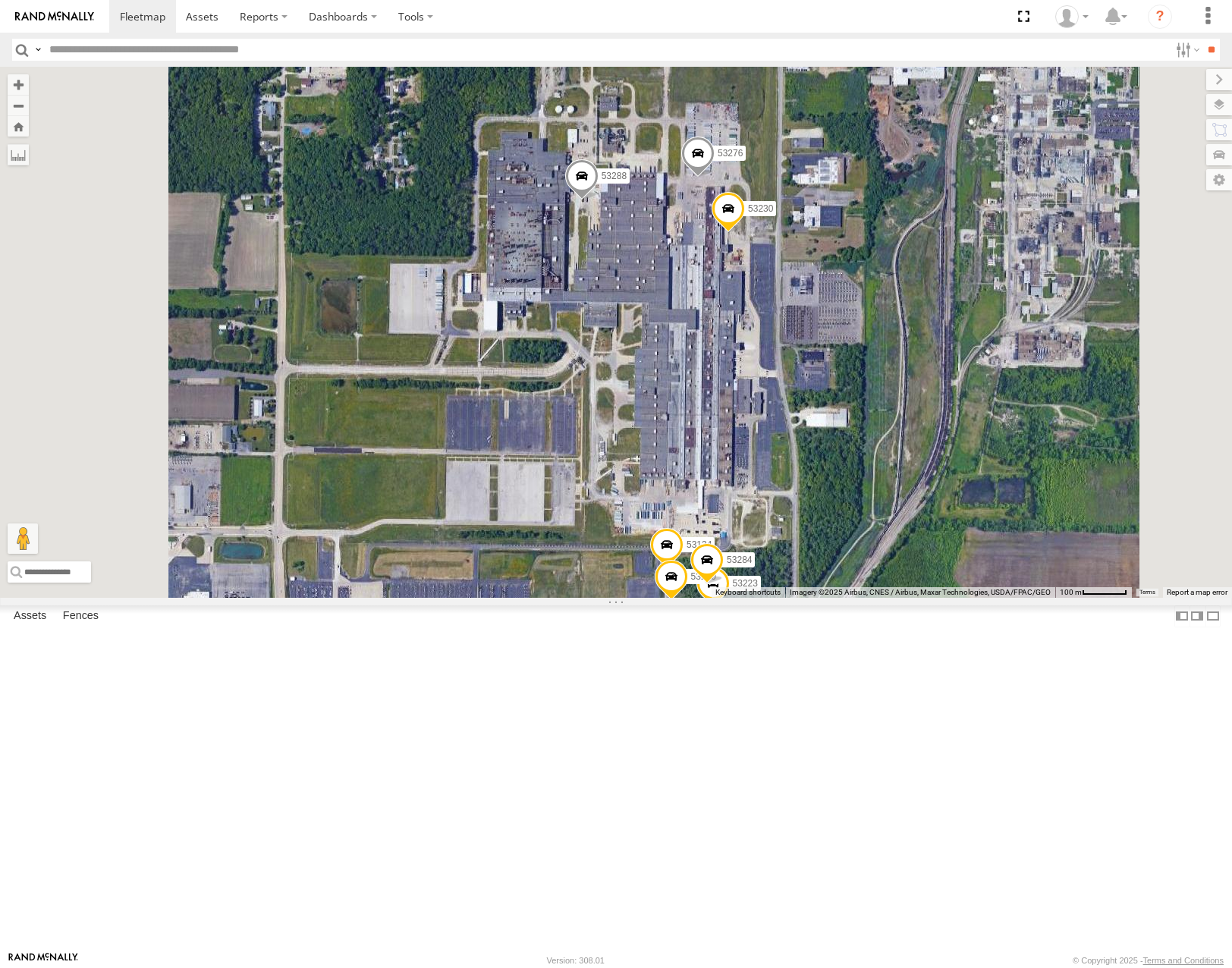
drag, startPoint x: 964, startPoint y: 535, endPoint x: 964, endPoint y: 507, distance: 28.0
click at [964, 511] on div "53213 53258 53289 53269 53288 53230 53276 53134 53223 53270 53284" at bounding box center [616, 332] width 1232 height 530
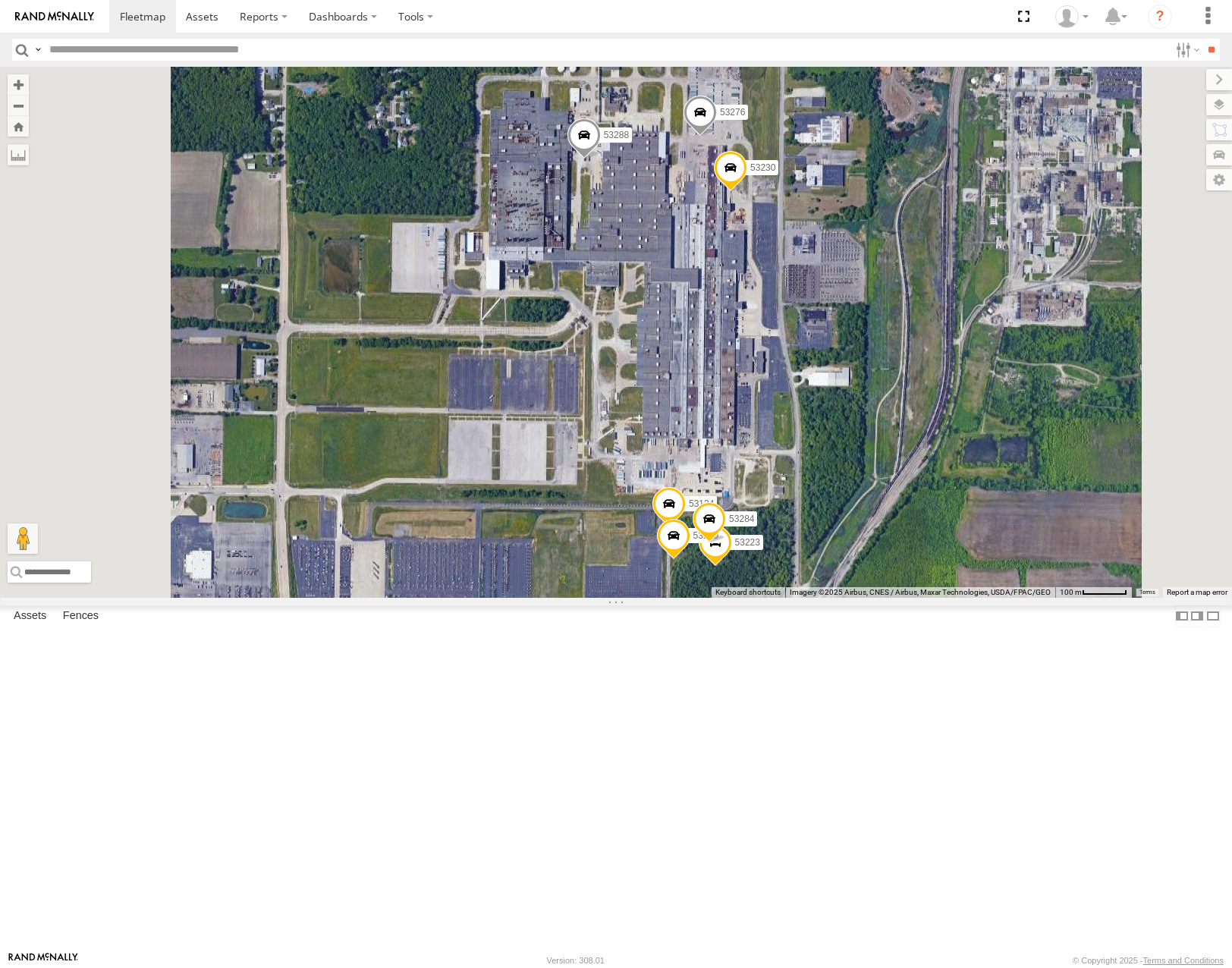
drag, startPoint x: 988, startPoint y: 585, endPoint x: 993, endPoint y: 522, distance: 63.2
click at [993, 523] on div "53213 53258 53289 53269 53288 53230 53276 53134 53223 53270 53284" at bounding box center [616, 332] width 1232 height 530
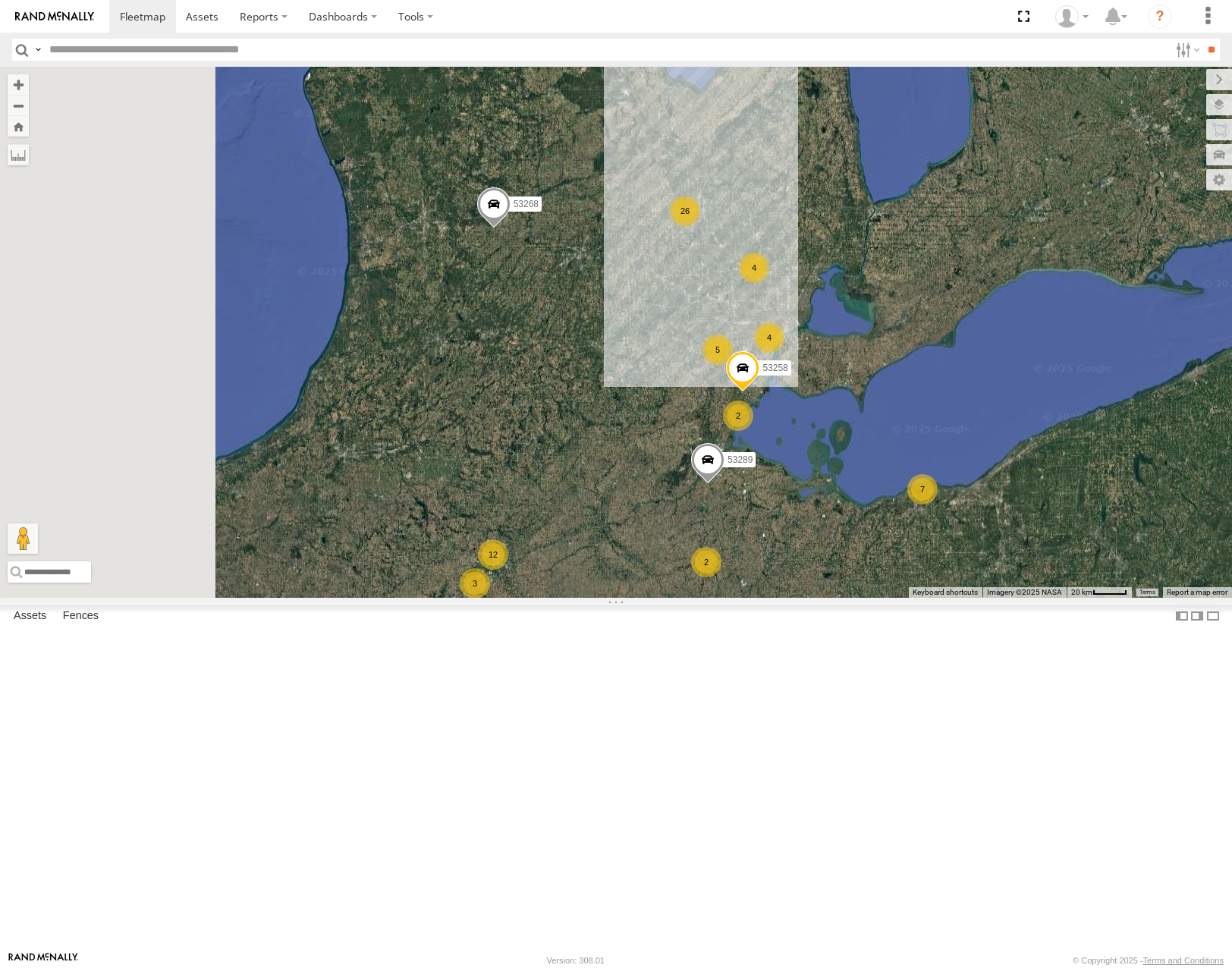
drag, startPoint x: 749, startPoint y: 517, endPoint x: 859, endPoint y: 615, distance: 147.3
click at [860, 597] on div "53258 53289 26 12 2 53106 7 53247 3 5 3 4 2 4 53212 2 53152 53268 2 53249" at bounding box center [616, 332] width 1232 height 530
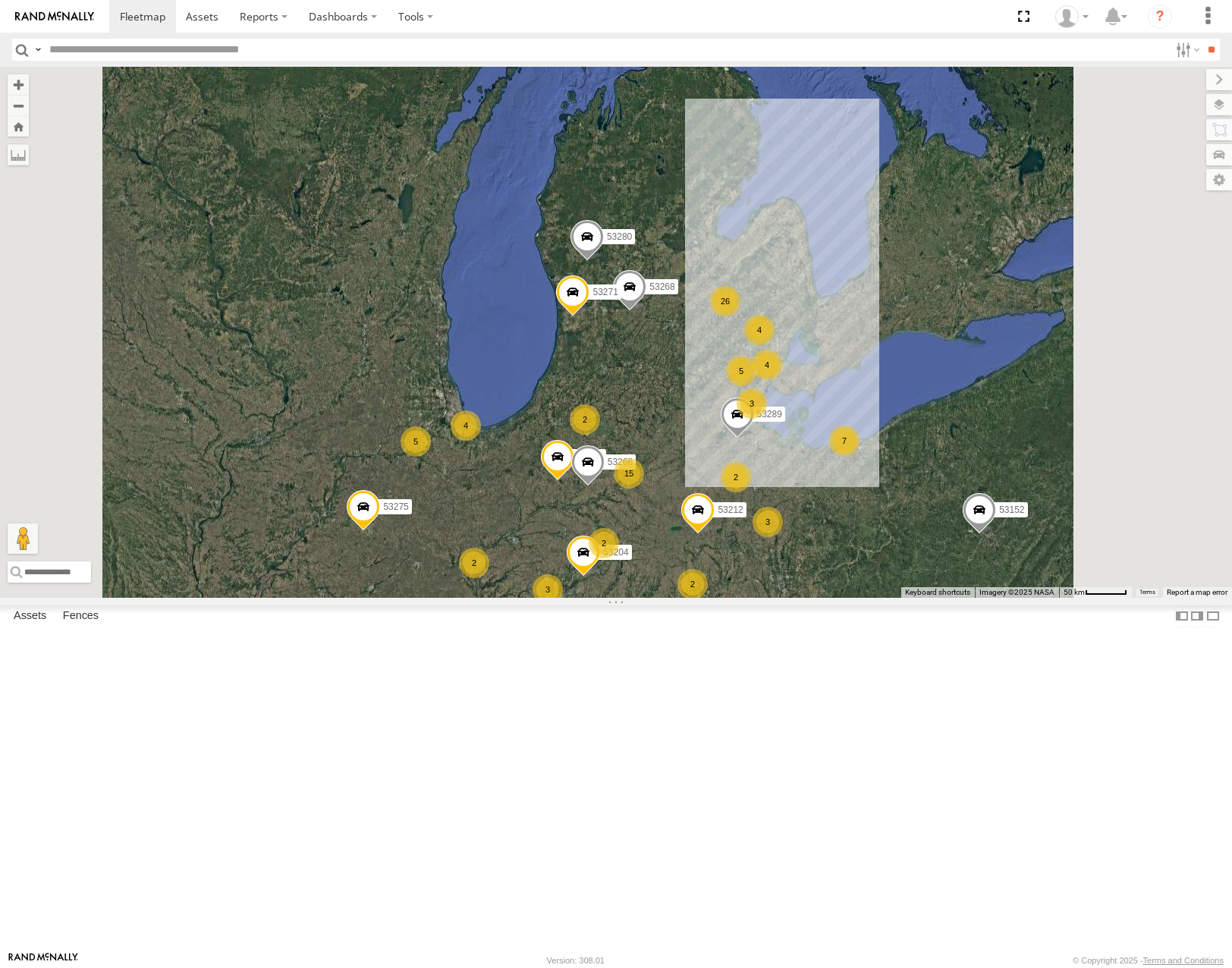
drag, startPoint x: 873, startPoint y: 662, endPoint x: 871, endPoint y: 443, distance: 219.0
click at [871, 452] on div "53289 53212 53152 53268 53249 53271 53280 53229 53266 26 15 3 53216 5 2 7 3 2 5…" at bounding box center [616, 332] width 1232 height 530
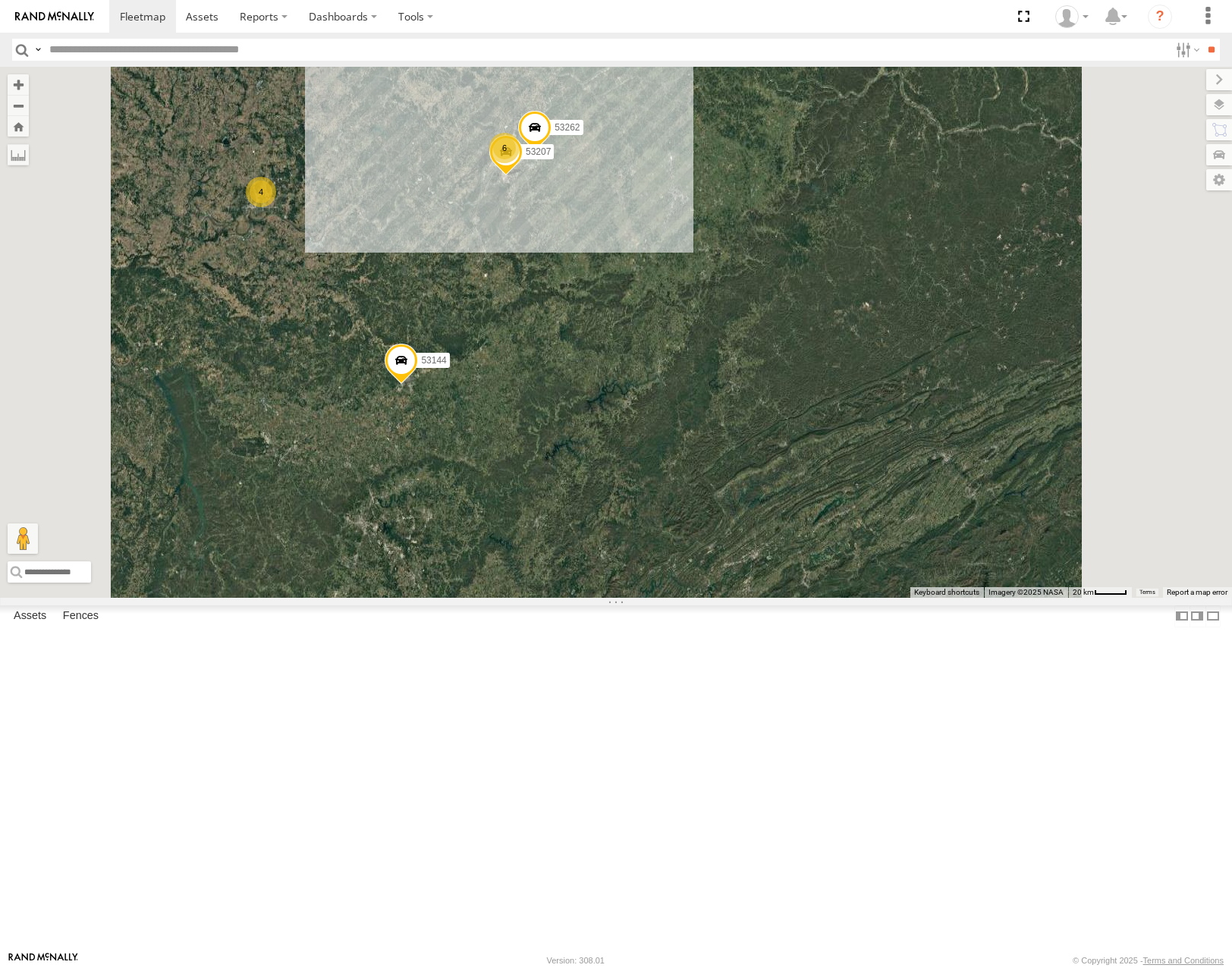
drag, startPoint x: 851, startPoint y: 320, endPoint x: 876, endPoint y: 411, distance: 94.4
click at [876, 411] on div "53289 53212 53152 53268 53249 53271 53280 53229 53266 53216 53275 53204 53146 5…" at bounding box center [616, 332] width 1232 height 530
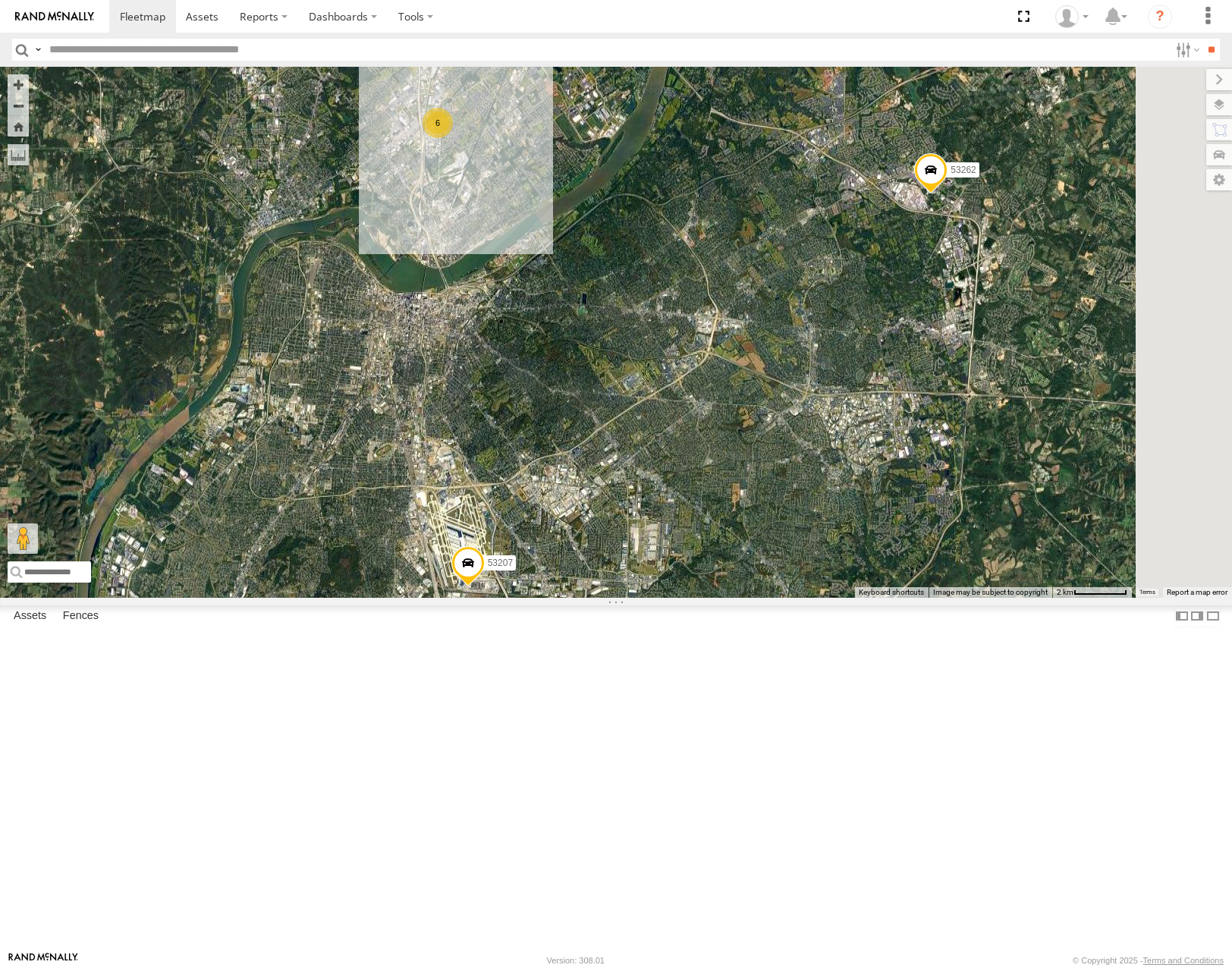
drag, startPoint x: 735, startPoint y: 479, endPoint x: 729, endPoint y: 467, distance: 13.4
click at [729, 467] on div "53289 53212 53152 53268 53249 53271 53280 53229 53266 53216 53275 53204 53146 5…" at bounding box center [616, 332] width 1232 height 530
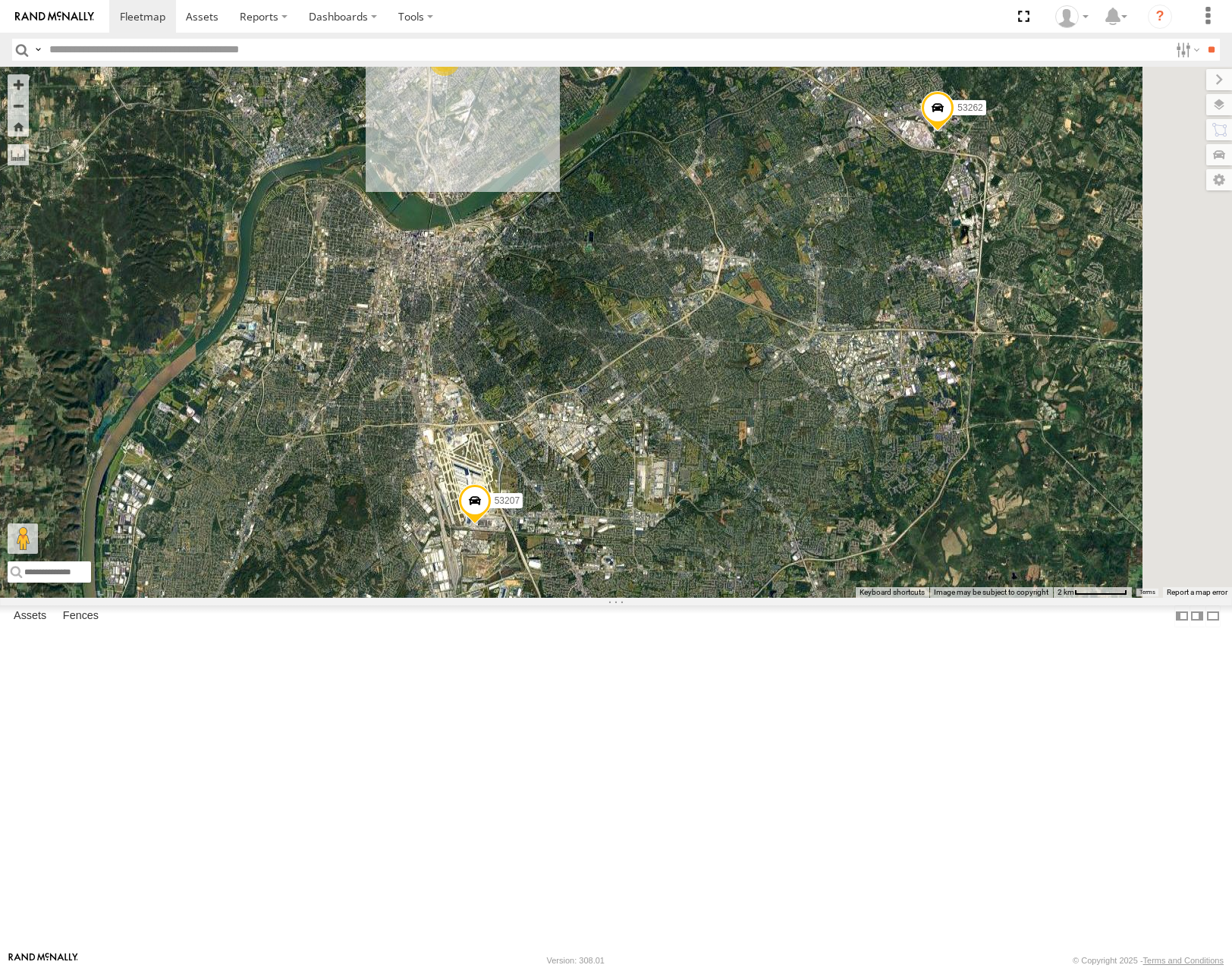
drag, startPoint x: 775, startPoint y: 542, endPoint x: 786, endPoint y: 522, distance: 22.8
click at [788, 514] on div "53289 53212 53152 53268 53249 53271 53280 53229 53266 53216 53275 53204 53146 5…" at bounding box center [616, 332] width 1232 height 530
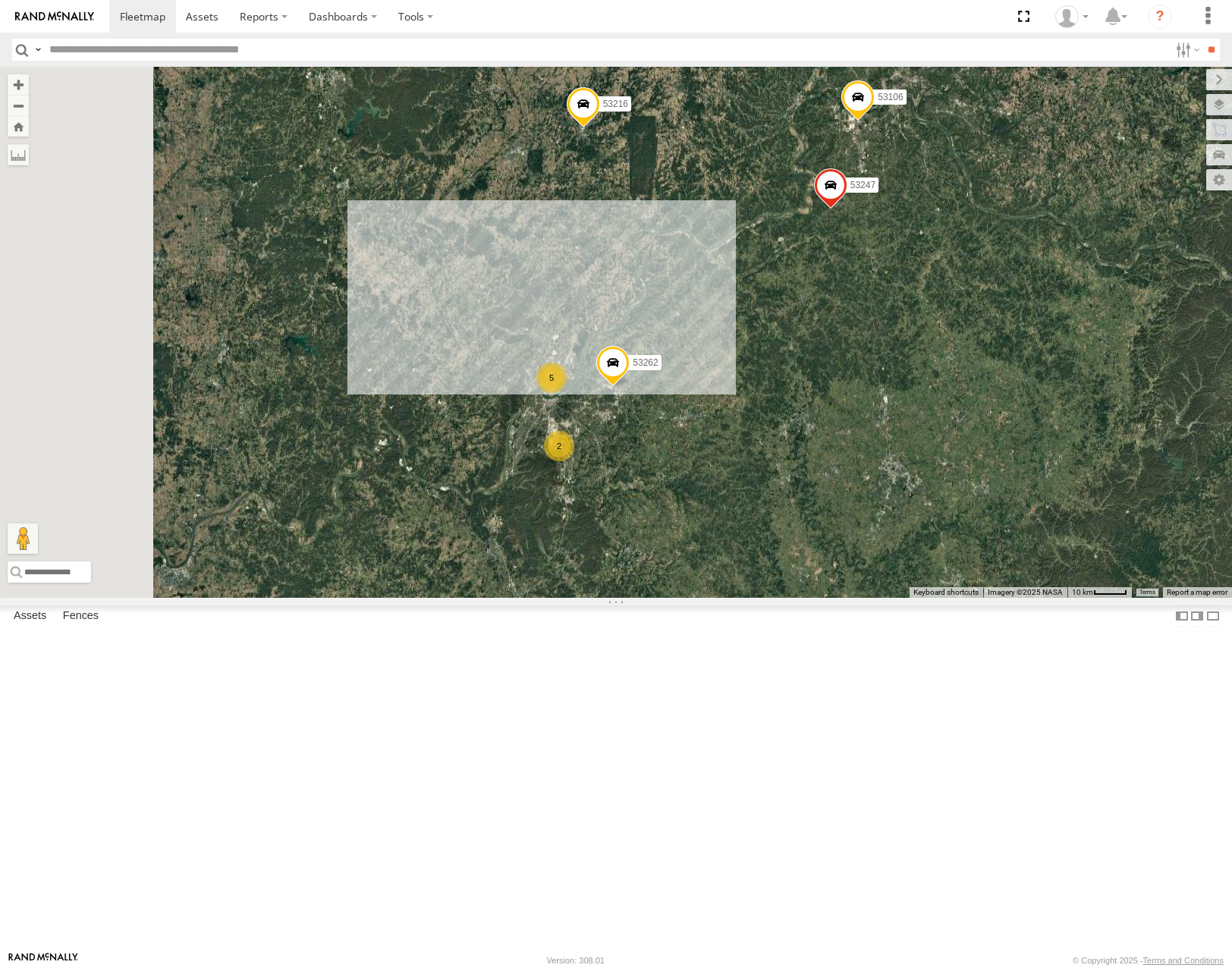
click at [907, 530] on div "53271 53216 53275 53229 53204 53212 53289 53152 53266 53249 53146 53144 53106 5…" at bounding box center [616, 332] width 1232 height 530
